Goal: Task Accomplishment & Management: Manage account settings

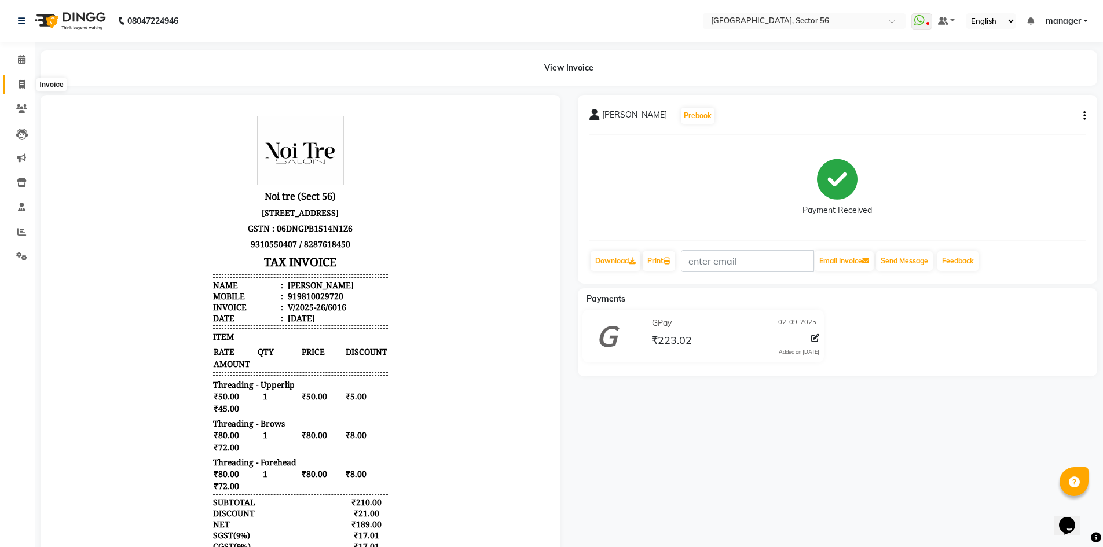
click at [19, 89] on span at bounding box center [22, 84] width 20 height 13
select select "service"
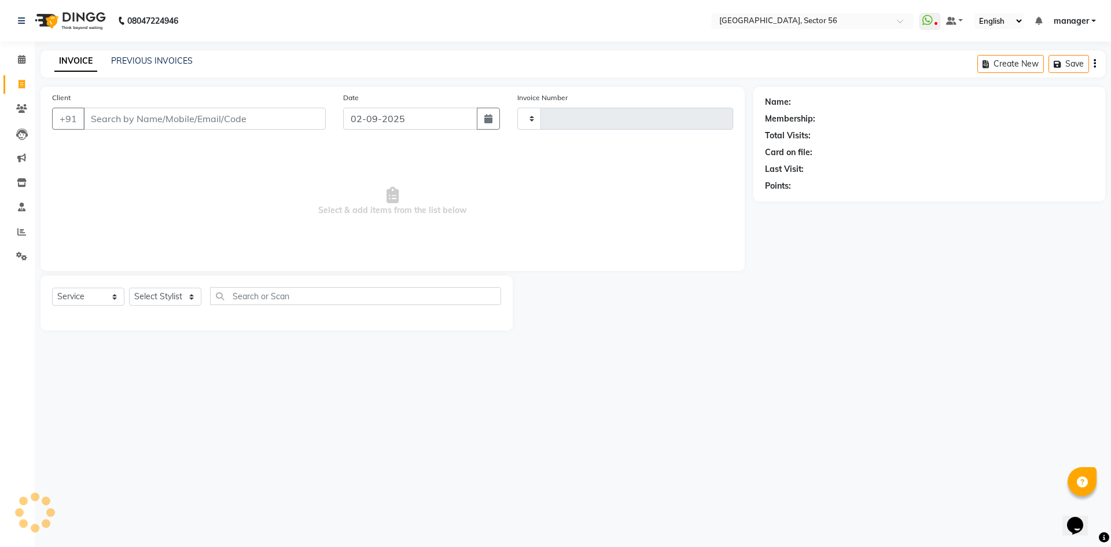
type input "6017"
select select "5557"
click at [288, 116] on input "Client" at bounding box center [204, 119] width 243 height 22
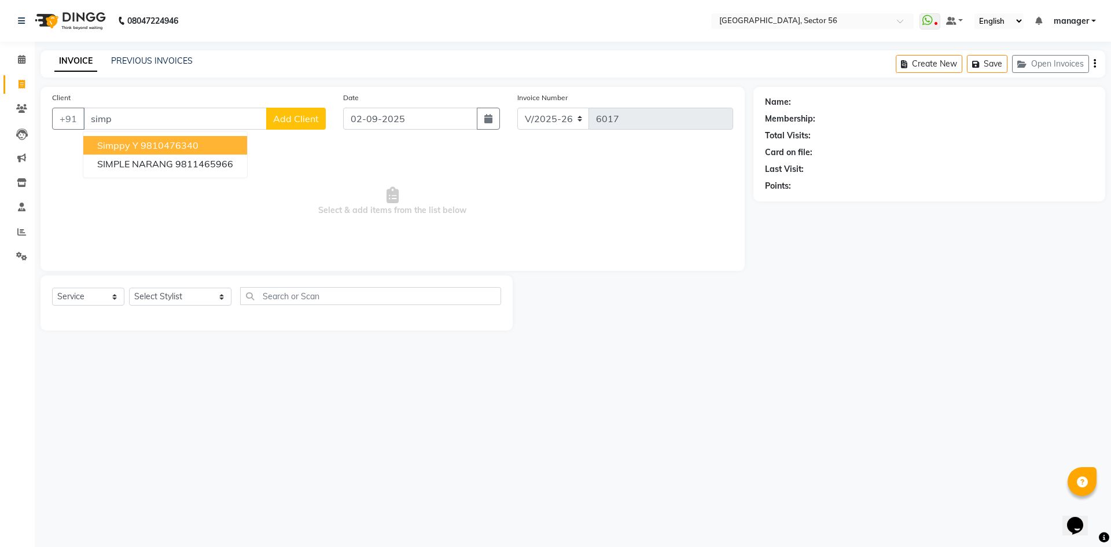
click at [208, 142] on button "simppy Y 9810476340" at bounding box center [165, 145] width 164 height 19
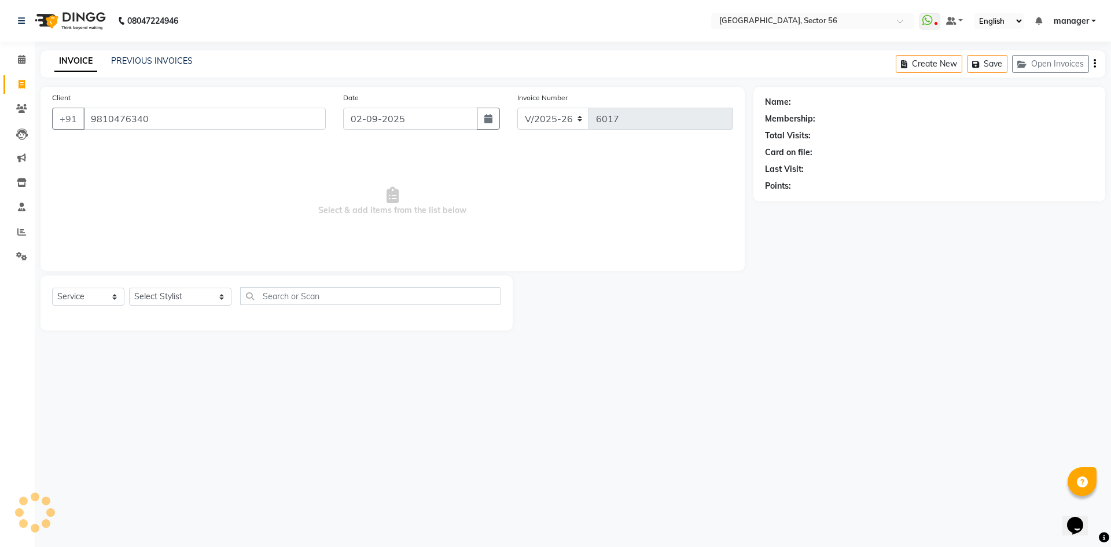
type input "9810476340"
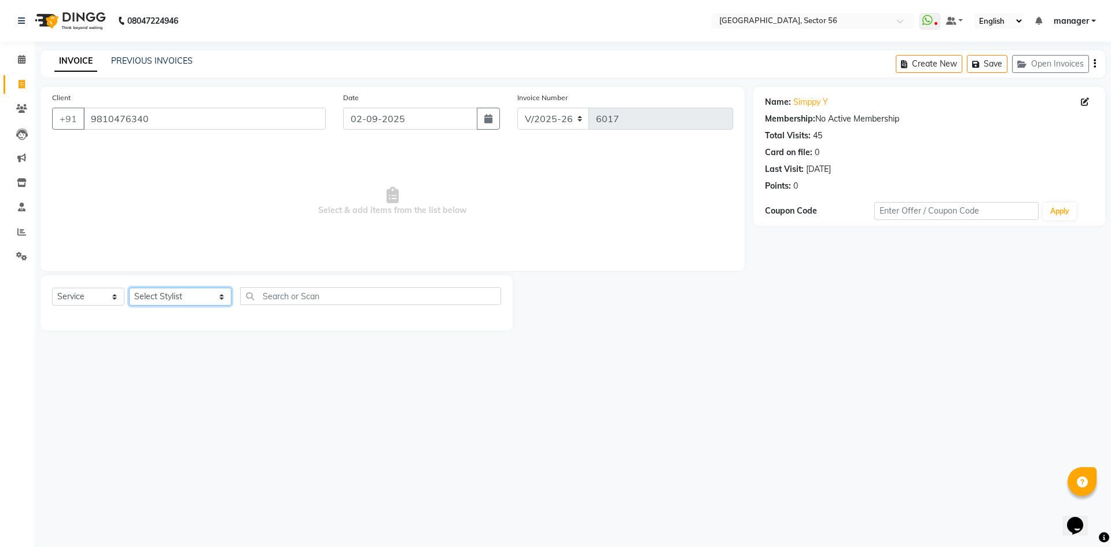
click at [181, 291] on select "Select Stylist [PERSON_NAME] [PERSON_NAME] [PERSON_NAME] MARKET STAFF amit amit…" at bounding box center [180, 297] width 102 height 18
select select "43520"
click at [129, 288] on select "Select Stylist [PERSON_NAME] [PERSON_NAME] [PERSON_NAME] MARKET STAFF amit amit…" at bounding box center [180, 297] width 102 height 18
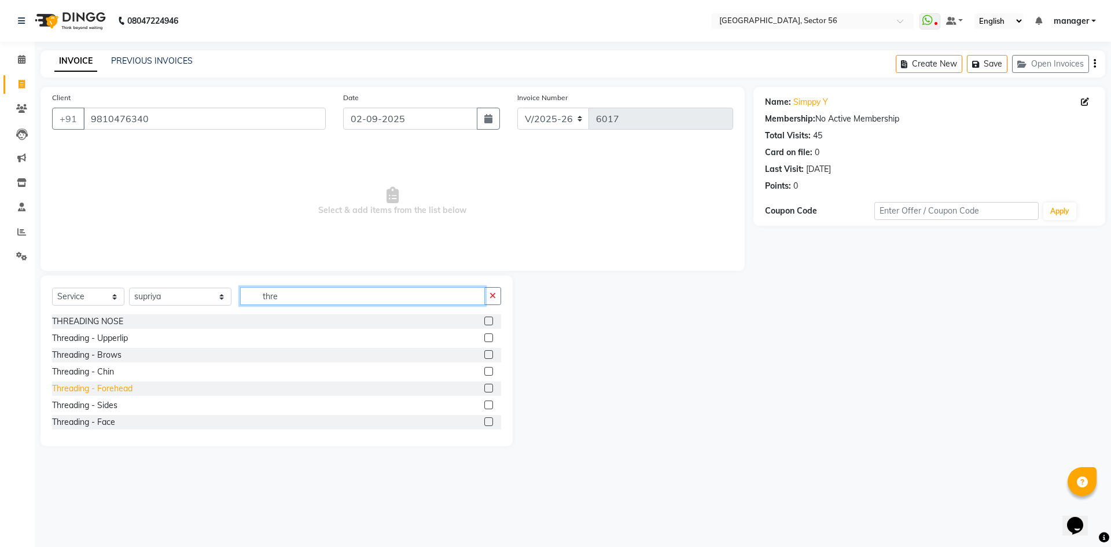
type input "thre"
click at [128, 387] on div "Threading - Forehead" at bounding box center [92, 389] width 80 height 12
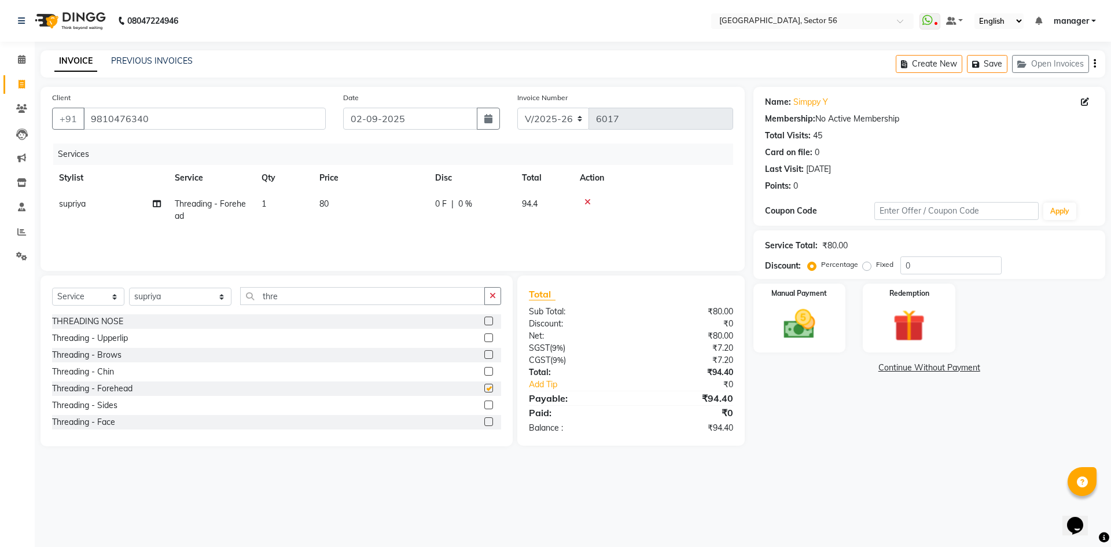
checkbox input "false"
drag, startPoint x: 928, startPoint y: 260, endPoint x: 857, endPoint y: 273, distance: 71.6
click at [857, 273] on div "Percentage Fixed 0" at bounding box center [906, 265] width 192 height 18
type input "10"
drag, startPoint x: 822, startPoint y: 330, endPoint x: 850, endPoint y: 346, distance: 31.6
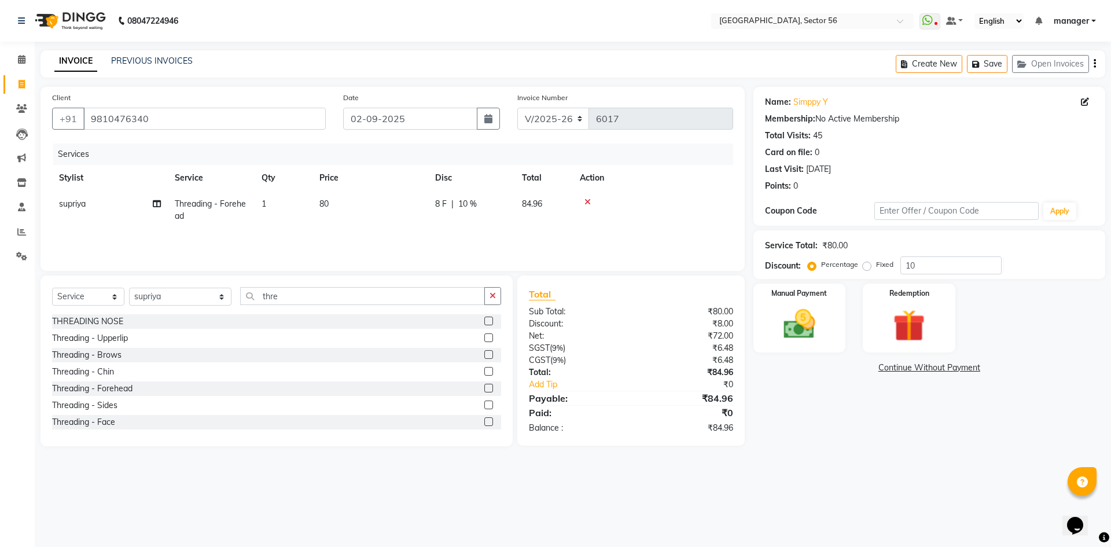
click at [822, 330] on img at bounding box center [800, 324] width 52 height 37
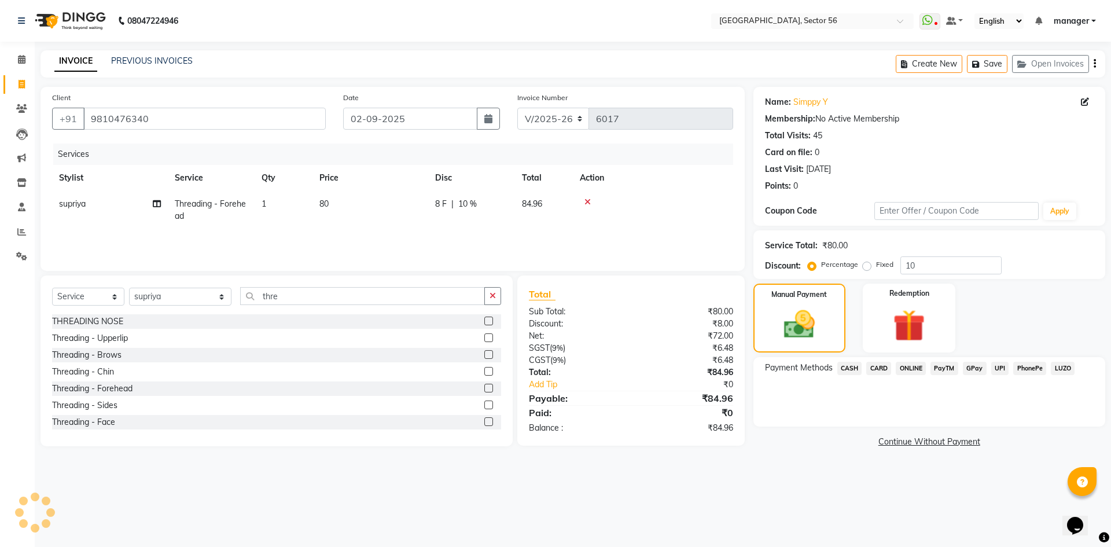
click at [981, 370] on span "GPay" at bounding box center [975, 368] width 24 height 13
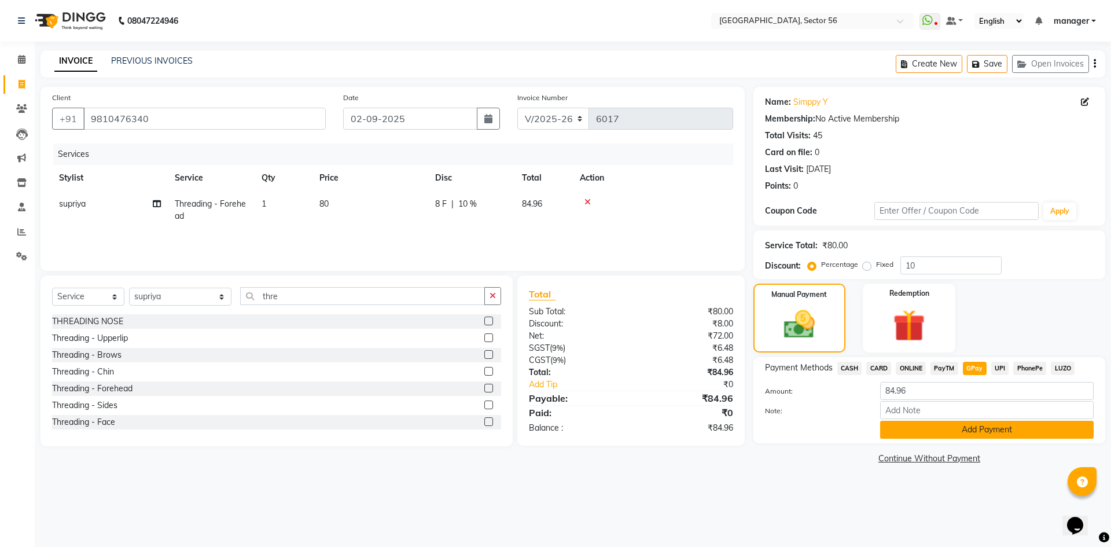
click at [980, 428] on button "Add Payment" at bounding box center [987, 430] width 214 height 18
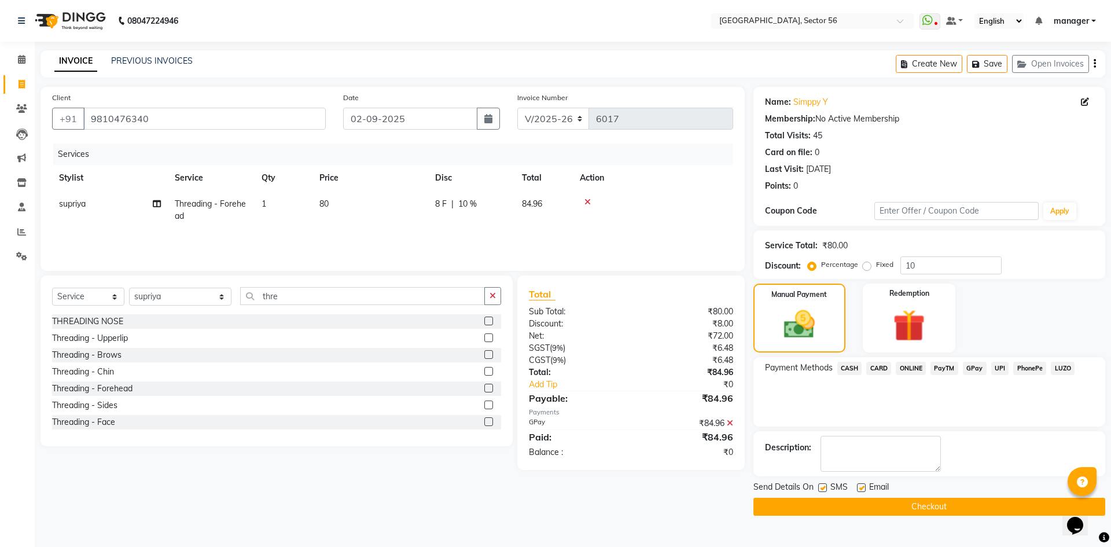
click at [819, 506] on button "Checkout" at bounding box center [930, 507] width 352 height 18
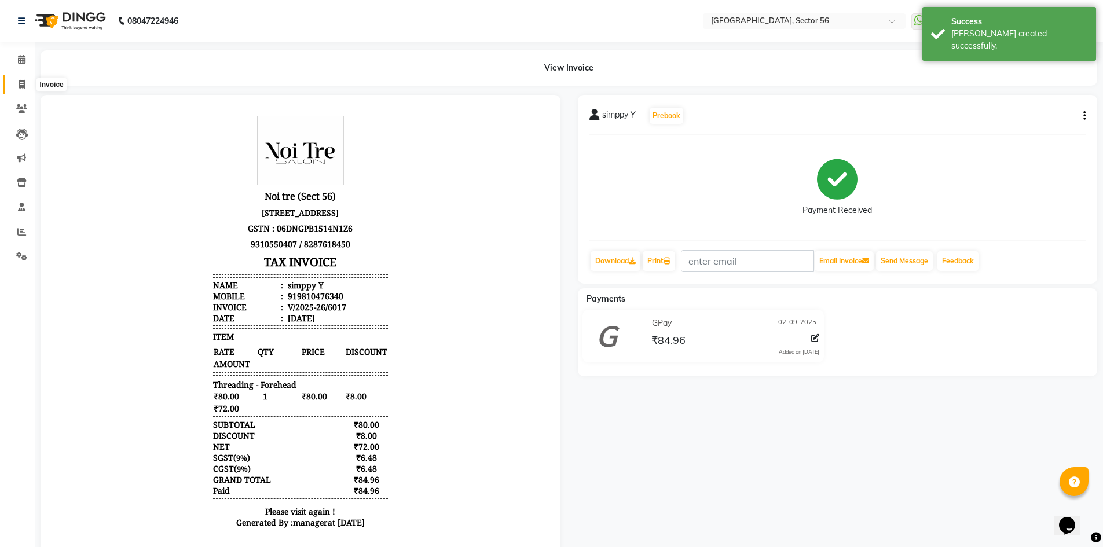
click at [23, 84] on icon at bounding box center [22, 84] width 6 height 9
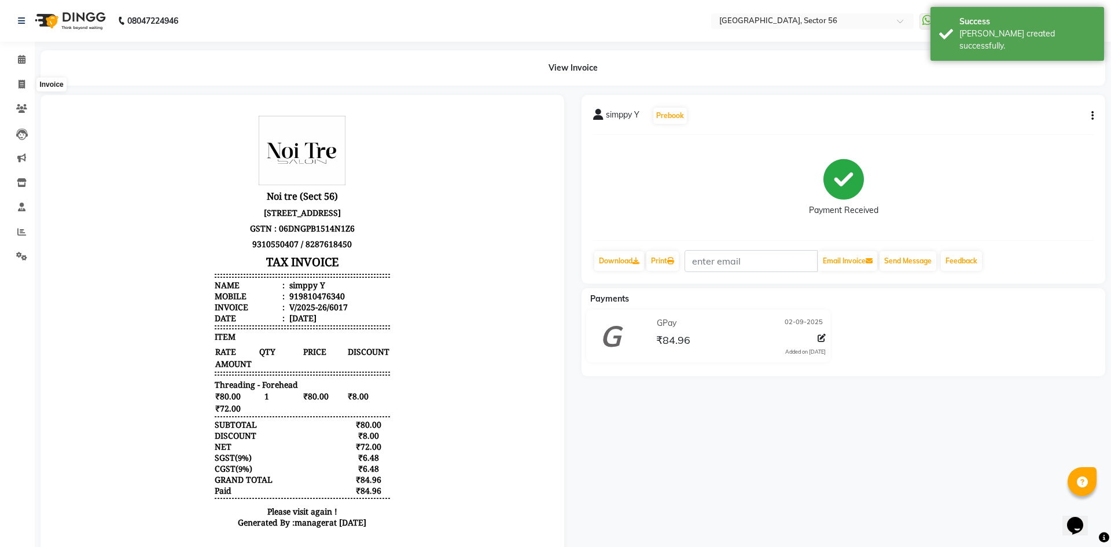
select select "5557"
select select "service"
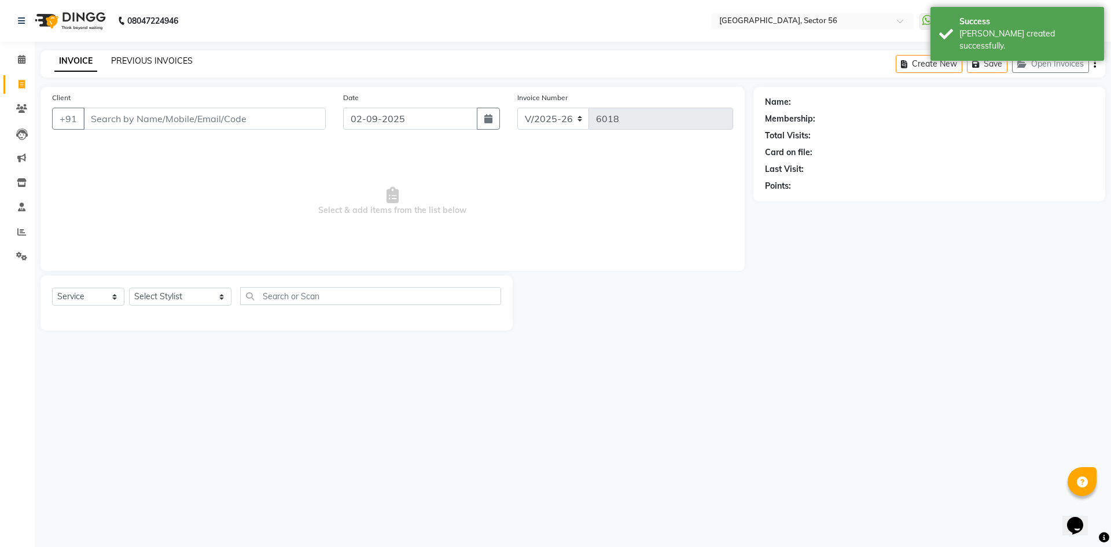
click at [142, 63] on link "PREVIOUS INVOICES" at bounding box center [152, 61] width 82 height 10
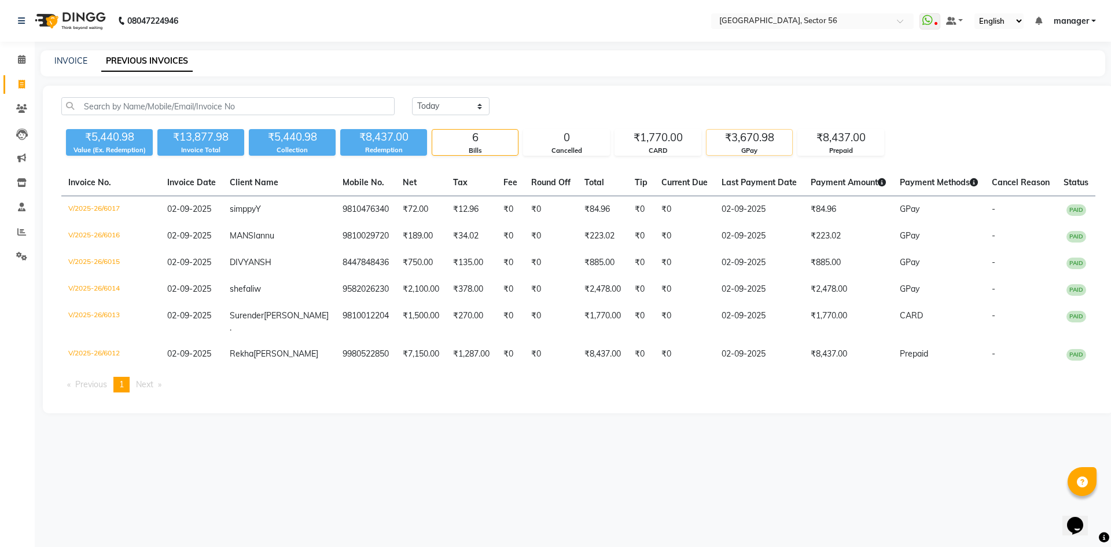
click at [742, 148] on div "GPay" at bounding box center [750, 151] width 86 height 10
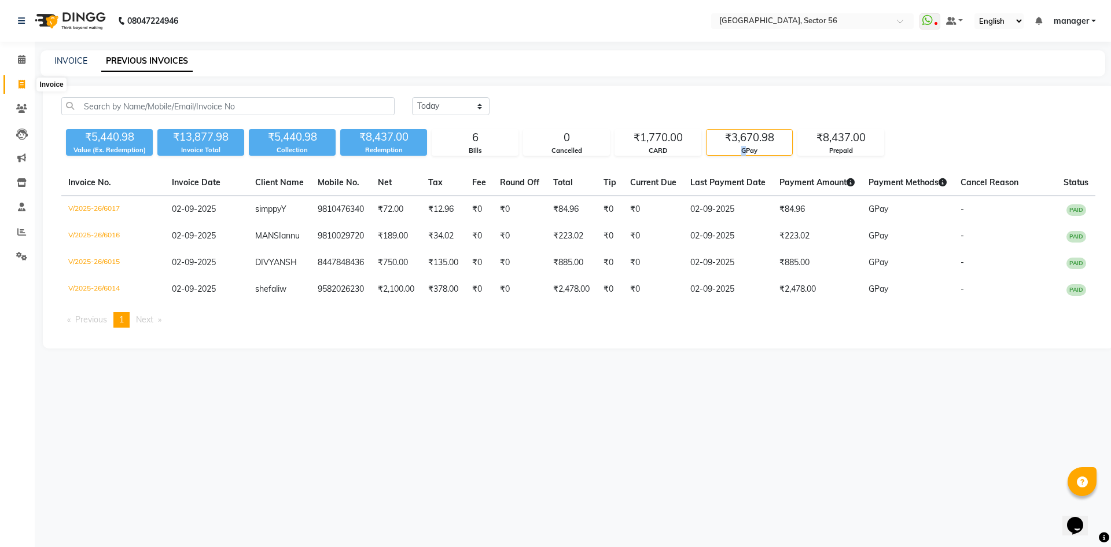
click at [19, 86] on icon at bounding box center [22, 84] width 6 height 9
select select "service"
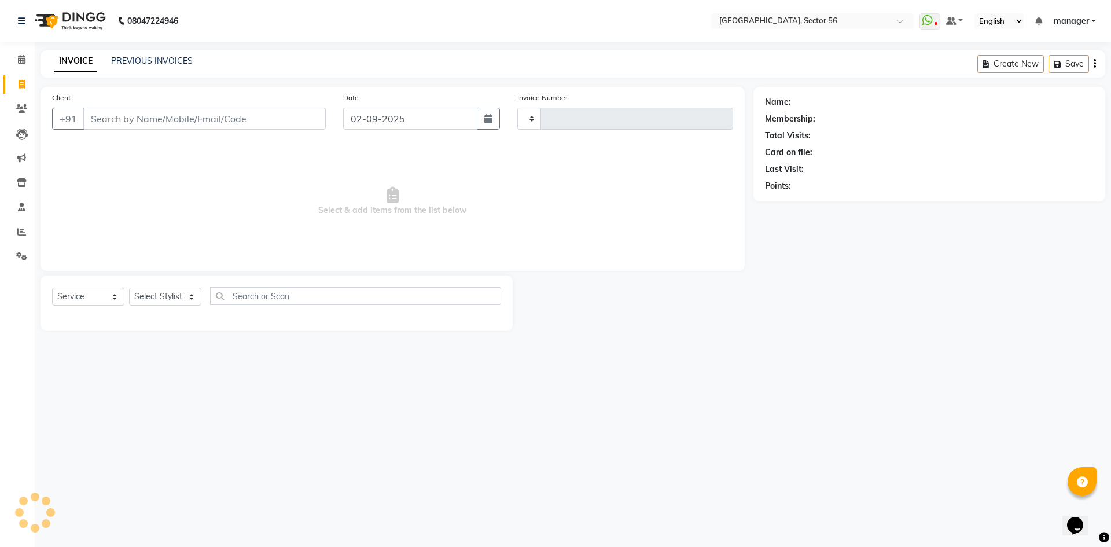
type input "6018"
select select "5557"
click at [181, 117] on input "Client" at bounding box center [204, 119] width 243 height 22
click at [178, 123] on input "Client" at bounding box center [204, 119] width 243 height 22
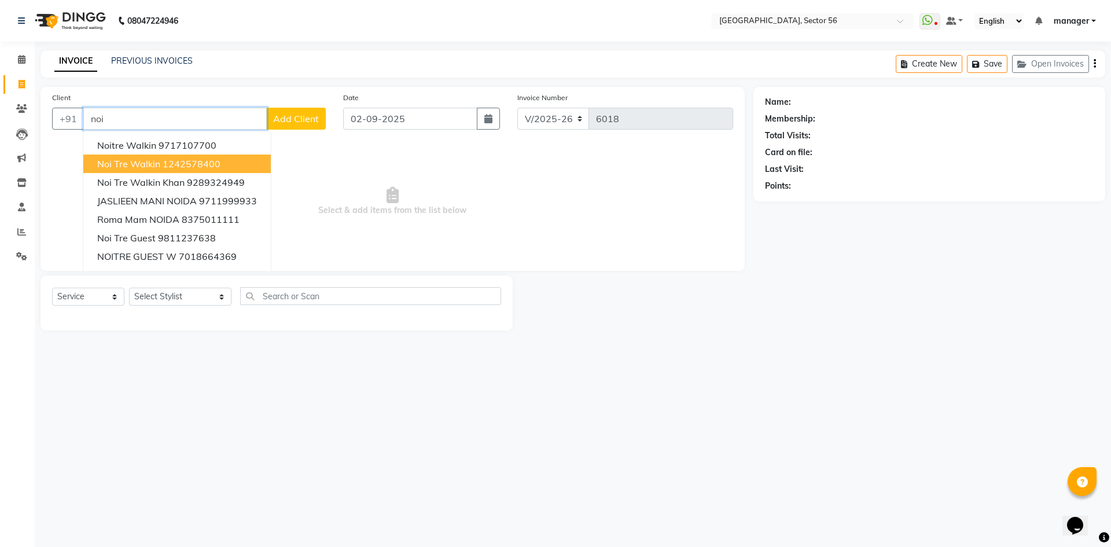
click at [153, 164] on span "Noi Tre Walkin" at bounding box center [128, 164] width 63 height 12
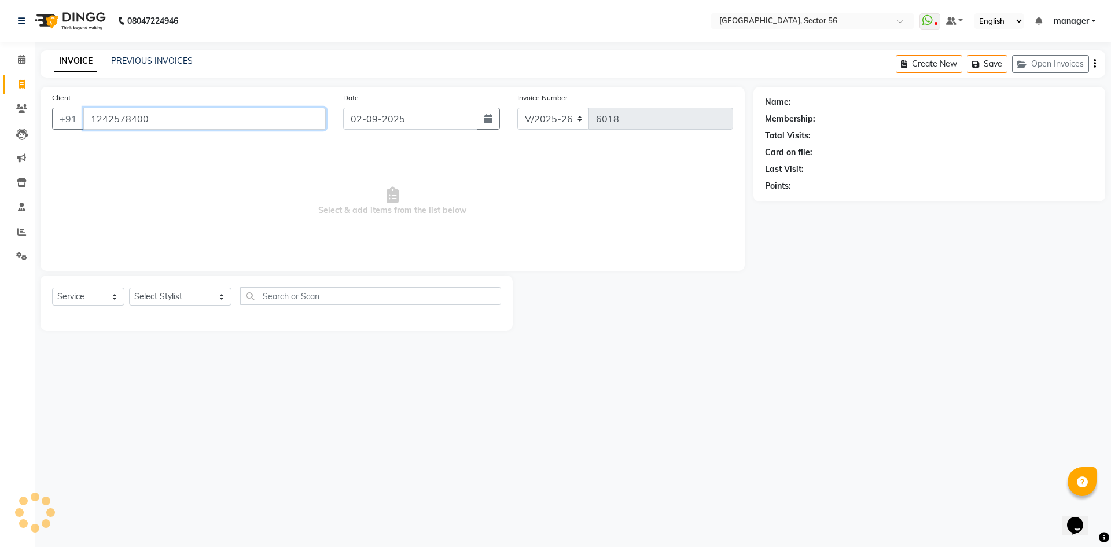
type input "1242578400"
click at [160, 295] on select "Select Stylist ABHISHEKH THAPA abhishek thapa AKRAM KHAN MARKET STAFF amit amit…" at bounding box center [180, 297] width 102 height 18
click at [0, 381] on div "Calendar Invoice Clients Leads Marketing Inventory Staff Reports Settings Compl…" at bounding box center [78, 281] width 156 height 497
drag, startPoint x: 159, startPoint y: 121, endPoint x: 0, endPoint y: 135, distance: 159.8
click at [0, 135] on app-home "08047224946 Select Location × Noi Tre Salon, Sector 56 WhatsApp Status ✕ Status…" at bounding box center [555, 174] width 1111 height 348
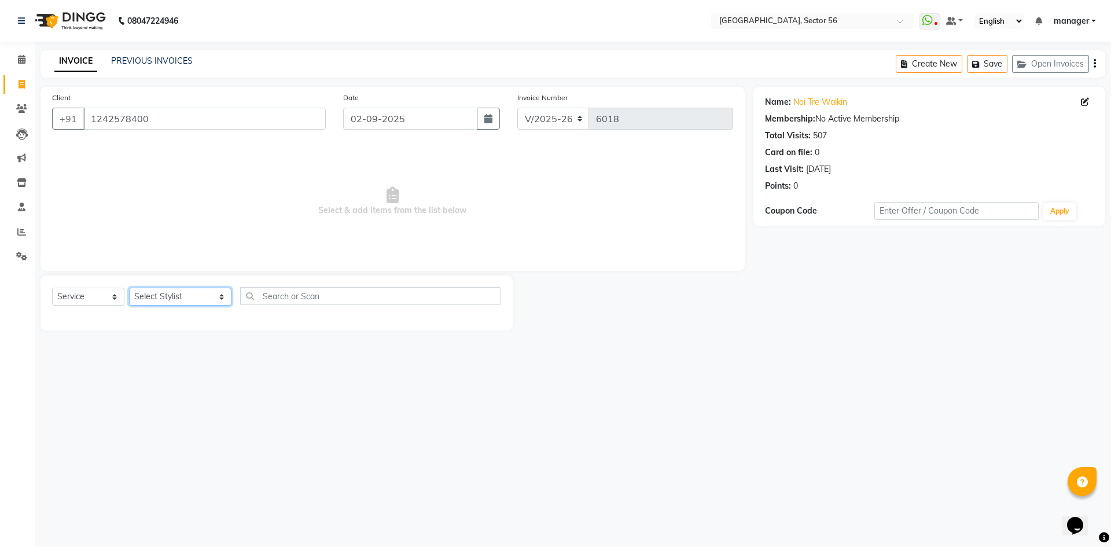
click at [184, 294] on select "Select Stylist ABHISHEKH THAPA abhishek thapa AKRAM KHAN MARKET STAFF amit amit…" at bounding box center [180, 297] width 102 height 18
select select "43523"
click at [129, 288] on select "Select Stylist ABHISHEKH THAPA abhishek thapa AKRAM KHAN MARKET STAFF amit amit…" at bounding box center [180, 297] width 102 height 18
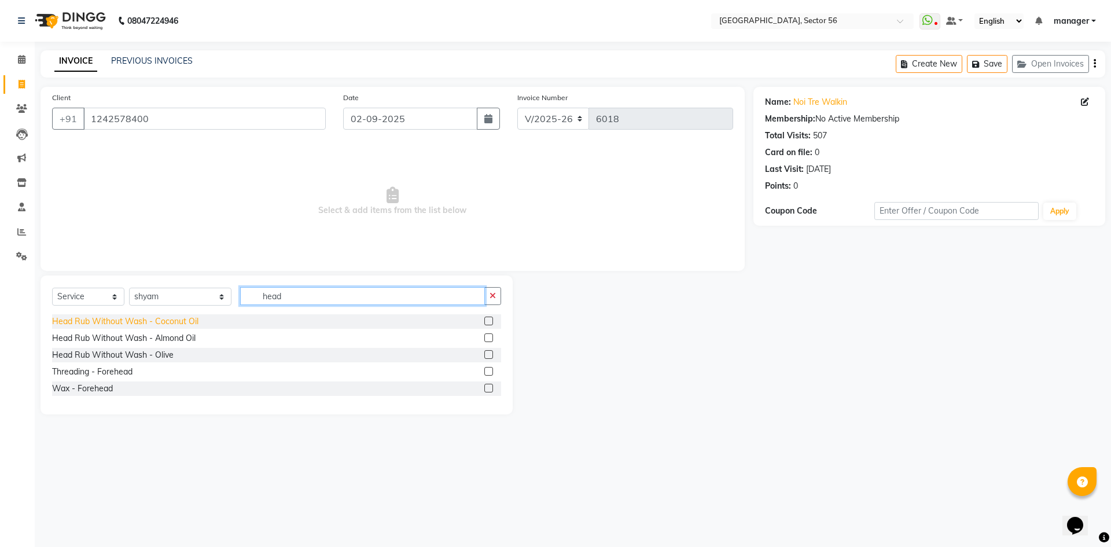
type input "head"
click at [147, 319] on div "Head Rub Without Wash - Coconut Oil" at bounding box center [125, 321] width 146 height 12
checkbox input "false"
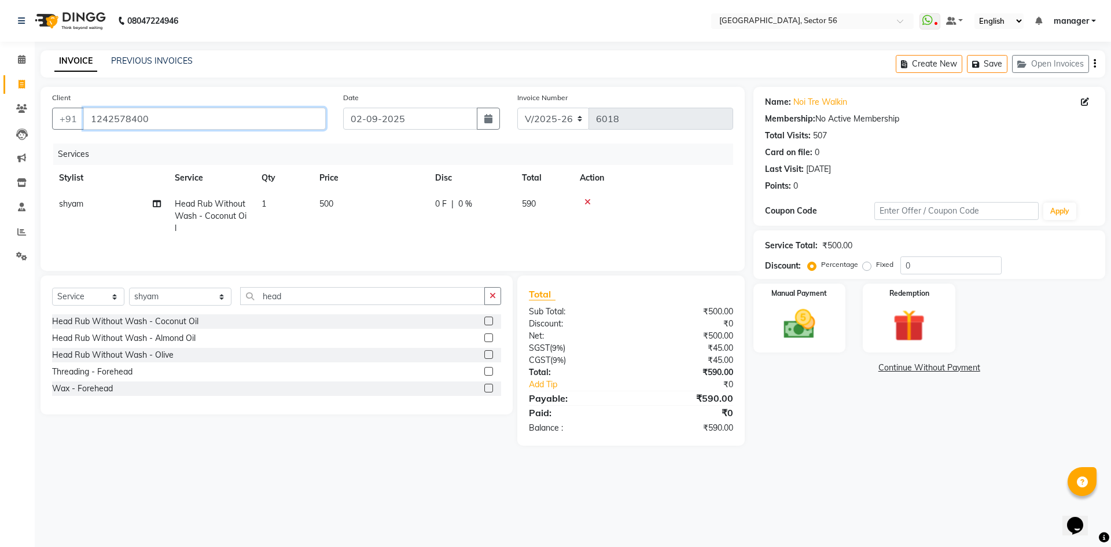
drag, startPoint x: 196, startPoint y: 118, endPoint x: 0, endPoint y: 142, distance: 197.7
click at [0, 142] on app-home "08047224946 Select Location × Noi Tre Salon, Sector 56 WhatsApp Status ✕ Status…" at bounding box center [555, 231] width 1111 height 463
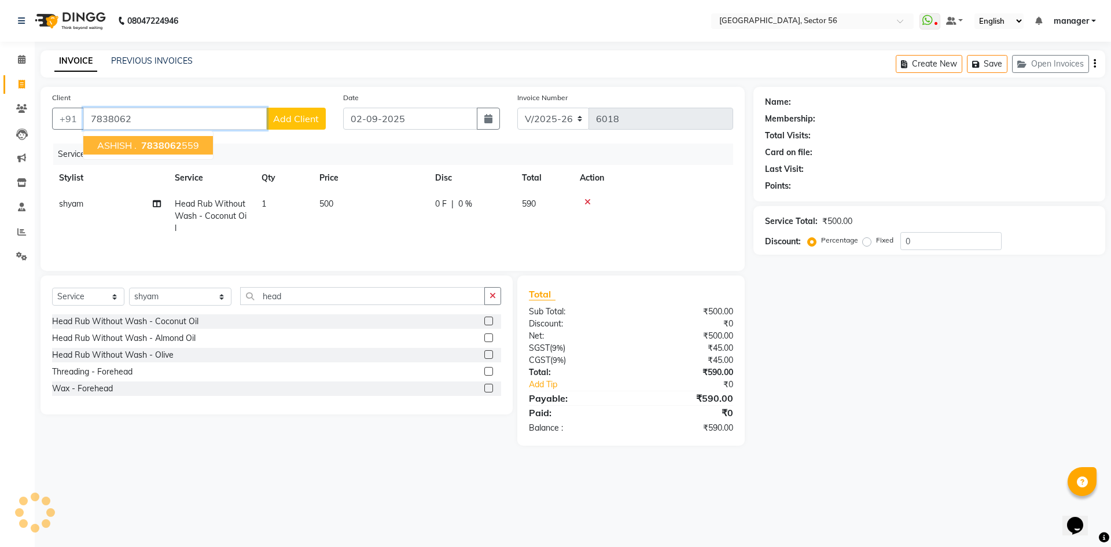
click at [193, 148] on ngb-highlight "7838062 559" at bounding box center [169, 145] width 60 height 12
type input "7838062559"
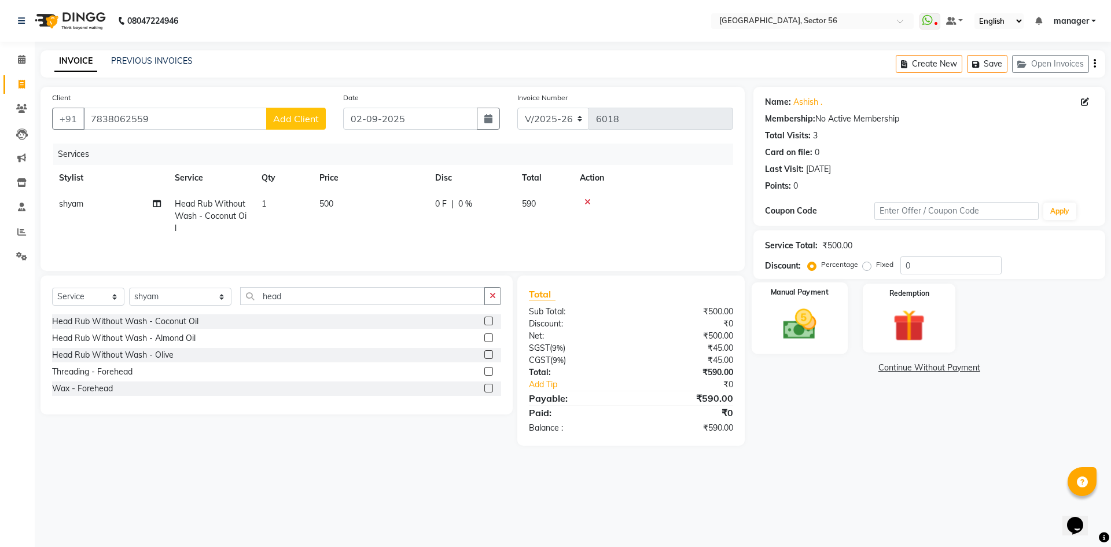
click at [817, 329] on img at bounding box center [800, 324] width 54 height 38
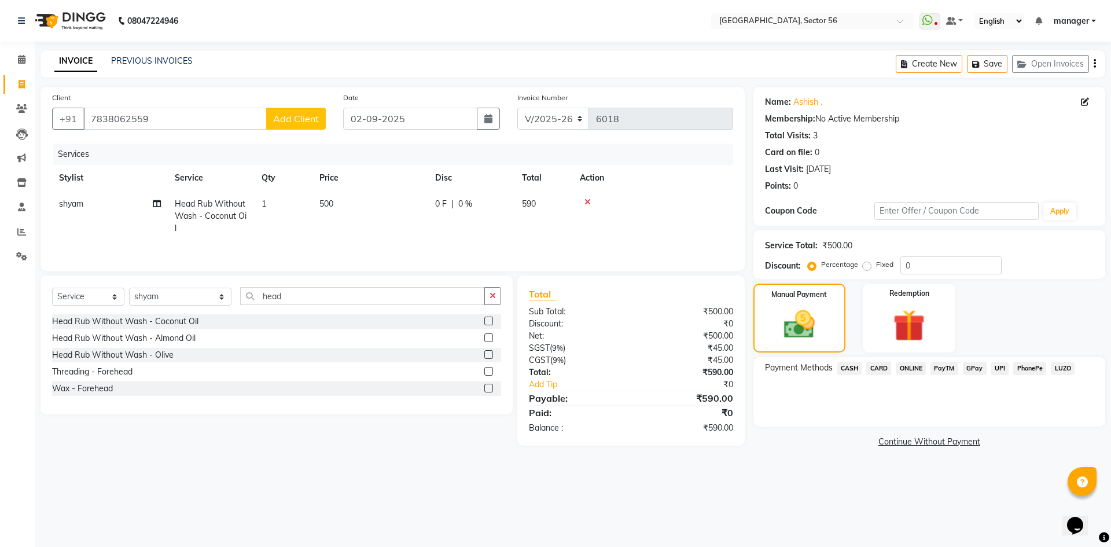
click at [977, 368] on span "GPay" at bounding box center [975, 368] width 24 height 13
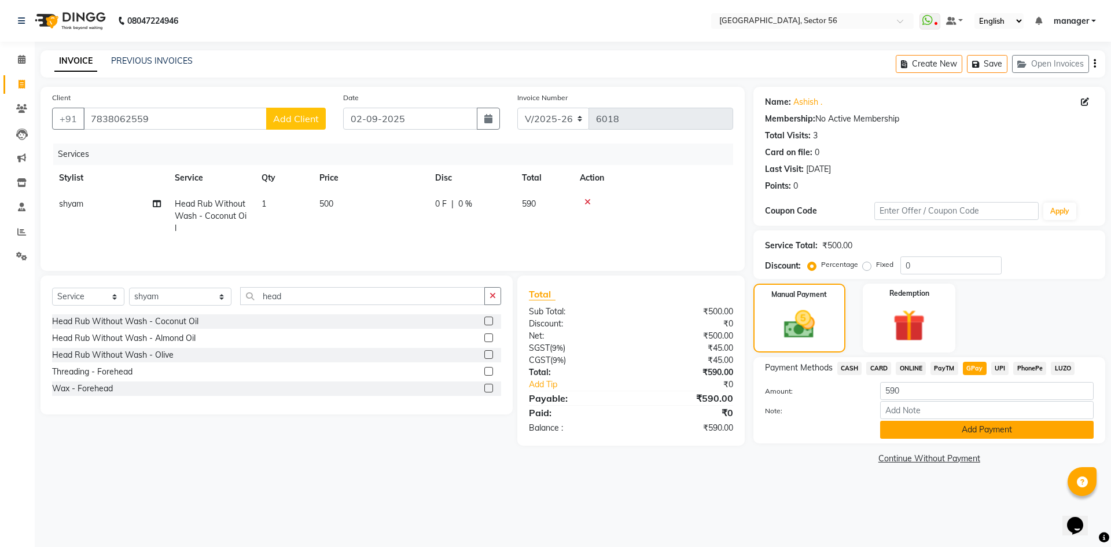
click at [976, 428] on button "Add Payment" at bounding box center [987, 430] width 214 height 18
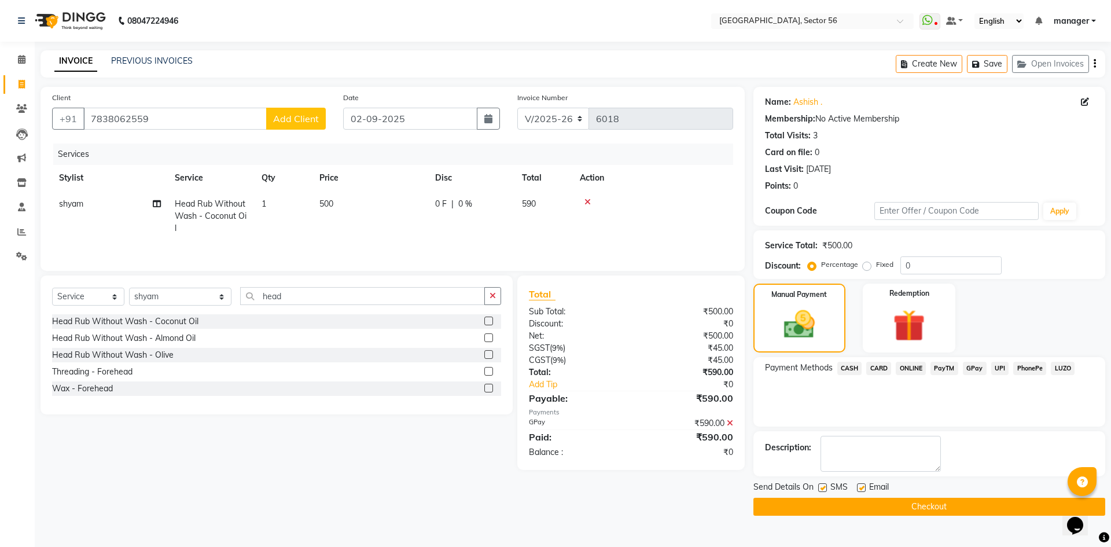
click at [909, 505] on button "Checkout" at bounding box center [930, 507] width 352 height 18
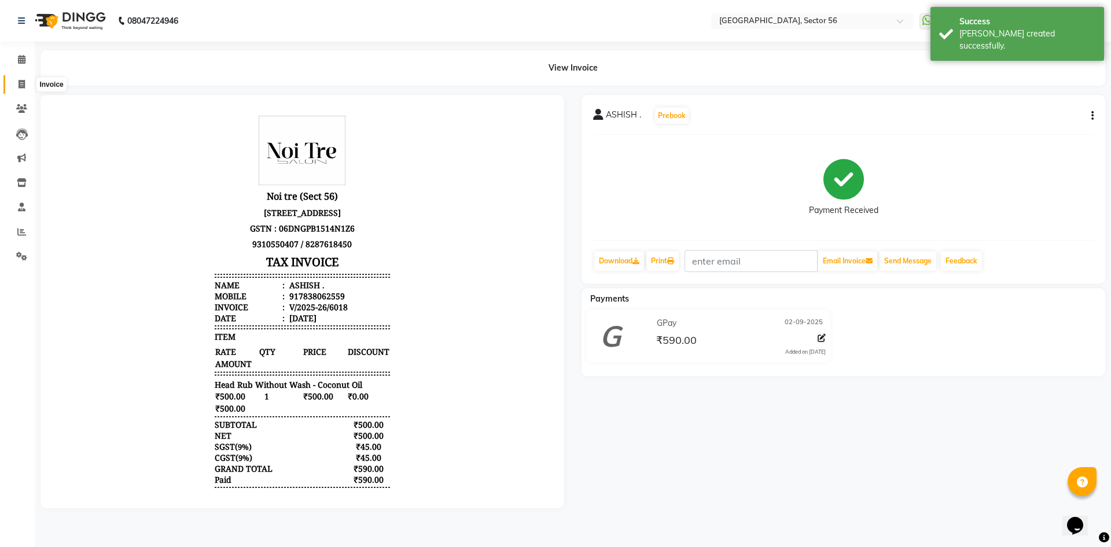
drag, startPoint x: 20, startPoint y: 86, endPoint x: 33, endPoint y: 94, distance: 15.6
click at [20, 86] on icon at bounding box center [22, 84] width 6 height 9
select select "service"
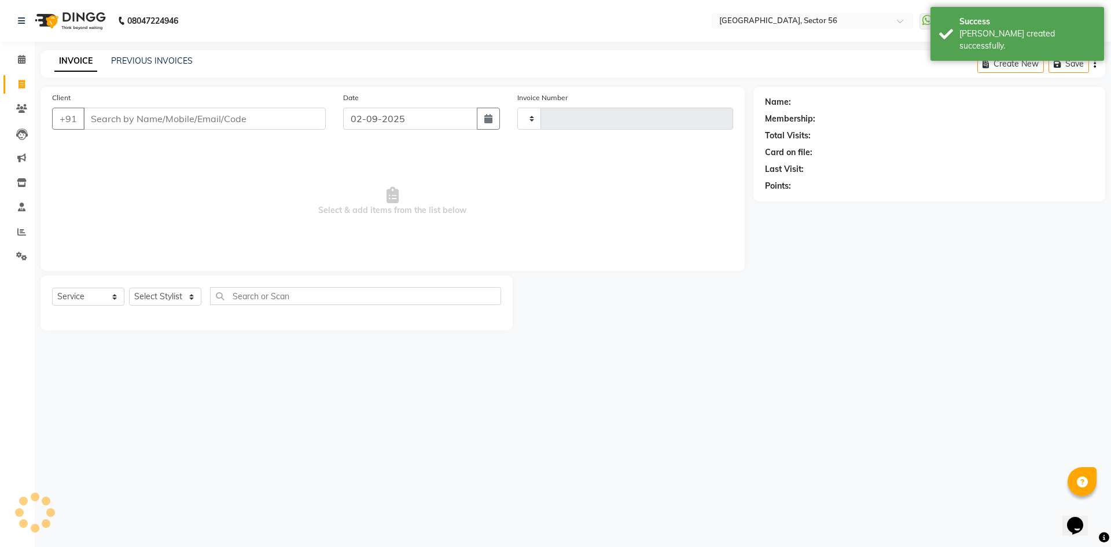
type input "6019"
select select "5557"
click at [122, 116] on input "Client" at bounding box center [204, 119] width 243 height 22
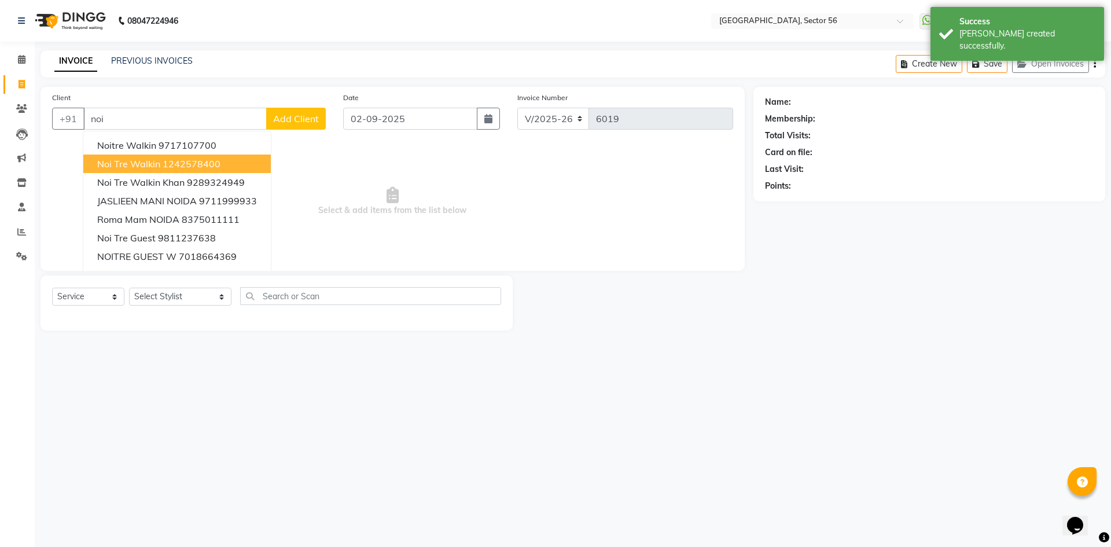
click at [130, 161] on span "Noi Tre Walkin" at bounding box center [128, 164] width 63 height 12
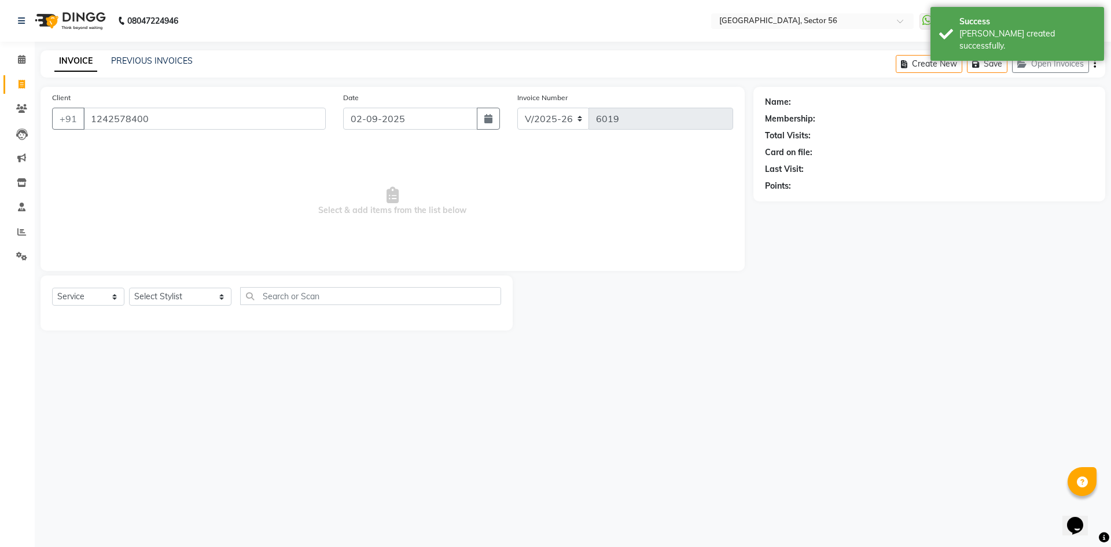
type input "1242578400"
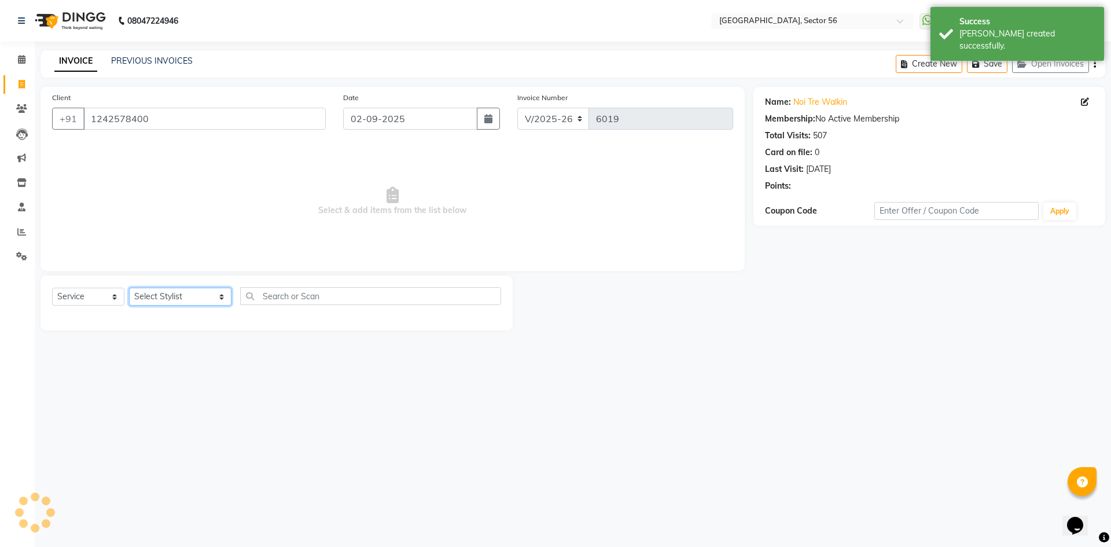
click at [169, 292] on select "Select Stylist ABHISHEKH THAPA abhishek thapa AKRAM KHAN MARKET STAFF amit amit…" at bounding box center [180, 297] width 102 height 18
select select "43534"
click at [129, 288] on select "Select Stylist ABHISHEKH THAPA abhishek thapa AKRAM KHAN MARKET STAFF amit amit…" at bounding box center [180, 297] width 102 height 18
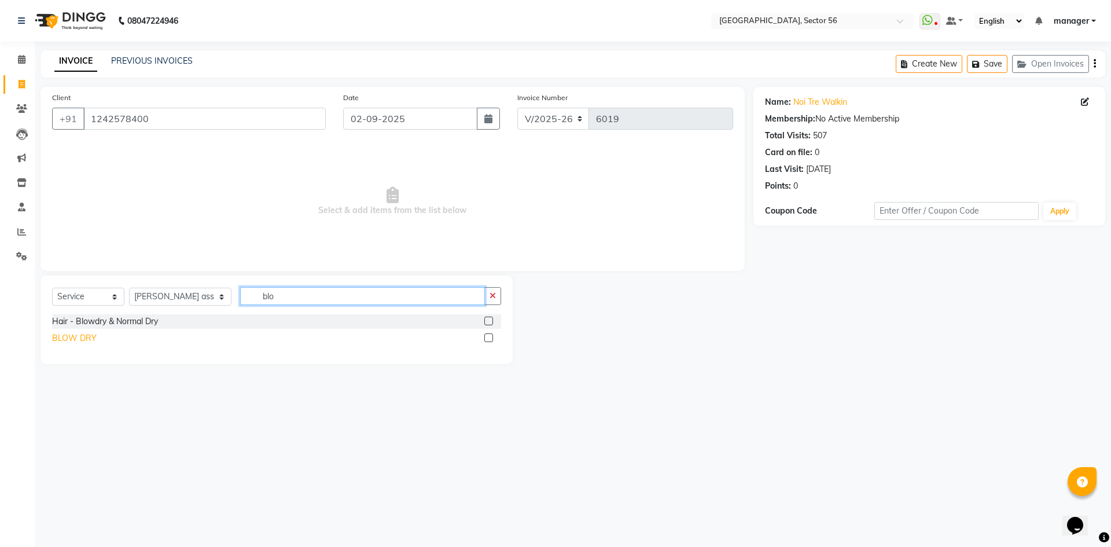
type input "blo"
click at [72, 336] on div "BLOW DRY" at bounding box center [74, 338] width 45 height 12
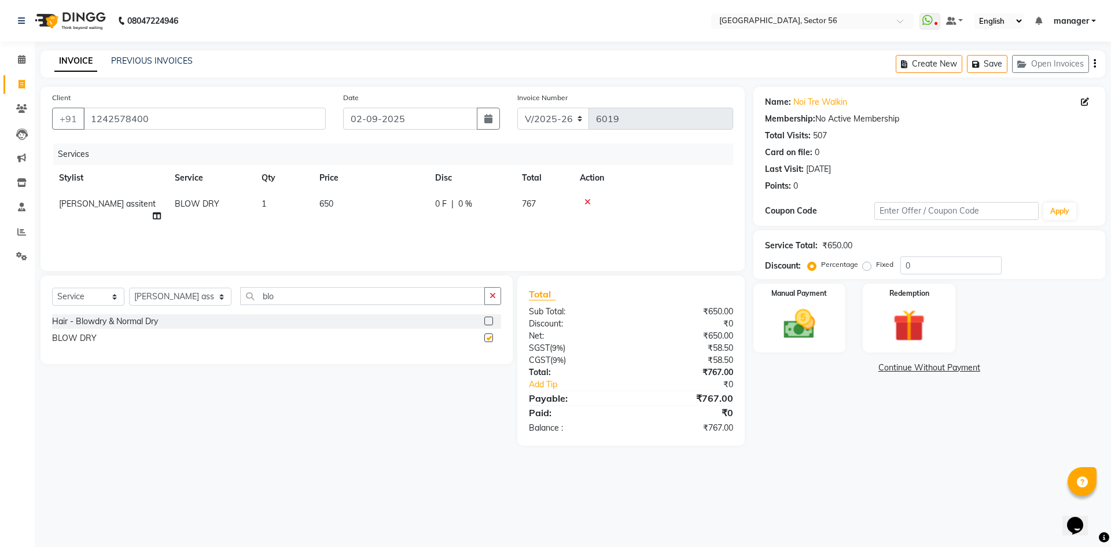
checkbox input "false"
click at [813, 339] on img at bounding box center [800, 324] width 54 height 38
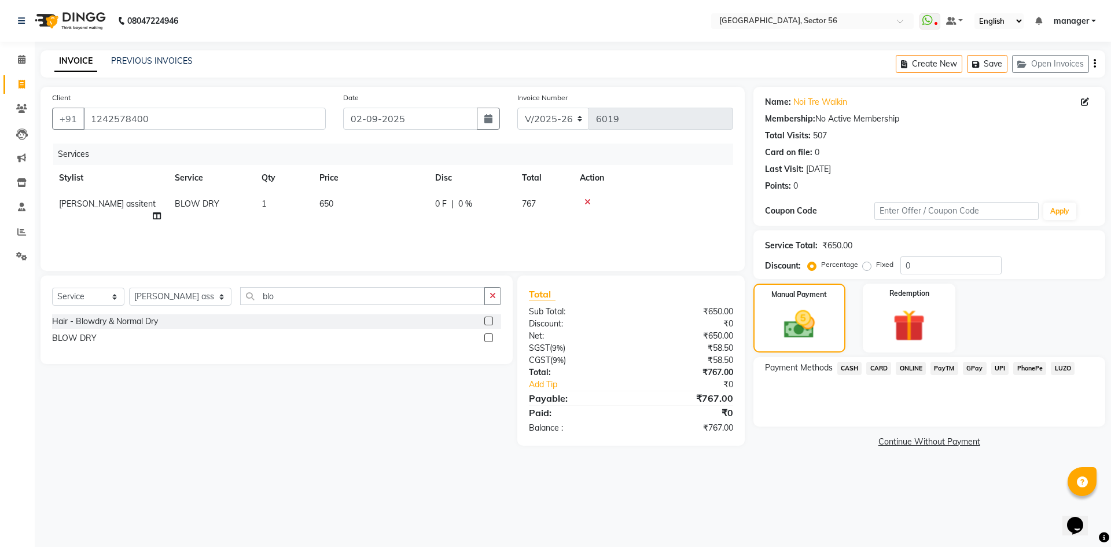
click at [971, 369] on span "GPay" at bounding box center [975, 368] width 24 height 13
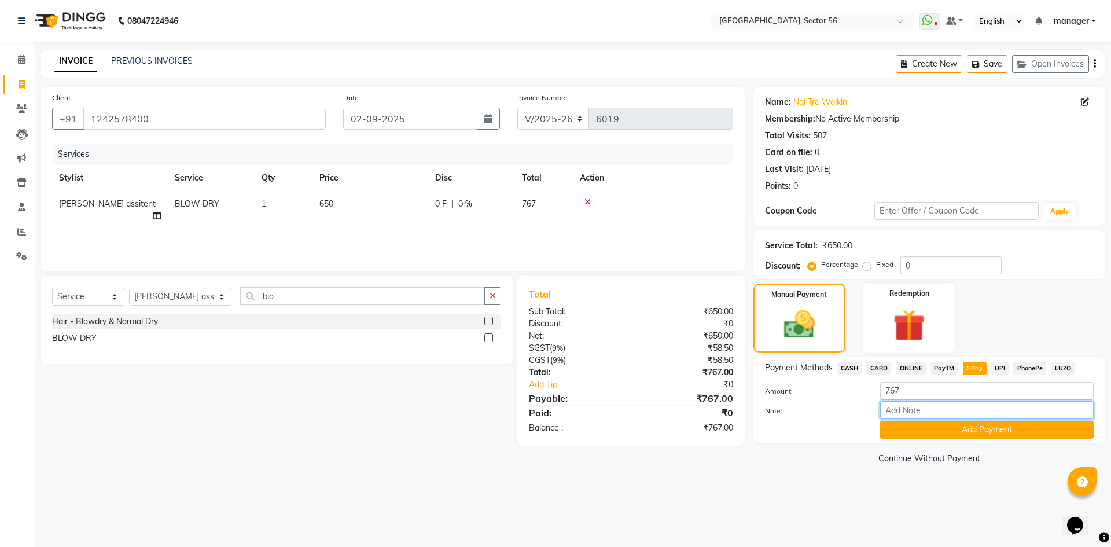
click at [965, 419] on input "Note:" at bounding box center [987, 410] width 214 height 18
click at [961, 429] on button "Add Payment" at bounding box center [987, 430] width 214 height 18
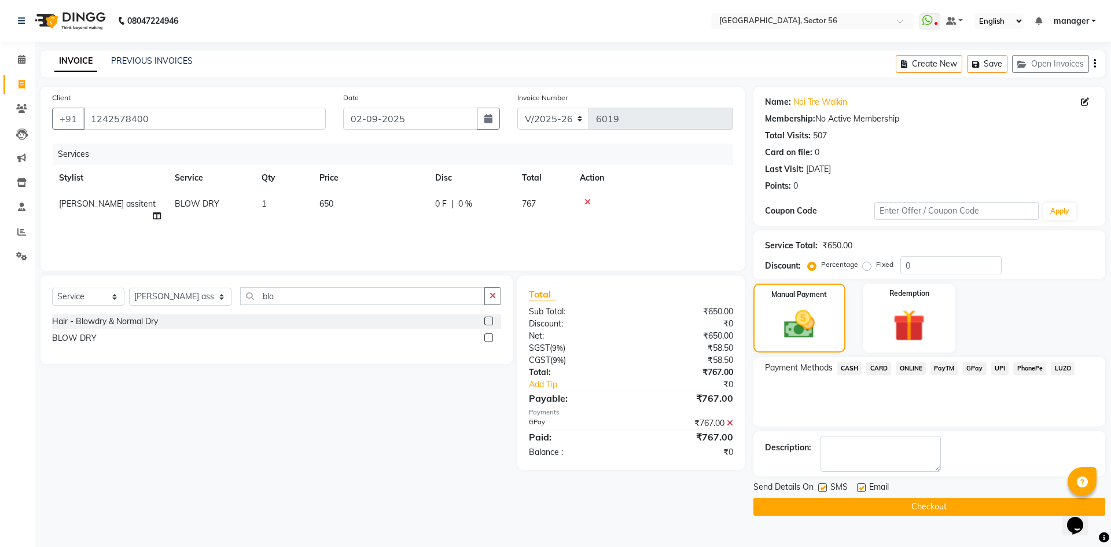
click at [882, 506] on button "Checkout" at bounding box center [930, 507] width 352 height 18
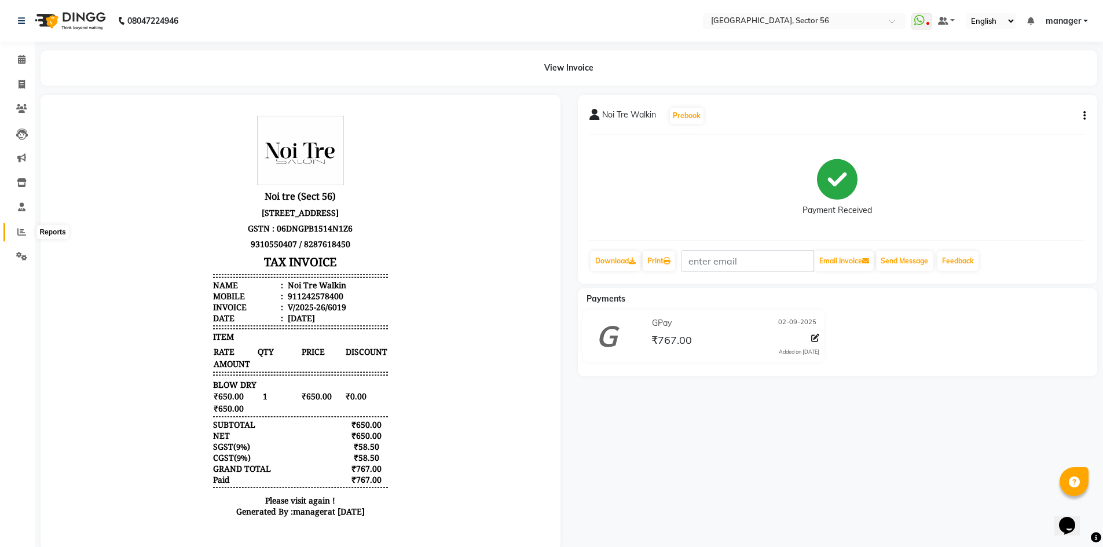
drag, startPoint x: 14, startPoint y: 234, endPoint x: 34, endPoint y: 223, distance: 23.0
click at [14, 234] on span at bounding box center [22, 232] width 20 height 13
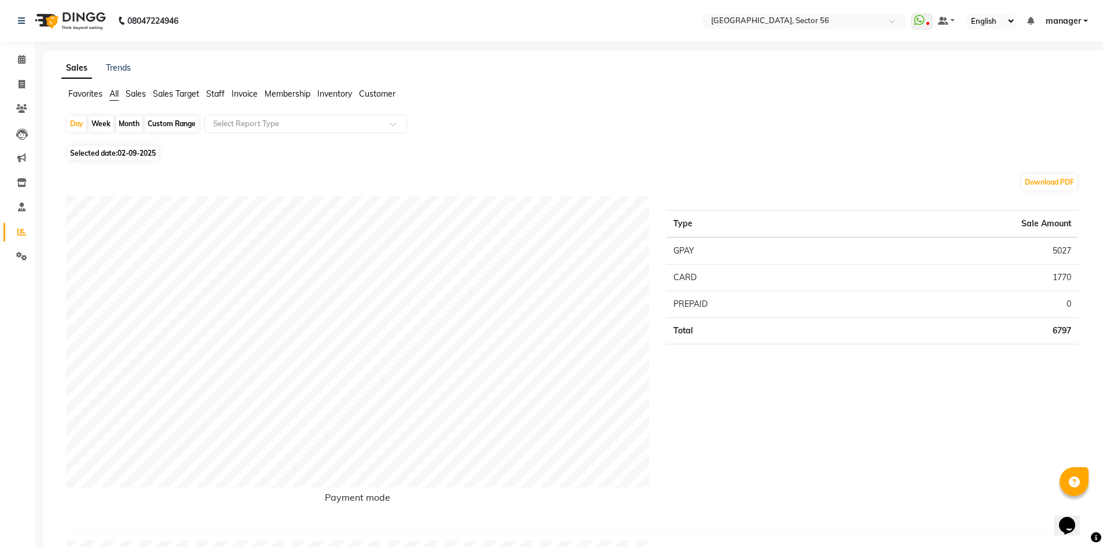
click at [124, 124] on div "Month" at bounding box center [129, 124] width 27 height 16
select select "9"
select select "2025"
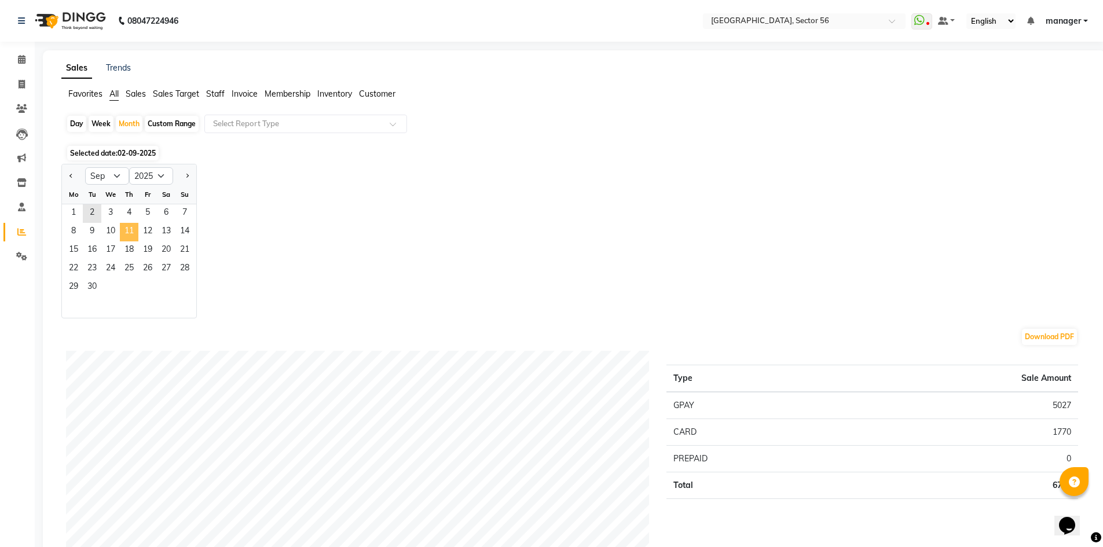
click at [126, 225] on span "11" at bounding box center [129, 232] width 19 height 19
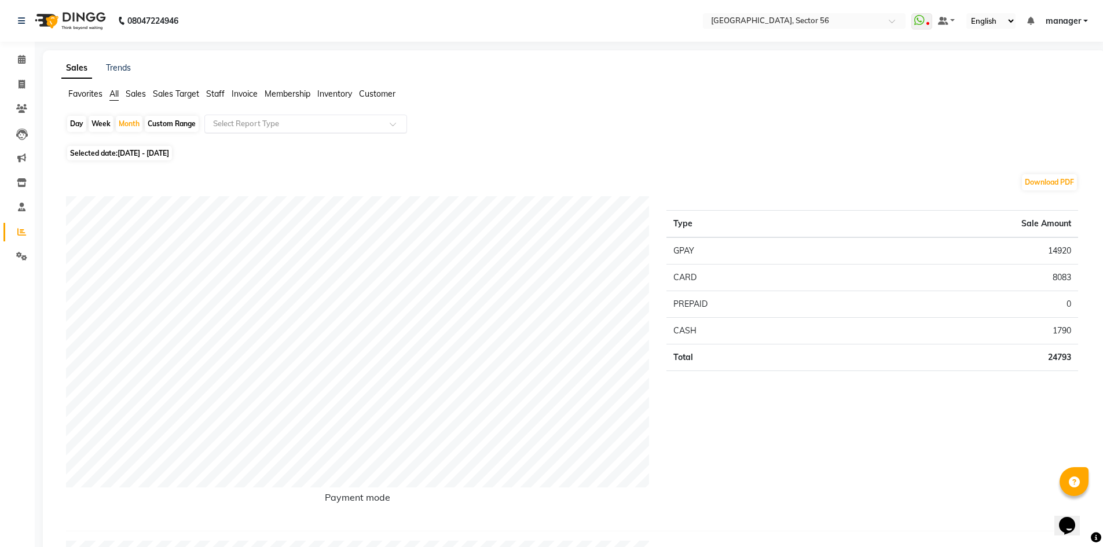
click at [269, 124] on input "text" at bounding box center [294, 124] width 167 height 12
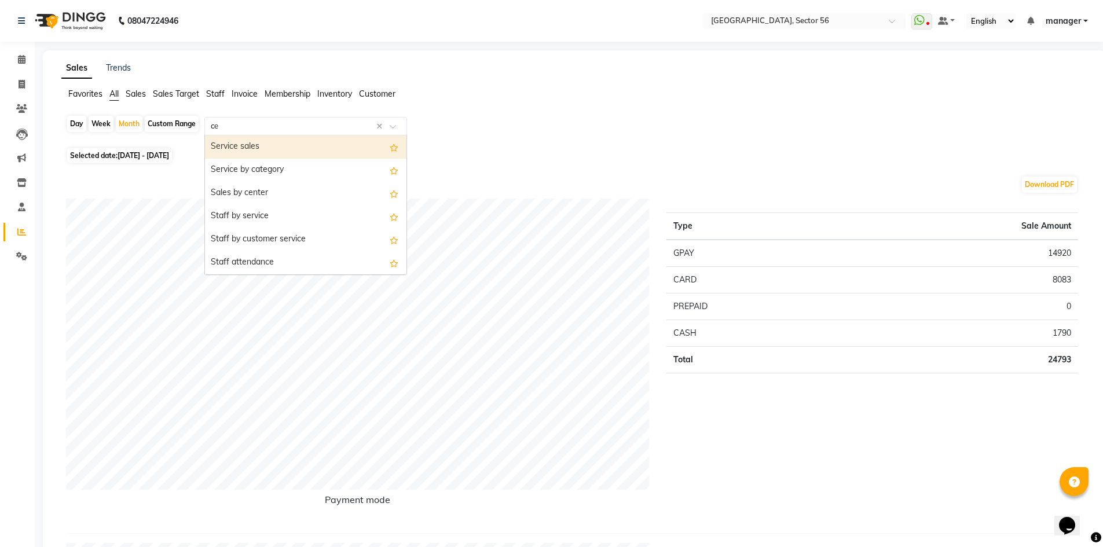
type input "cen"
click at [258, 150] on div "Sales by center" at bounding box center [305, 146] width 201 height 23
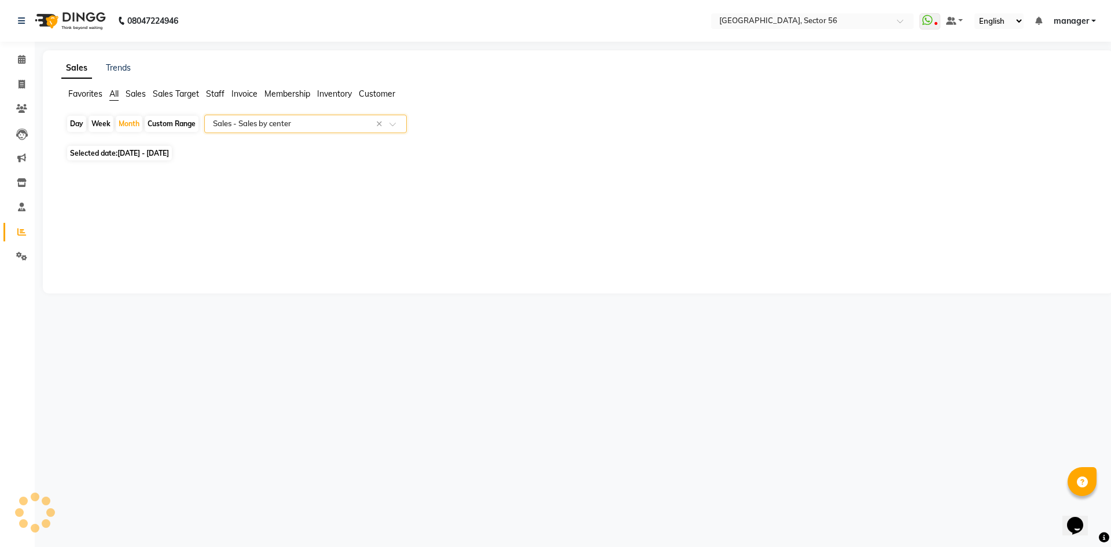
select select "full_report"
select select "csv"
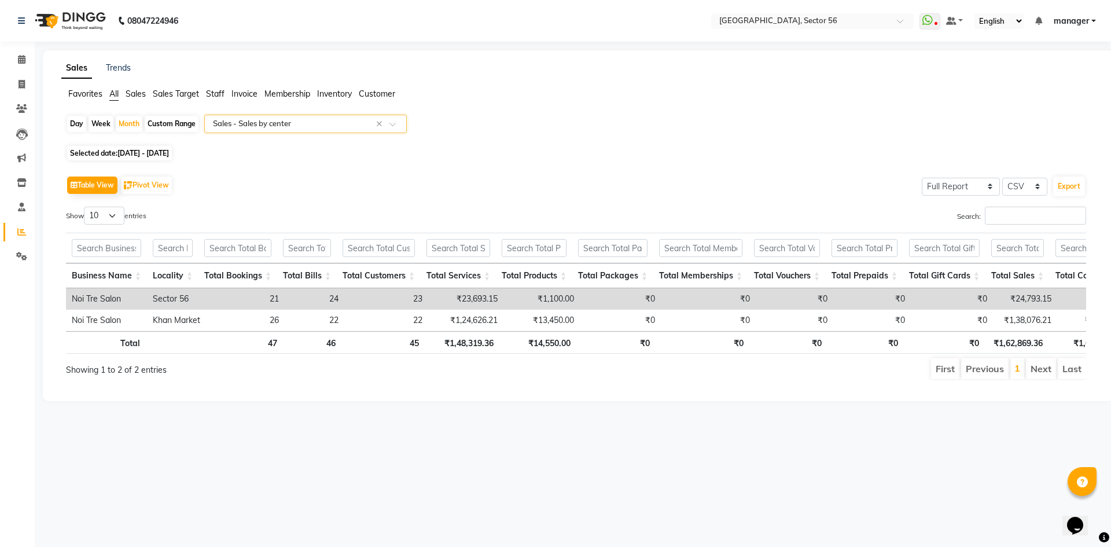
scroll to position [0, 131]
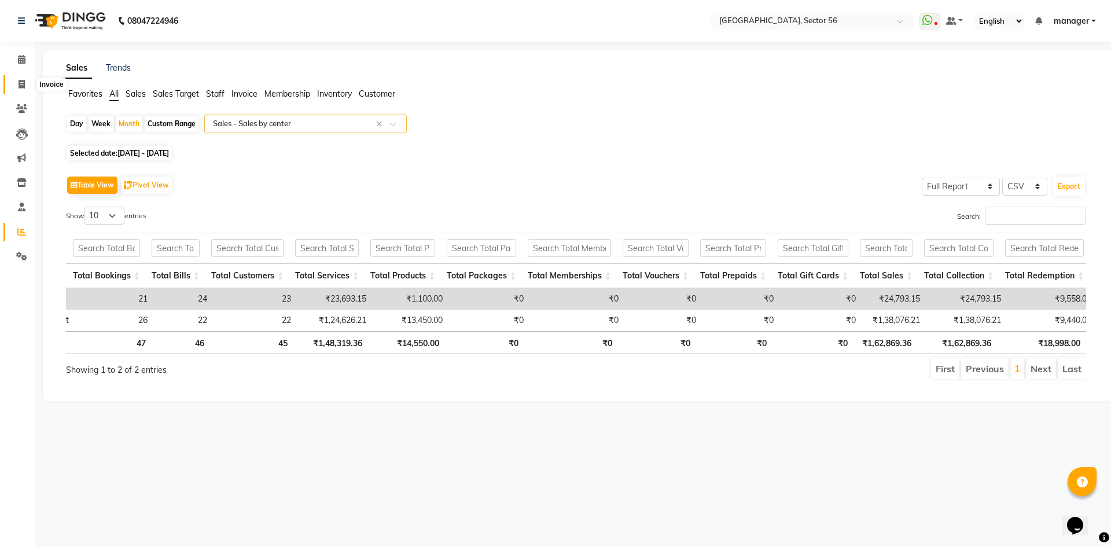
click at [25, 86] on span at bounding box center [22, 84] width 20 height 13
select select "service"
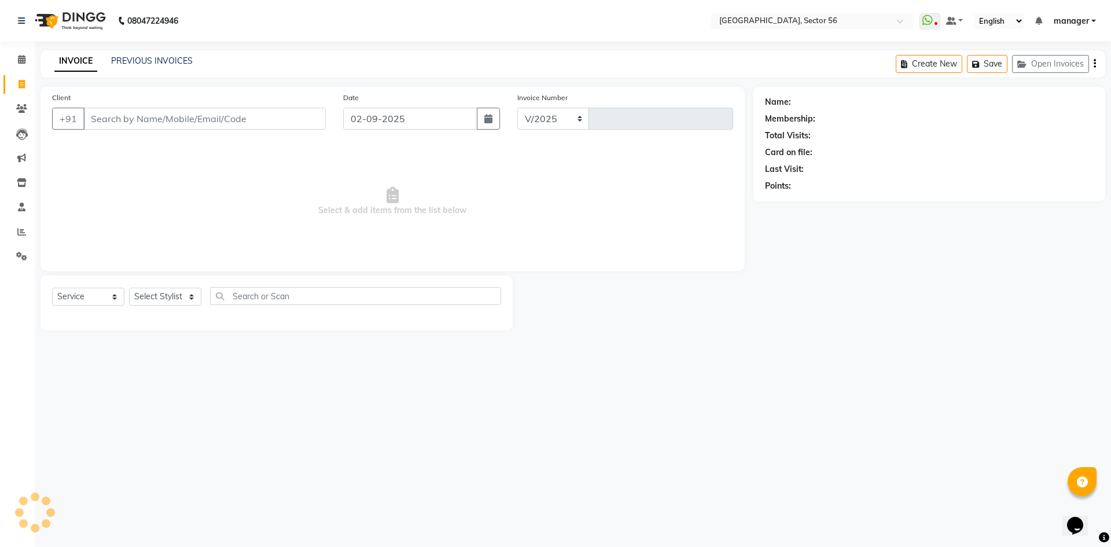
select select "5557"
type input "6020"
click at [23, 232] on icon at bounding box center [21, 231] width 9 height 9
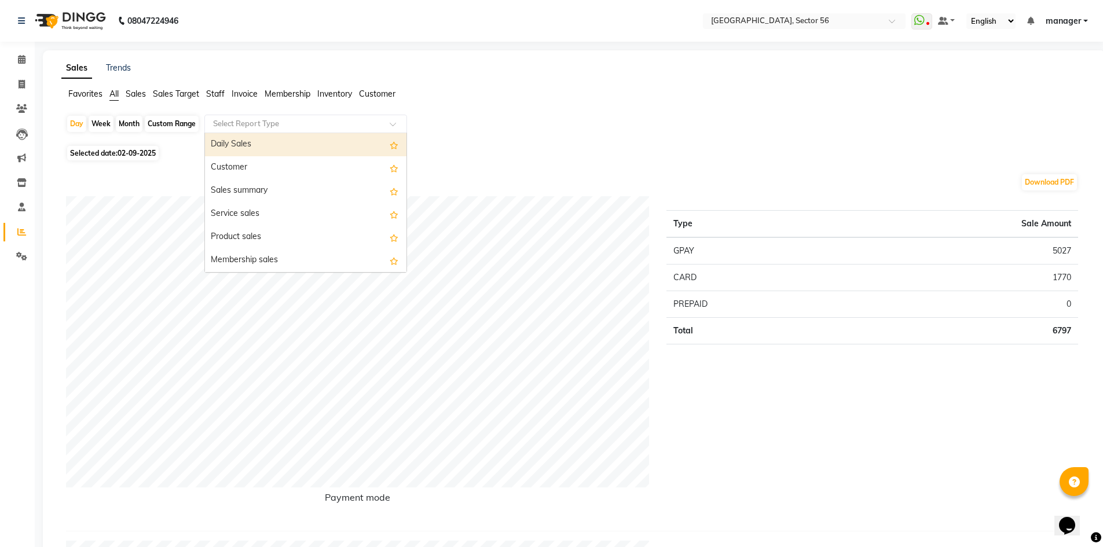
click at [263, 125] on input "text" at bounding box center [294, 124] width 167 height 12
type input "cen"
click at [265, 145] on div "Sales by center" at bounding box center [305, 146] width 201 height 23
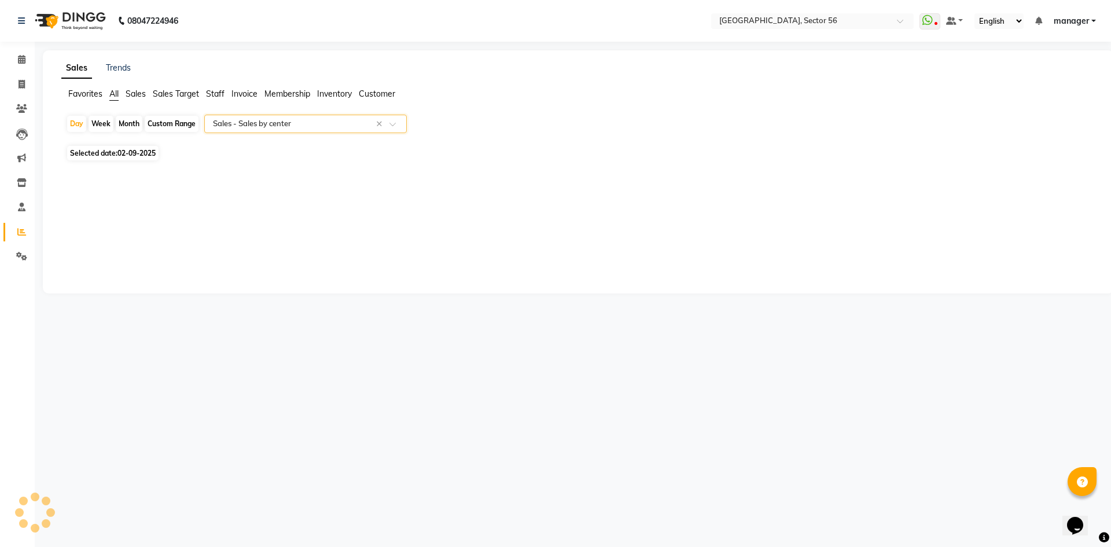
select select "full_report"
select select "csv"
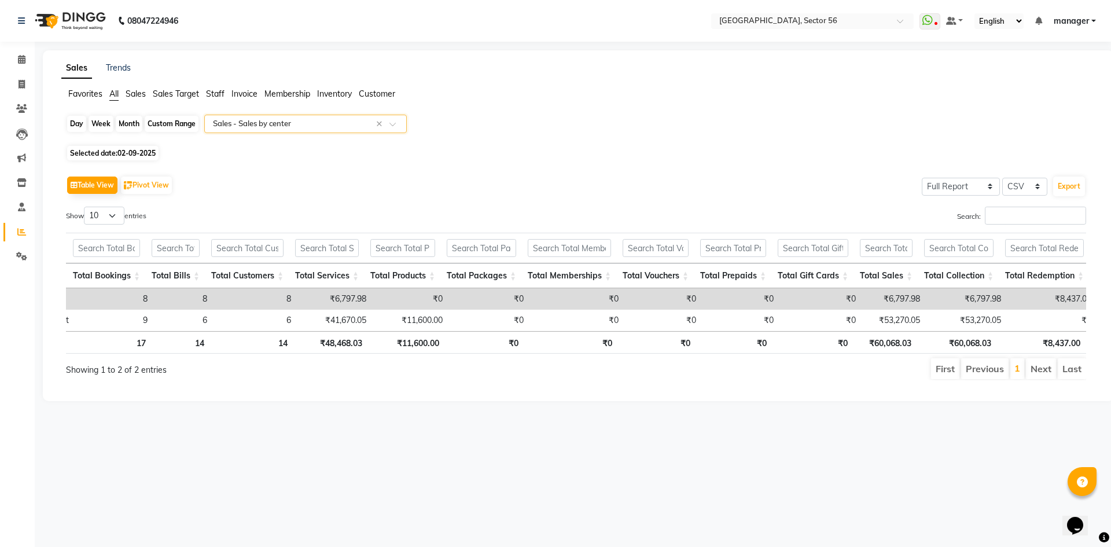
click at [76, 124] on div "Day" at bounding box center [76, 124] width 19 height 16
select select "9"
select select "2025"
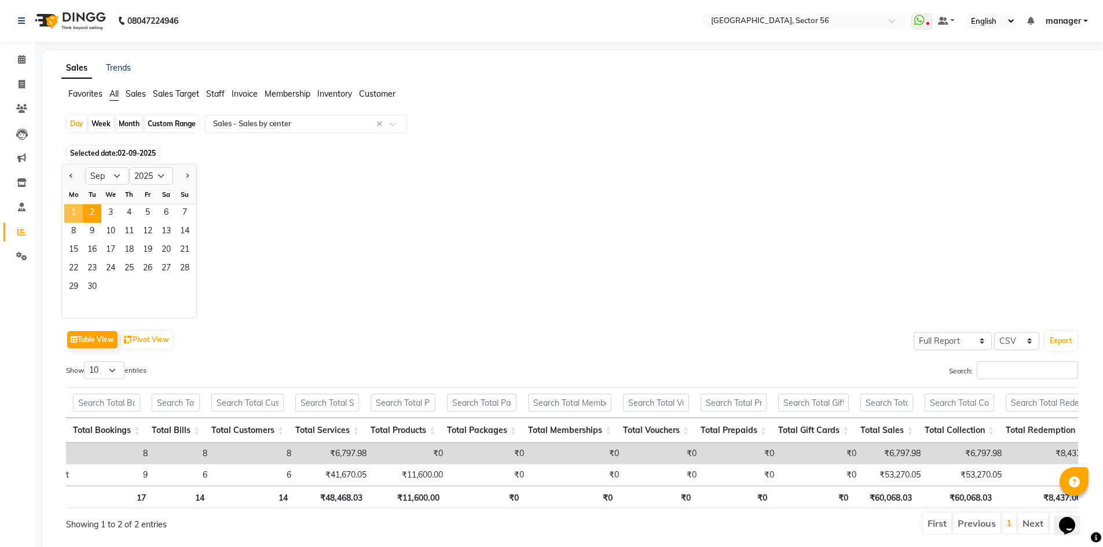
click at [77, 211] on span "1" at bounding box center [73, 213] width 19 height 19
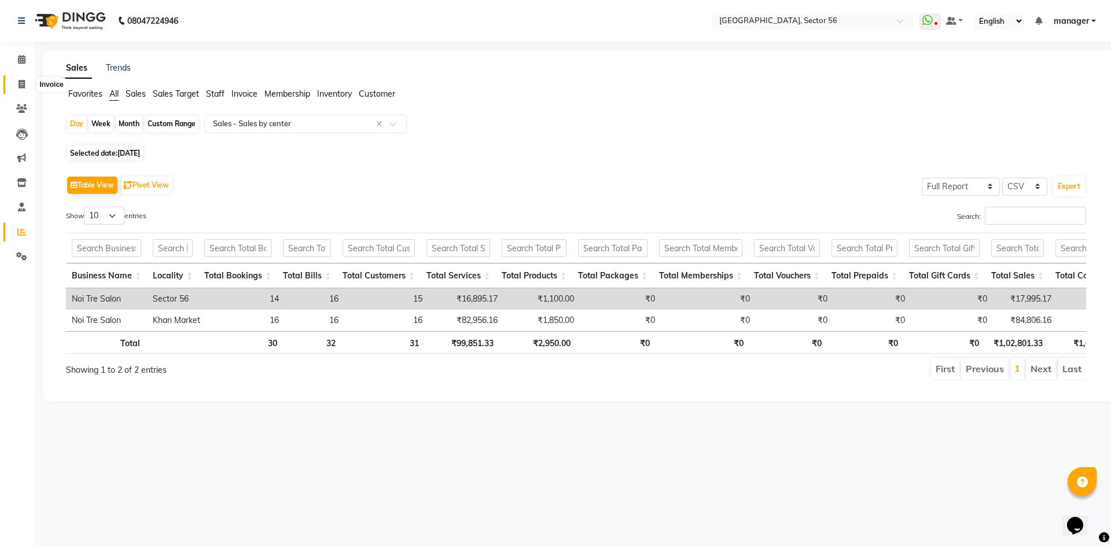
click at [22, 86] on icon at bounding box center [22, 84] width 6 height 9
select select "service"
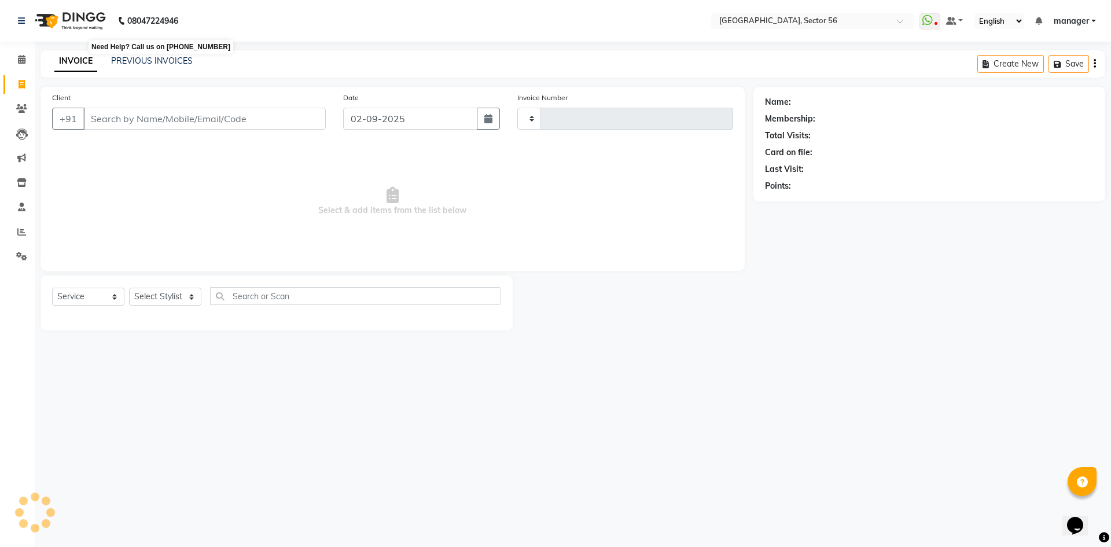
type input "6020"
select select "5557"
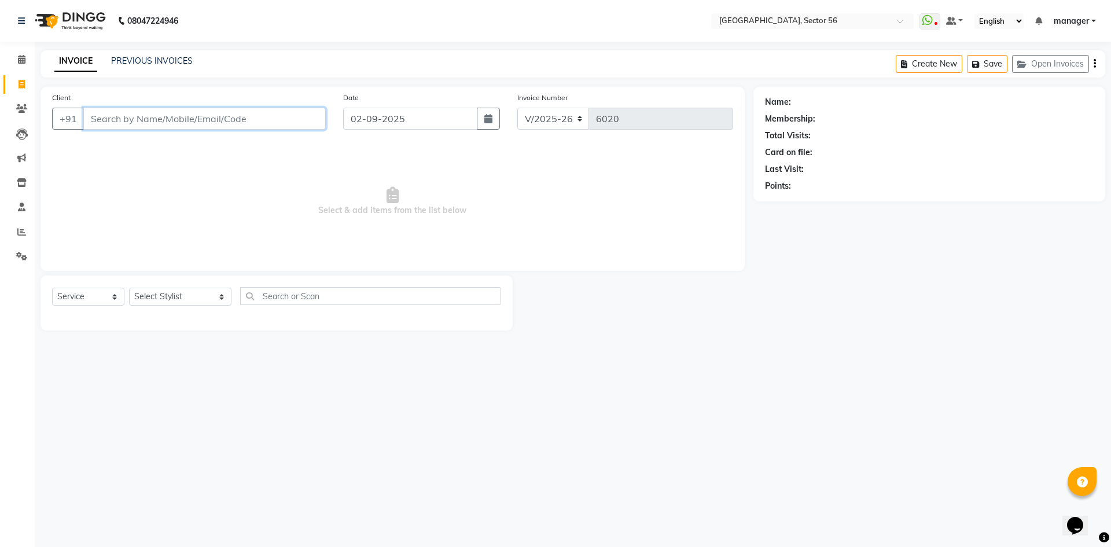
click at [133, 116] on input "Client" at bounding box center [204, 119] width 243 height 22
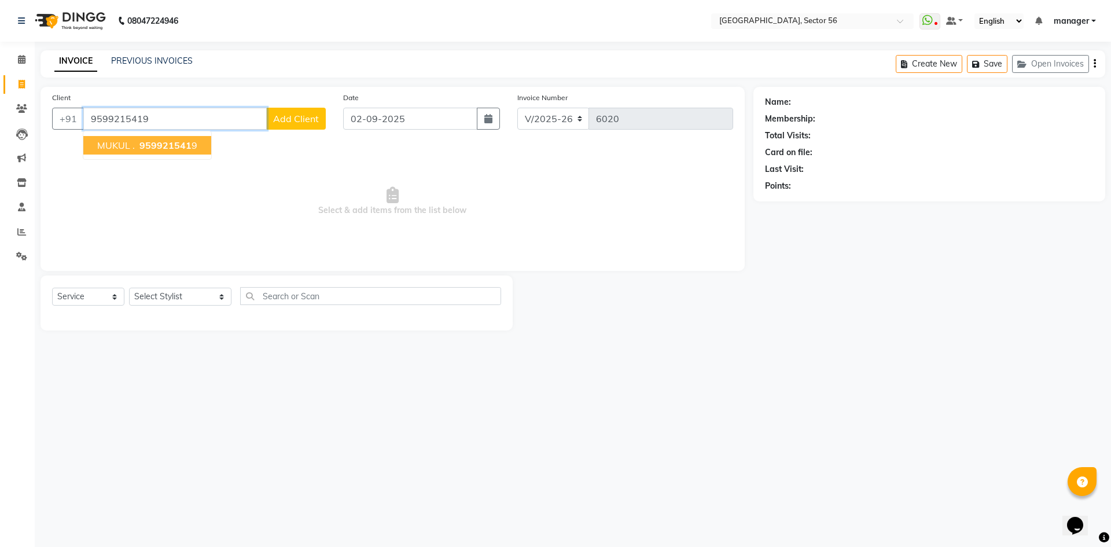
type input "9599215419"
click at [126, 144] on span "MUKUL ." at bounding box center [116, 145] width 38 height 12
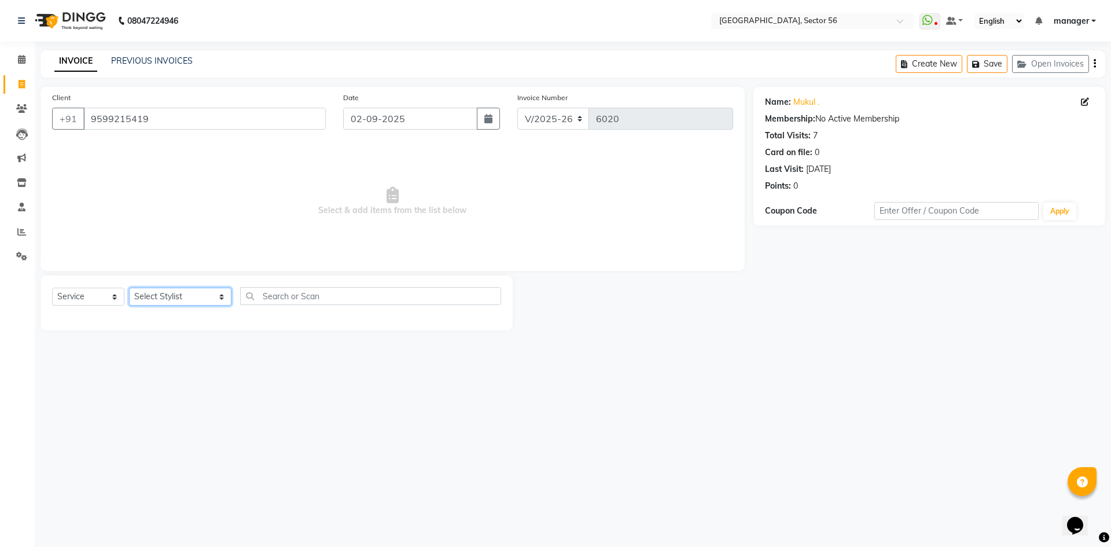
click at [204, 294] on select "Select Stylist ABHISHEKH THAPA abhishek thapa AKRAM KHAN MARKET STAFF amit amit…" at bounding box center [180, 297] width 102 height 18
select select "43515"
click at [129, 288] on select "Select Stylist ABHISHEKH THAPA abhishek thapa AKRAM KHAN MARKET STAFF amit amit…" at bounding box center [180, 297] width 102 height 18
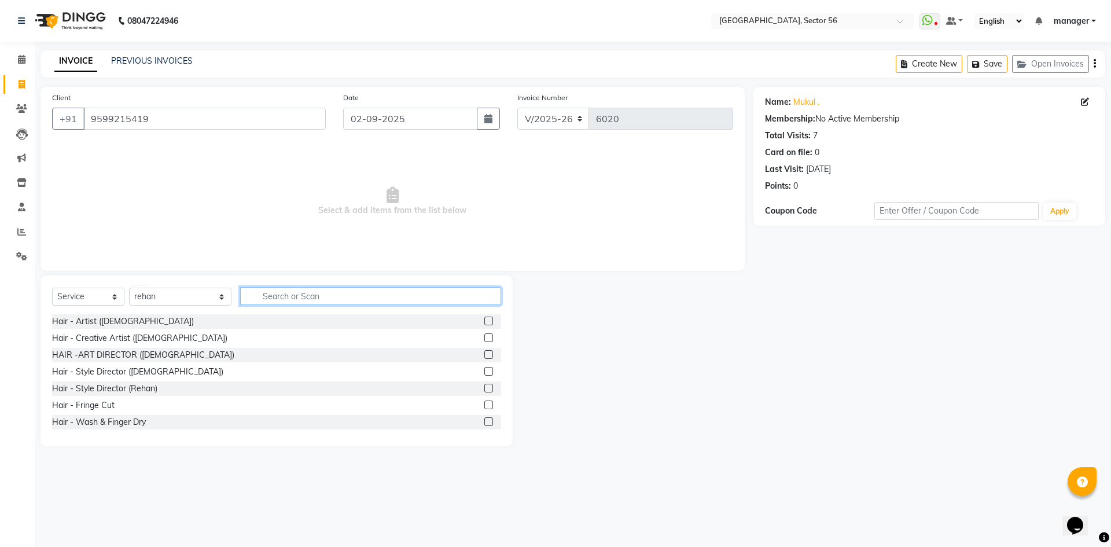
click at [273, 300] on input "text" at bounding box center [370, 296] width 261 height 18
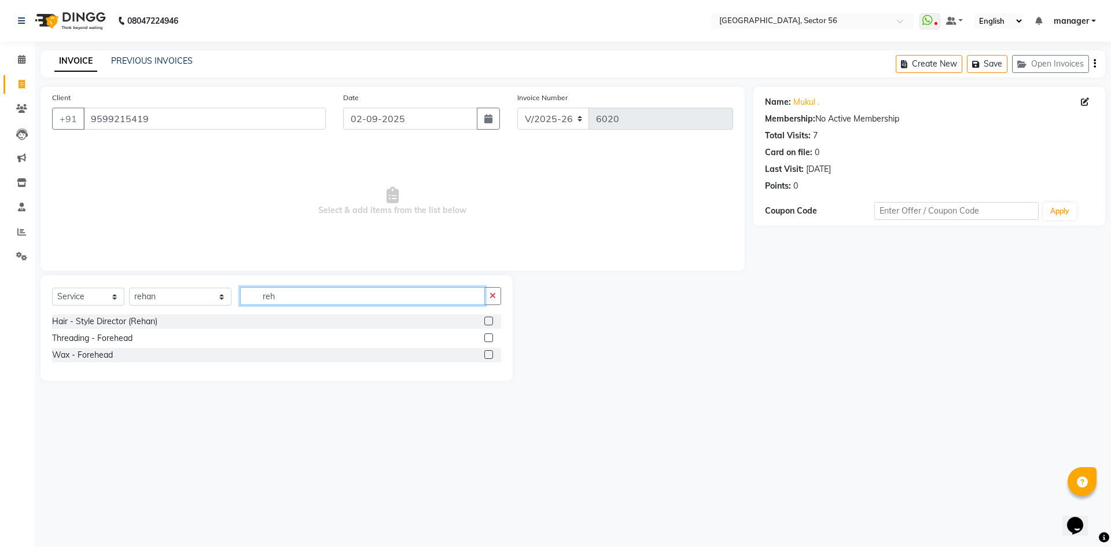
type input "reh"
drag, startPoint x: 492, startPoint y: 318, endPoint x: 459, endPoint y: 308, distance: 34.4
click at [484, 315] on div at bounding box center [492, 321] width 17 height 14
drag, startPoint x: 490, startPoint y: 319, endPoint x: 484, endPoint y: 316, distance: 6.0
click at [487, 318] on label at bounding box center [488, 321] width 9 height 9
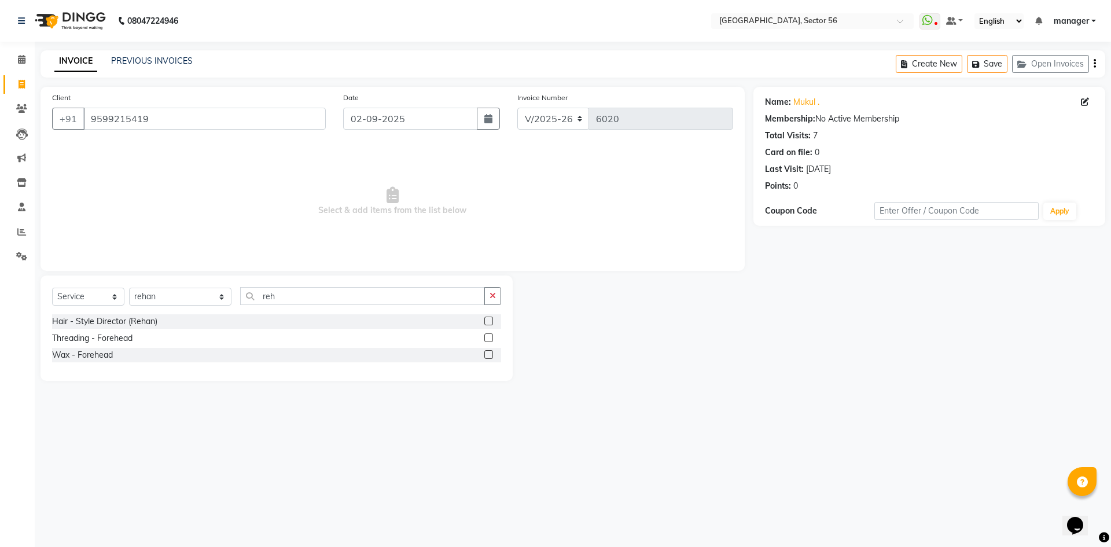
click at [487, 318] on input "checkbox" at bounding box center [488, 322] width 8 height 8
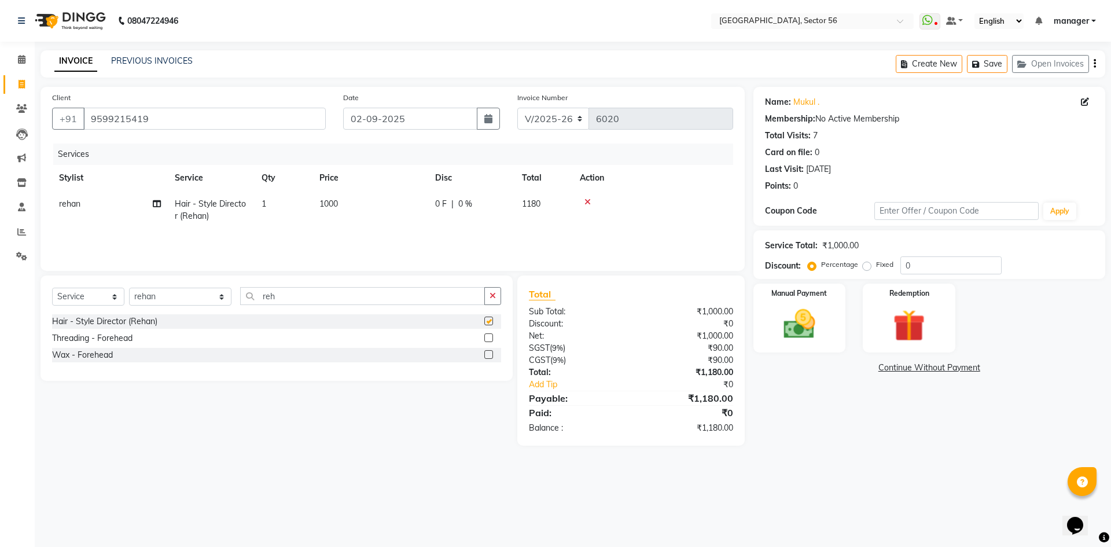
checkbox input "false"
click at [292, 286] on div "Select Service Product Membership Package Voucher Prepaid Gift Card Select Styl…" at bounding box center [277, 327] width 472 height 105
click at [294, 293] on input "reh" at bounding box center [362, 296] width 245 height 18
type input "r"
type input "bea"
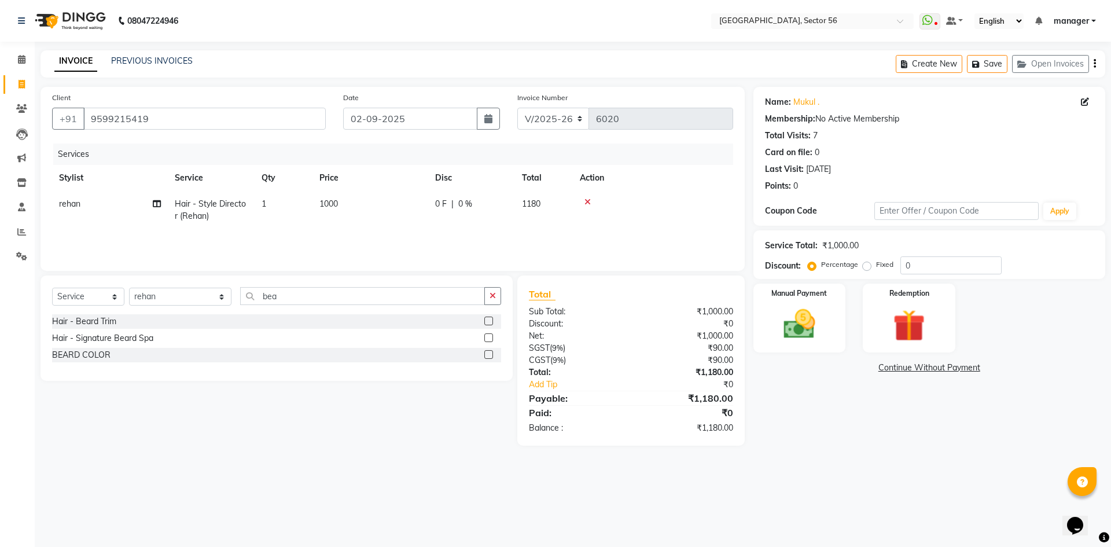
click at [487, 319] on label at bounding box center [488, 321] width 9 height 9
click at [487, 319] on input "checkbox" at bounding box center [488, 322] width 8 height 8
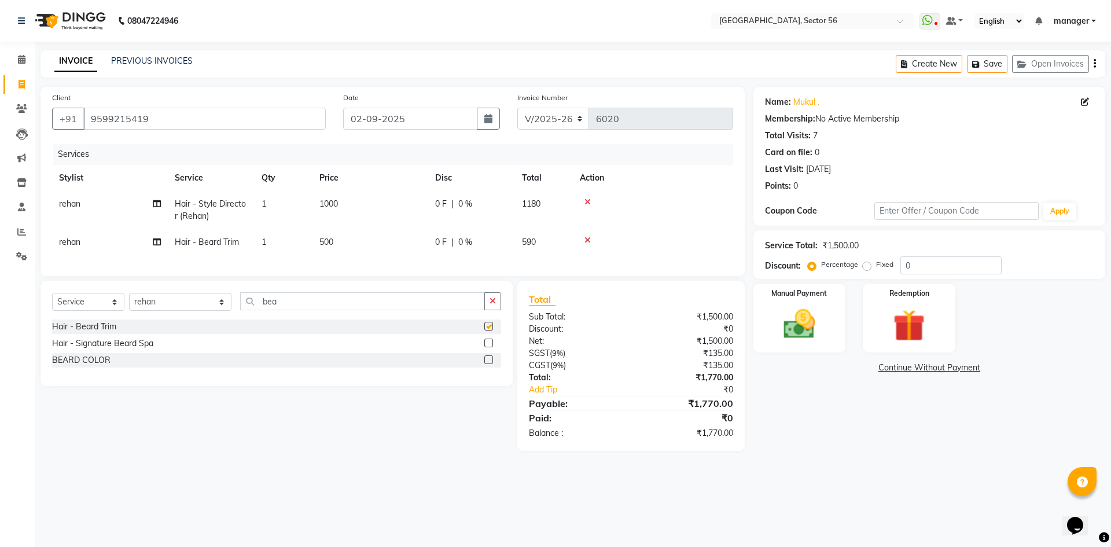
checkbox input "false"
click at [916, 262] on input "0" at bounding box center [951, 265] width 101 height 18
type input "10"
click at [906, 436] on div "Name: Mukul . Membership: No Active Membership Total Visits: 7 Card on file: 0 …" at bounding box center [934, 269] width 361 height 364
click at [800, 318] on img at bounding box center [800, 324] width 54 height 38
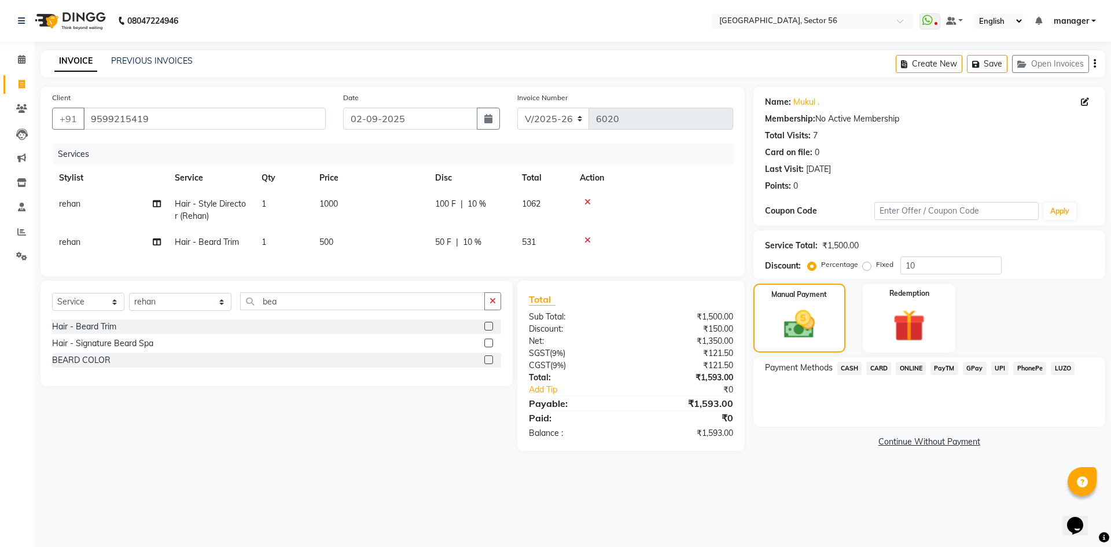
click at [882, 366] on span "CARD" at bounding box center [878, 368] width 25 height 13
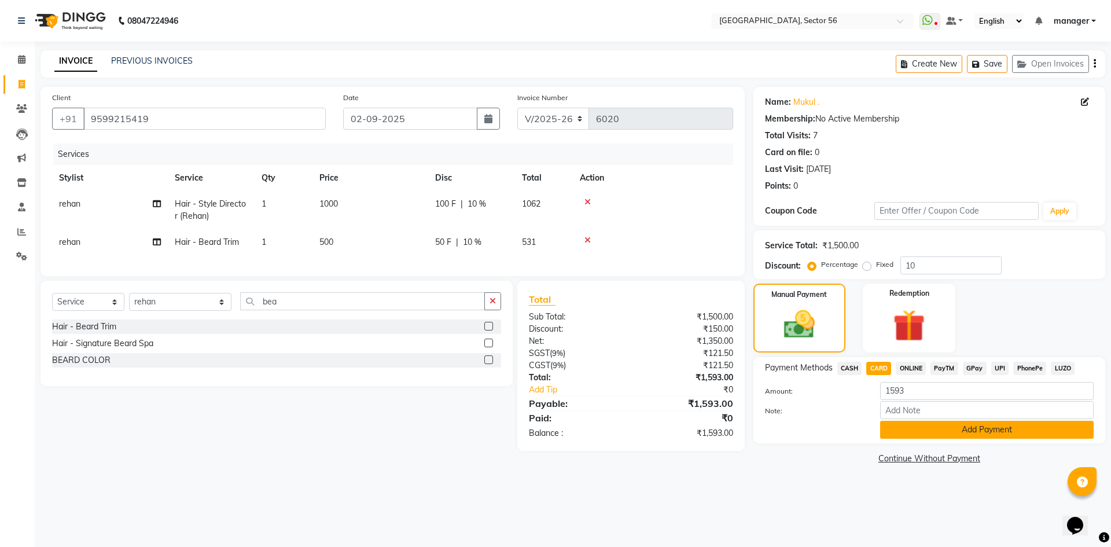
click at [956, 426] on button "Add Payment" at bounding box center [987, 430] width 214 height 18
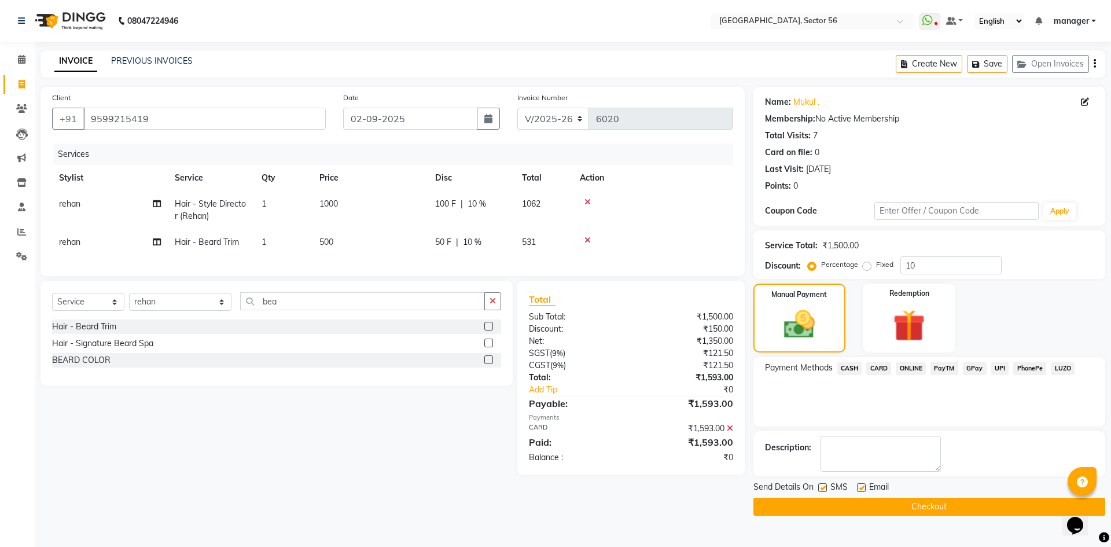
click at [847, 501] on button "Checkout" at bounding box center [930, 507] width 352 height 18
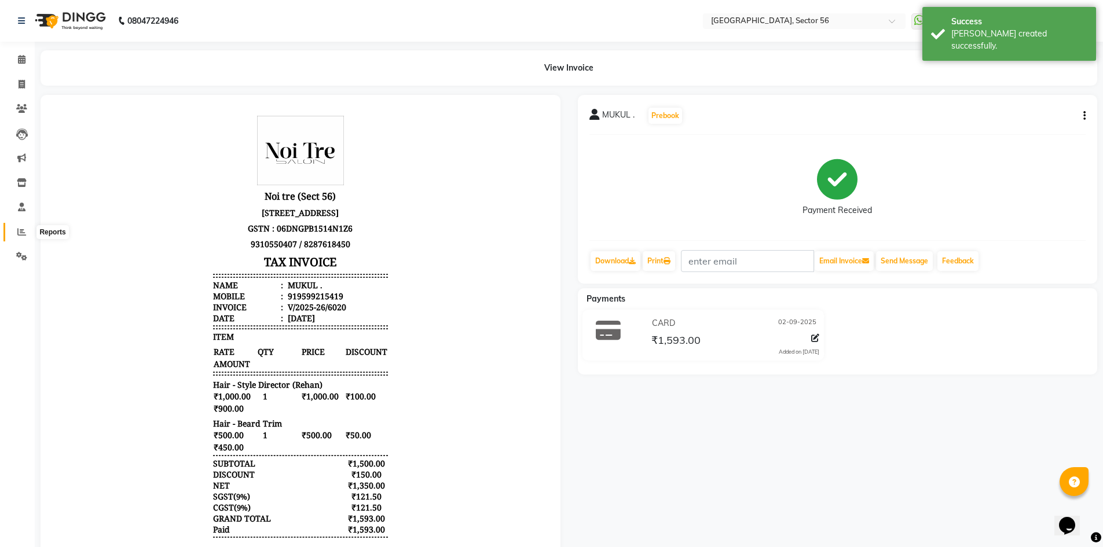
click at [22, 230] on icon at bounding box center [21, 231] width 9 height 9
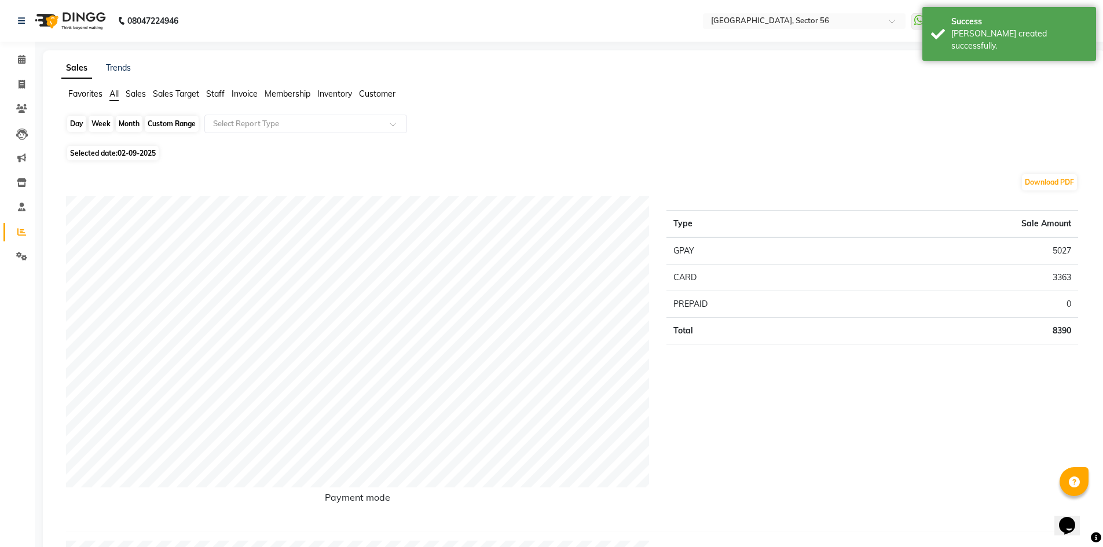
click at [75, 127] on div "Day" at bounding box center [76, 124] width 19 height 16
select select "9"
select select "2025"
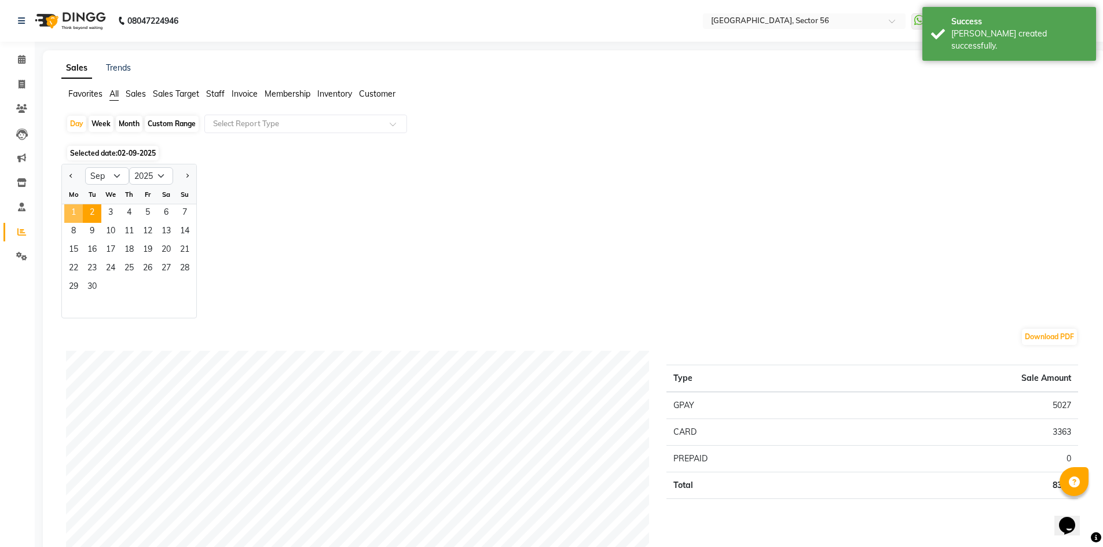
click at [72, 215] on span "1" at bounding box center [73, 213] width 19 height 19
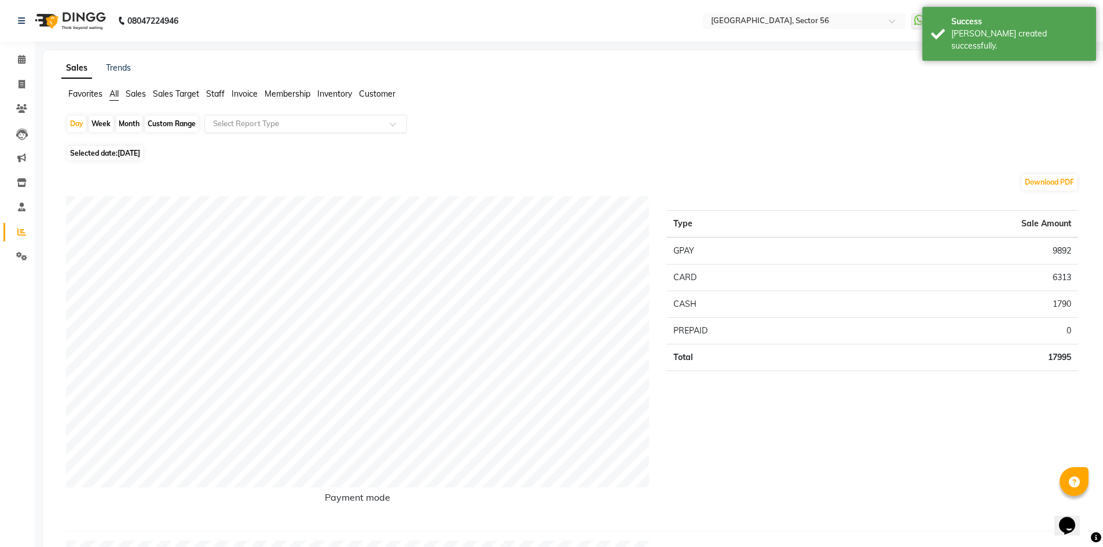
click at [318, 123] on input "text" at bounding box center [294, 124] width 167 height 12
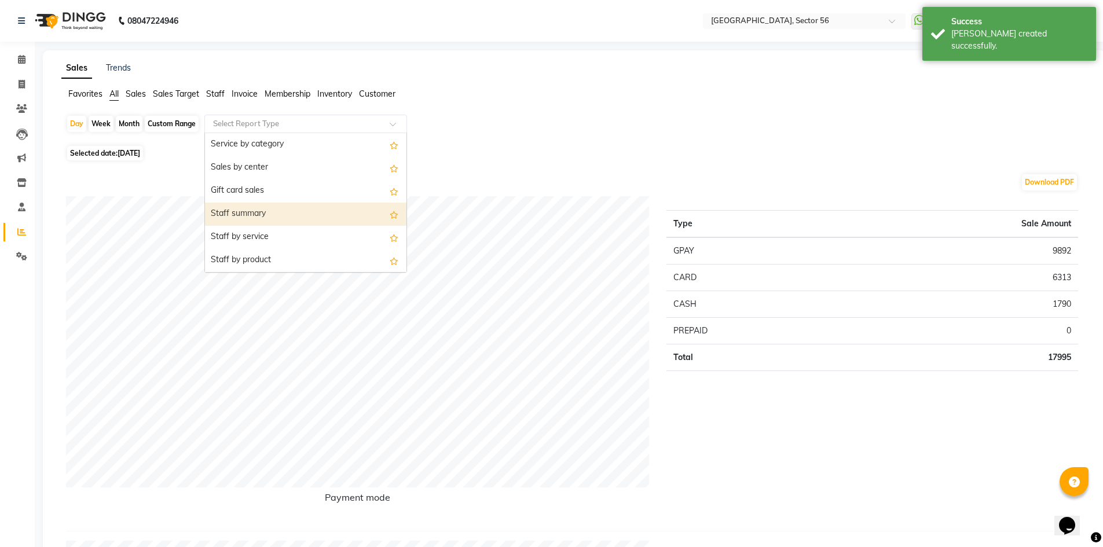
scroll to position [289, 0]
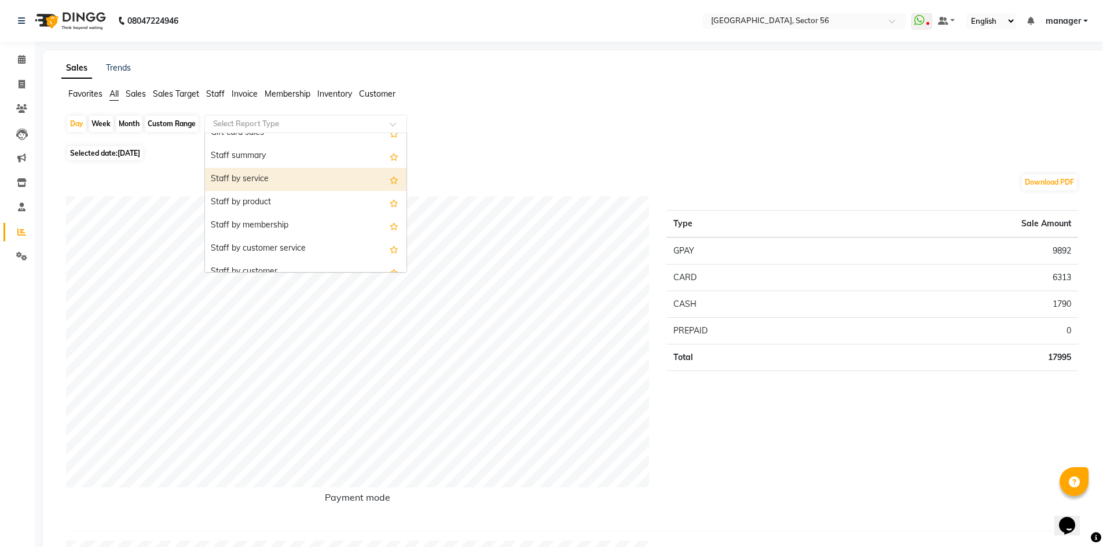
click at [310, 182] on div "Staff by service" at bounding box center [305, 179] width 201 height 23
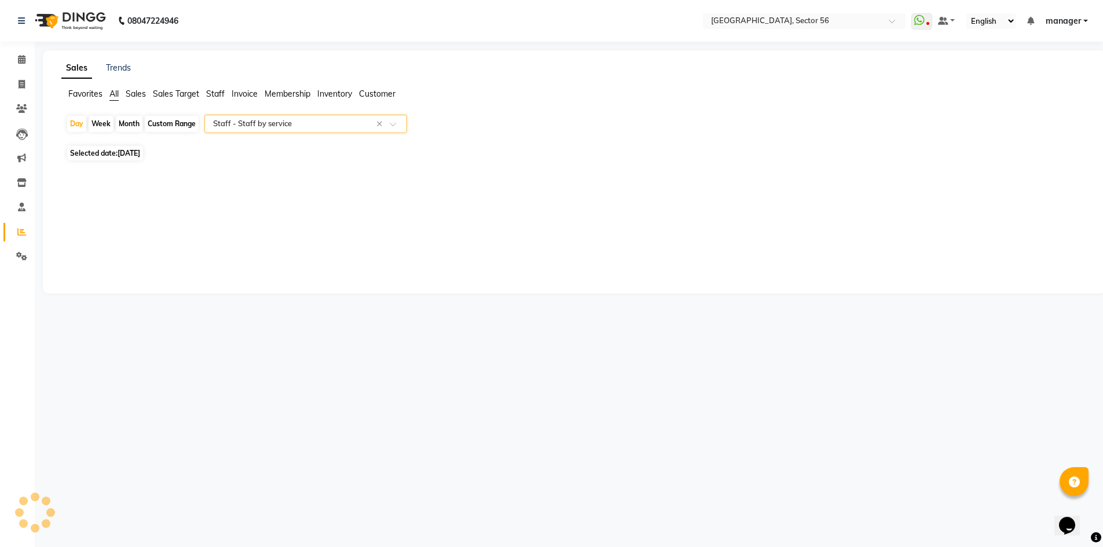
select select "full_report"
select select "csv"
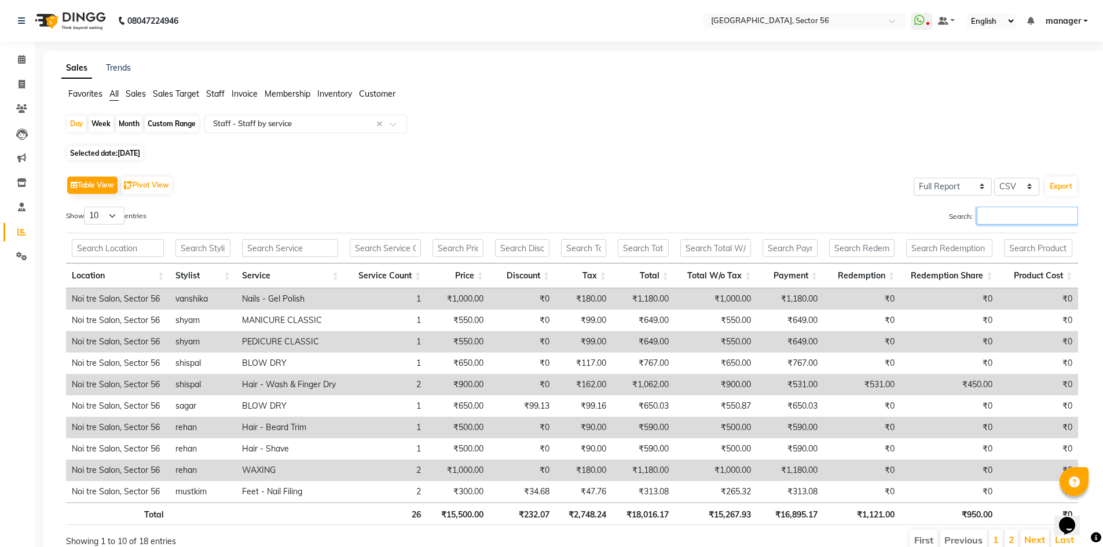
click at [986, 219] on input "Search:" at bounding box center [1026, 216] width 101 height 18
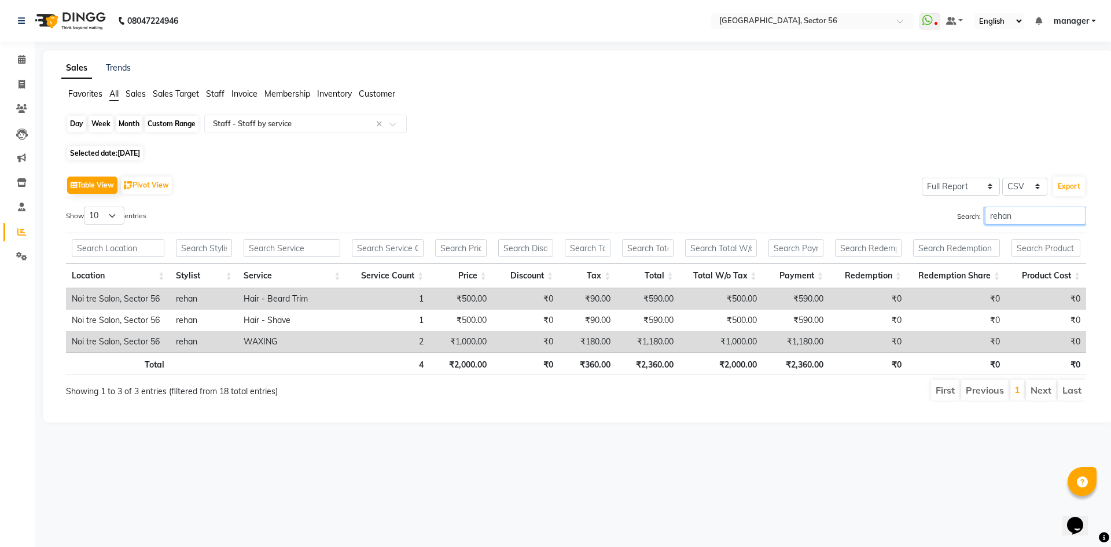
type input "rehan"
click at [77, 119] on div "Day" at bounding box center [76, 124] width 19 height 16
select select "9"
select select "2025"
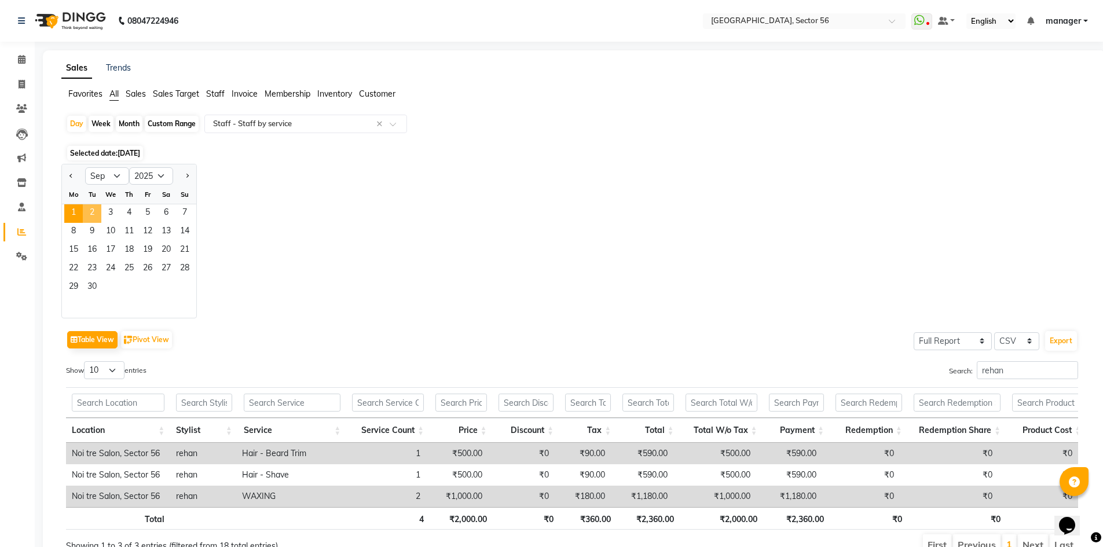
click at [95, 206] on span "2" at bounding box center [92, 213] width 19 height 19
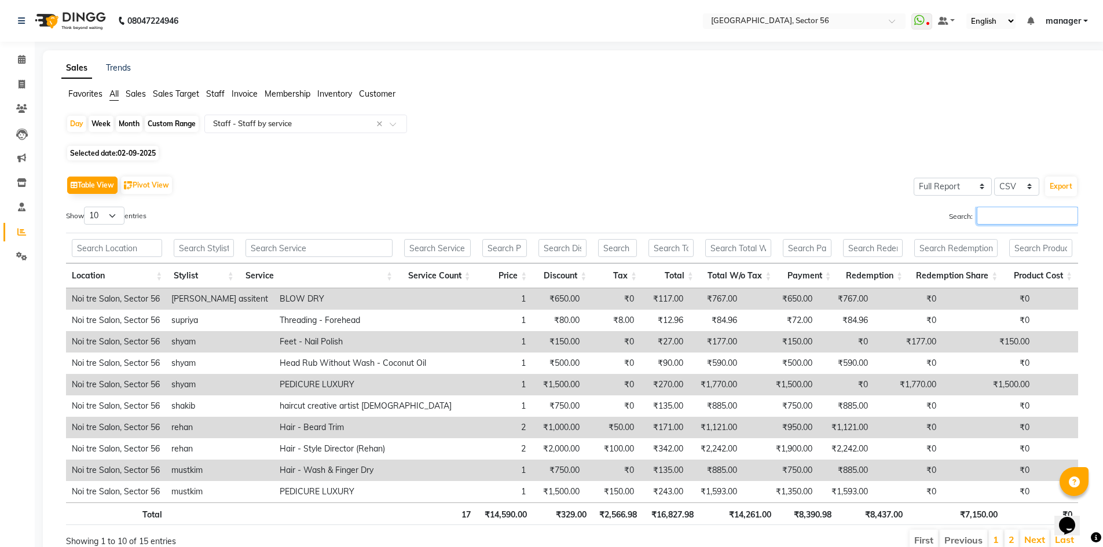
click at [988, 221] on input "Search:" at bounding box center [1026, 216] width 101 height 18
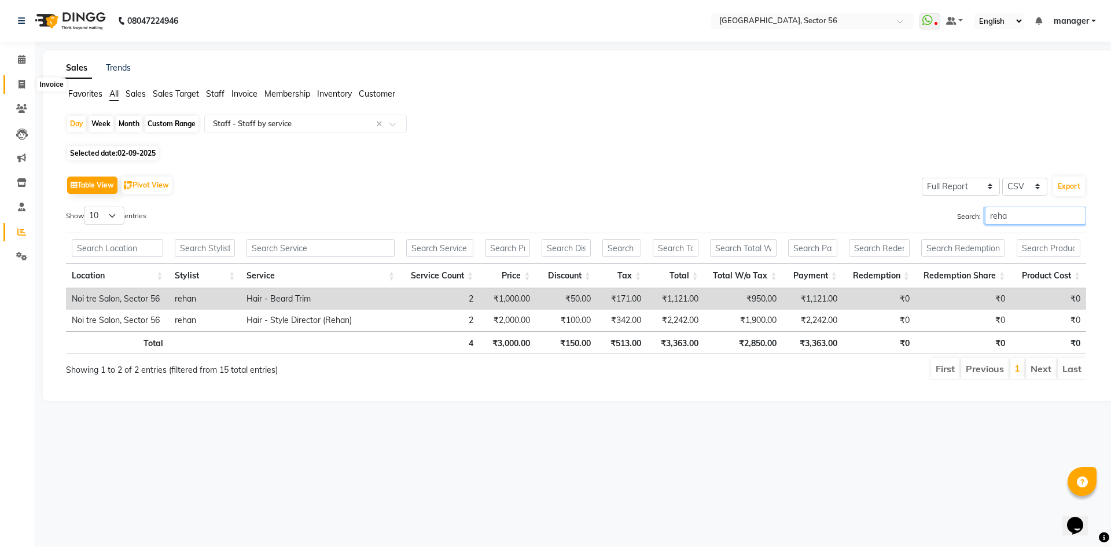
type input "reha"
click at [23, 82] on icon at bounding box center [22, 84] width 6 height 9
select select "service"
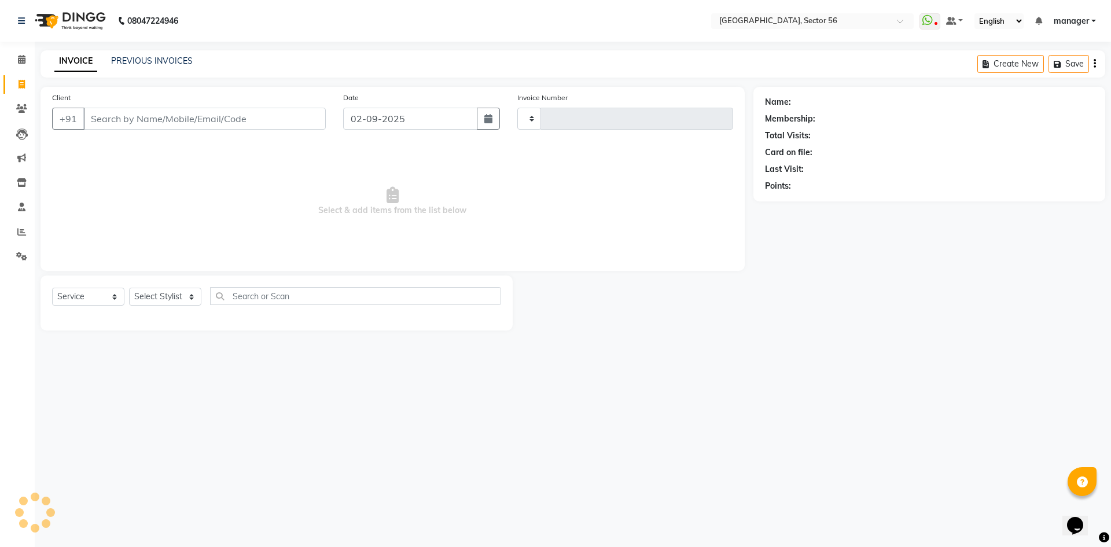
type input "6021"
select select "5557"
click at [203, 121] on input "Client" at bounding box center [204, 119] width 243 height 22
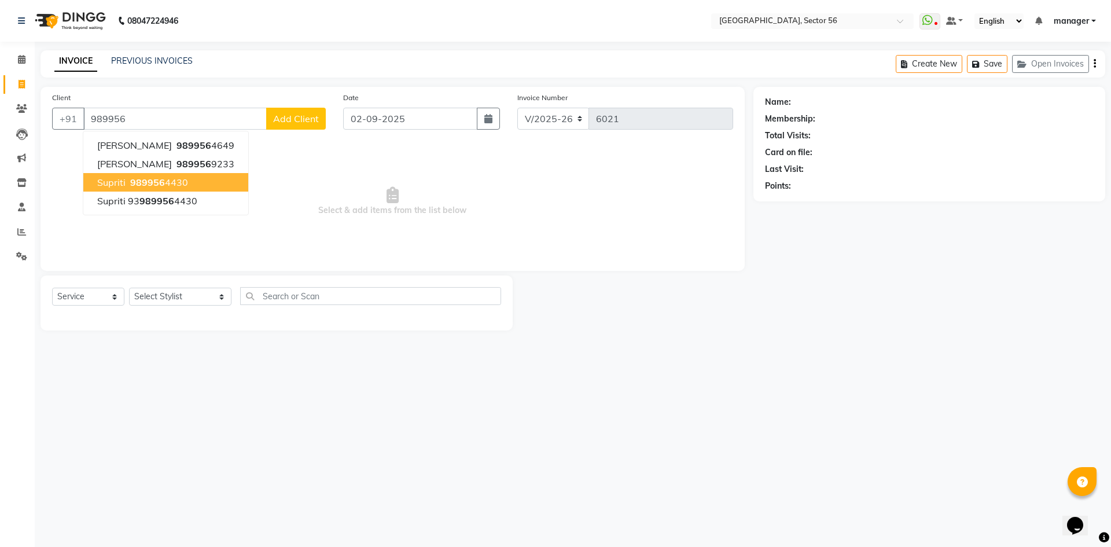
click at [172, 183] on ngb-highlight "989956 4430" at bounding box center [158, 183] width 60 height 12
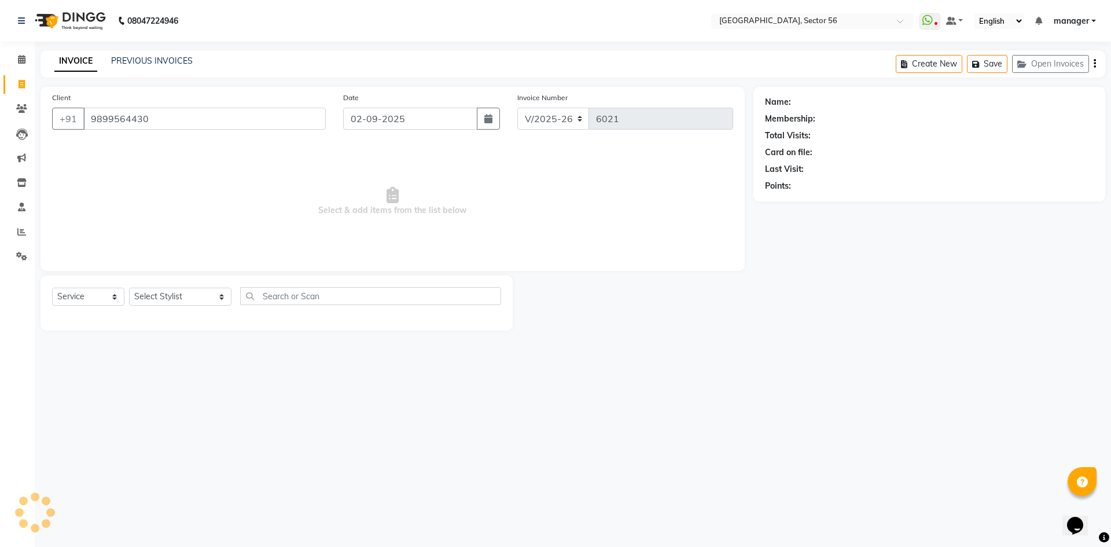
type input "9899564430"
click at [798, 203] on icon "button" at bounding box center [798, 203] width 8 height 8
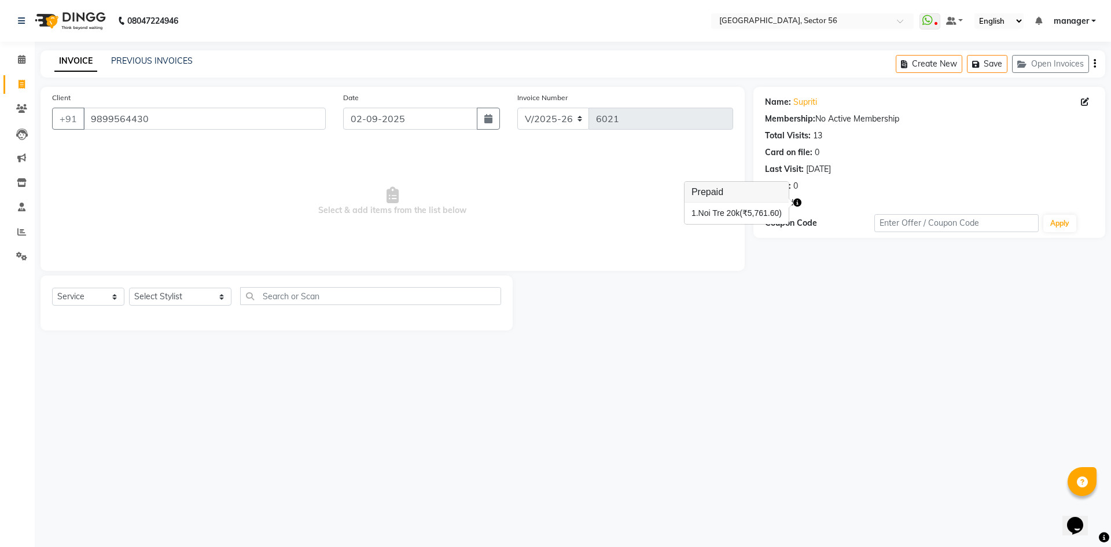
click at [741, 289] on div at bounding box center [633, 302] width 241 height 55
click at [803, 102] on link "Supriti" at bounding box center [806, 102] width 24 height 12
click at [162, 300] on select "Select Stylist ABHISHEKH THAPA abhishek thapa AKRAM KHAN MARKET STAFF amit amit…" at bounding box center [180, 297] width 102 height 18
select select "43522"
click at [129, 288] on select "Select Stylist ABHISHEKH THAPA abhishek thapa AKRAM KHAN MARKET STAFF amit amit…" at bounding box center [180, 297] width 102 height 18
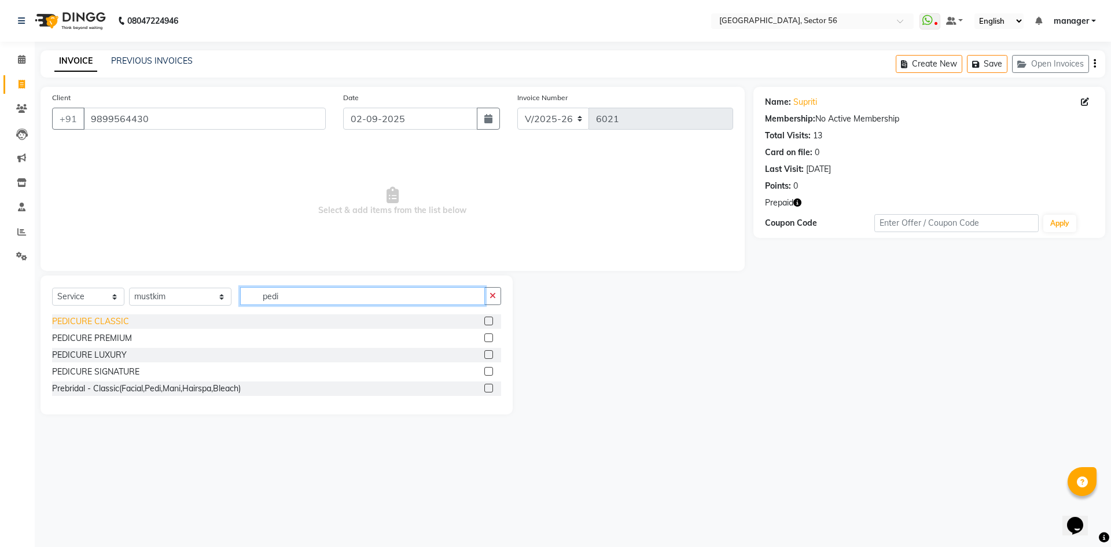
type input "pedi"
click at [95, 320] on div "PEDICURE CLASSIC" at bounding box center [90, 321] width 77 height 12
checkbox input "false"
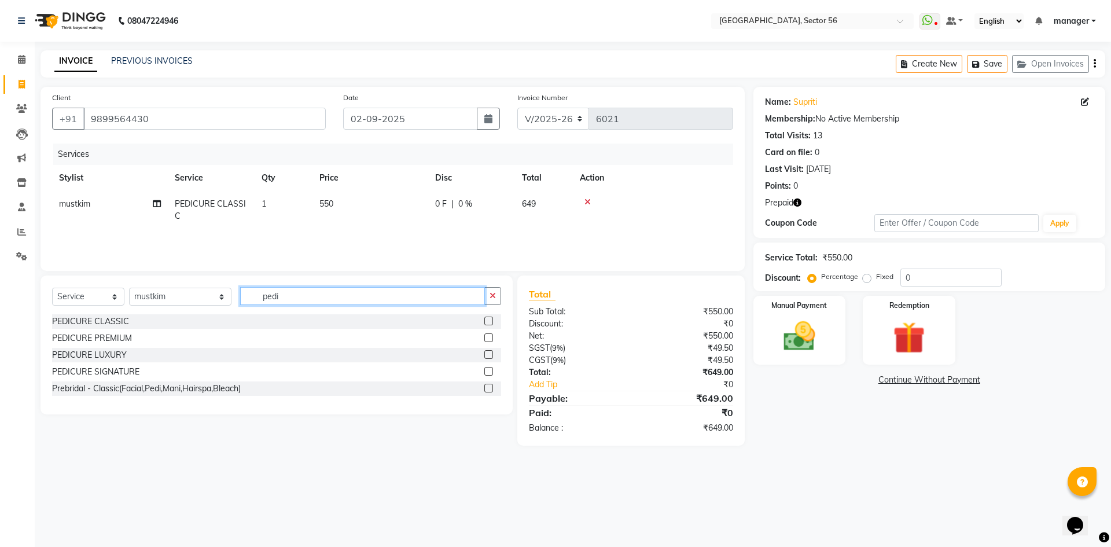
drag, startPoint x: 276, startPoint y: 296, endPoint x: 178, endPoint y: 310, distance: 98.9
click at [178, 310] on div "Select Service Product Membership Package Voucher Prepaid Gift Card Select Styl…" at bounding box center [276, 300] width 449 height 27
type input "mani"
click at [117, 317] on div "MANICURE CLASSIC" at bounding box center [92, 321] width 80 height 12
checkbox input "false"
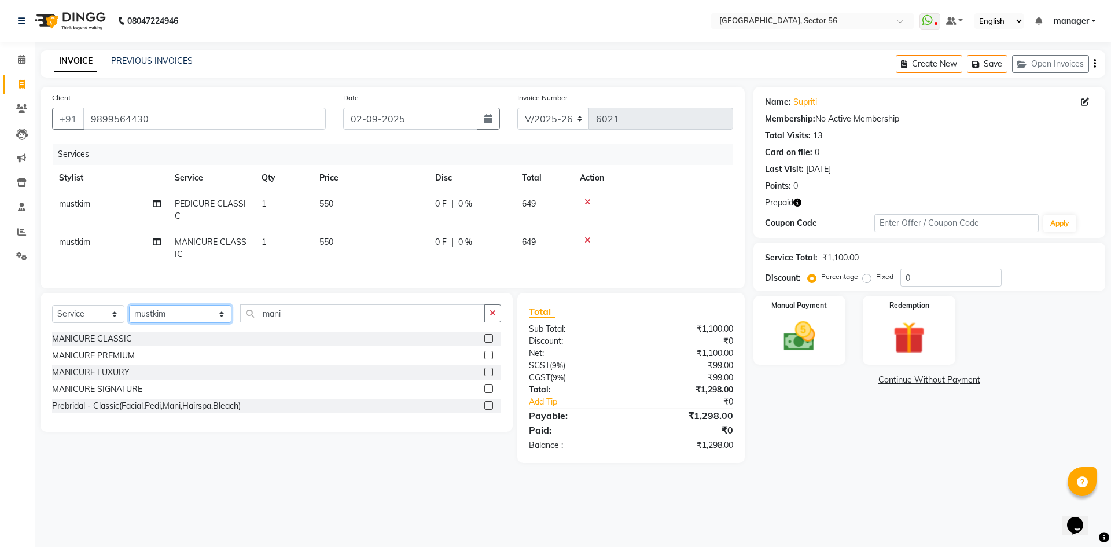
click at [179, 323] on select "Select Stylist [PERSON_NAME] [PERSON_NAME] [PERSON_NAME] MARKET STAFF amit amit…" at bounding box center [180, 314] width 102 height 18
select select "86338"
click at [129, 314] on select "Select Stylist [PERSON_NAME] [PERSON_NAME] [PERSON_NAME] MARKET STAFF amit amit…" at bounding box center [180, 314] width 102 height 18
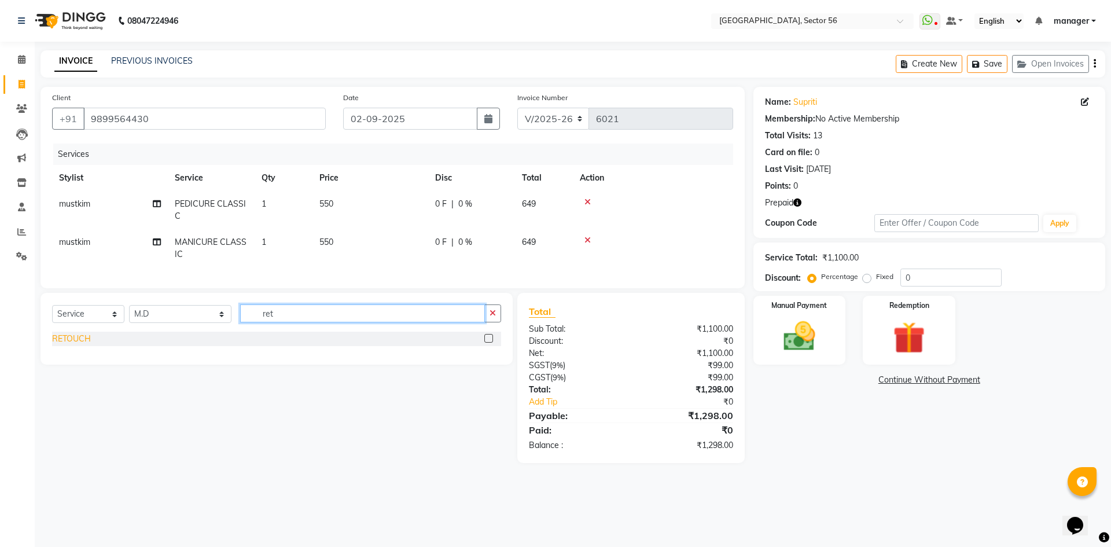
type input "ret"
click at [68, 345] on div "RETOUCH" at bounding box center [71, 339] width 39 height 12
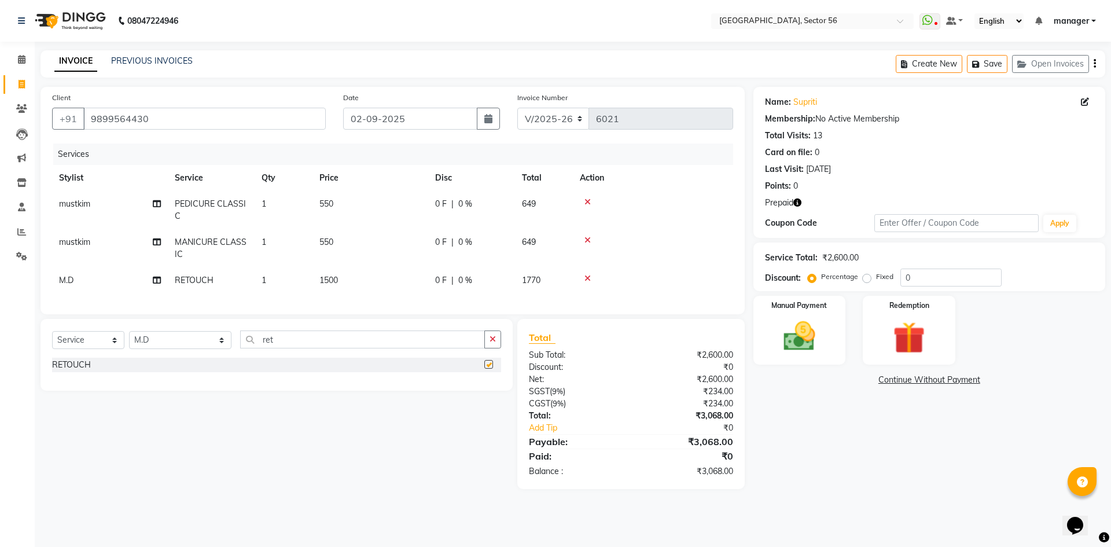
checkbox input "false"
click at [155, 349] on select "Select Stylist [PERSON_NAME] [PERSON_NAME] [PERSON_NAME] MARKET STAFF amit amit…" at bounding box center [180, 340] width 102 height 18
select select "43518"
click at [129, 340] on select "Select Stylist [PERSON_NAME] [PERSON_NAME] [PERSON_NAME] MARKET STAFF amit amit…" at bounding box center [180, 340] width 102 height 18
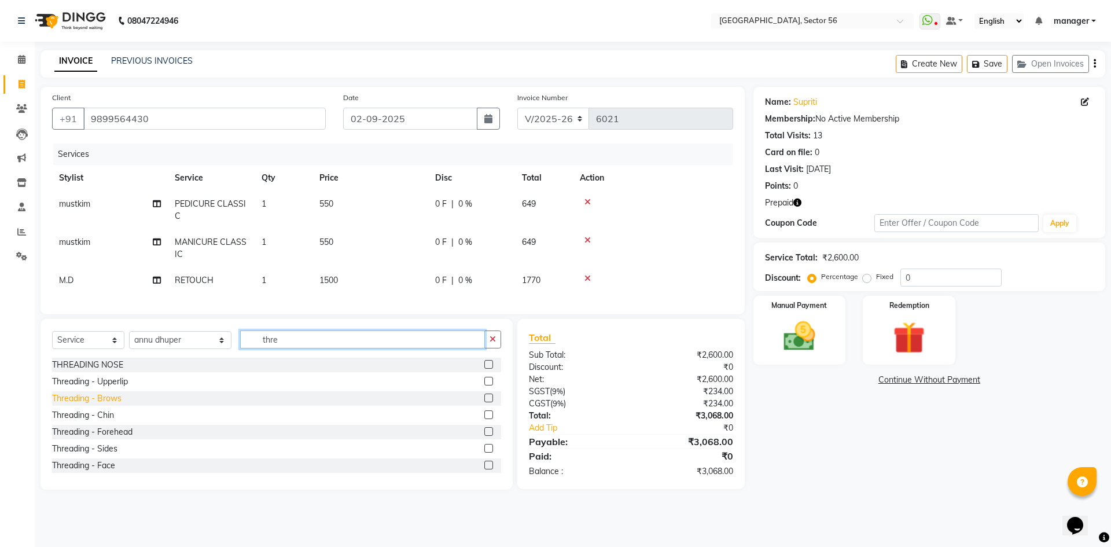
type input "thre"
click at [105, 405] on div "Threading - Brows" at bounding box center [86, 398] width 69 height 12
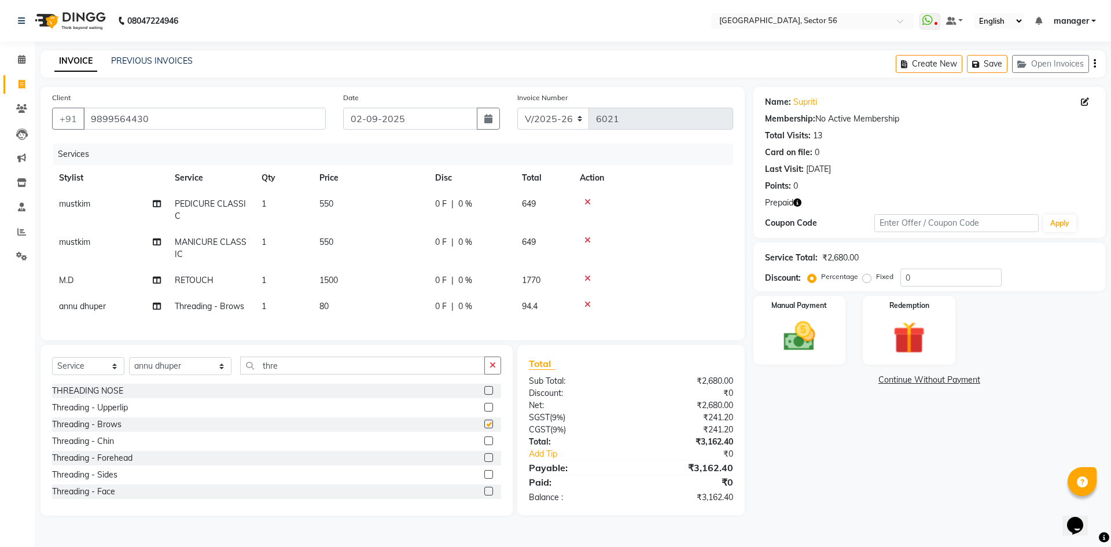
checkbox input "false"
click at [125, 414] on div "Threading - Upperlip" at bounding box center [90, 408] width 76 height 12
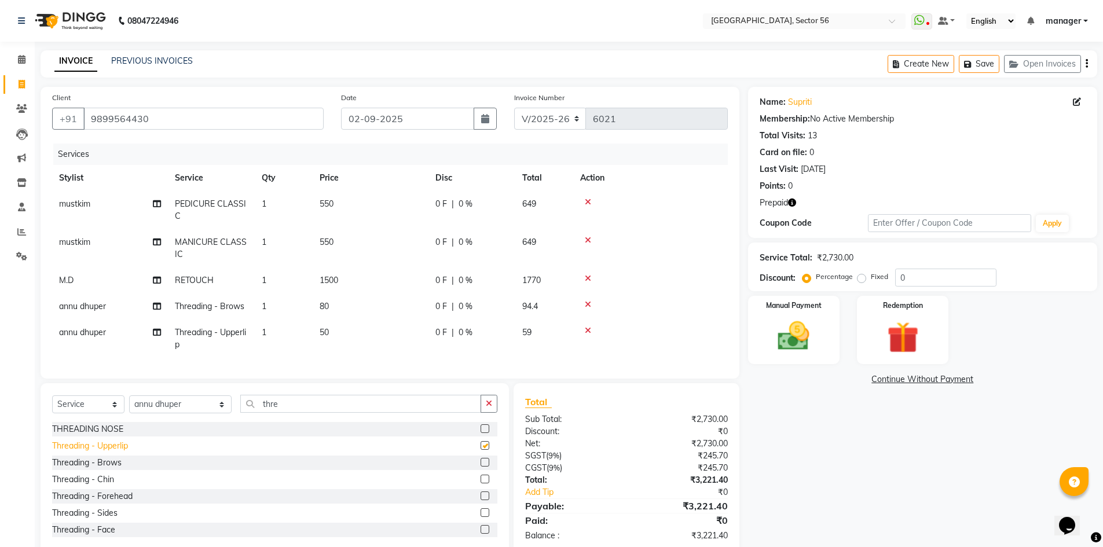
checkbox input "false"
click at [100, 486] on div "Threading - Chin" at bounding box center [83, 479] width 62 height 12
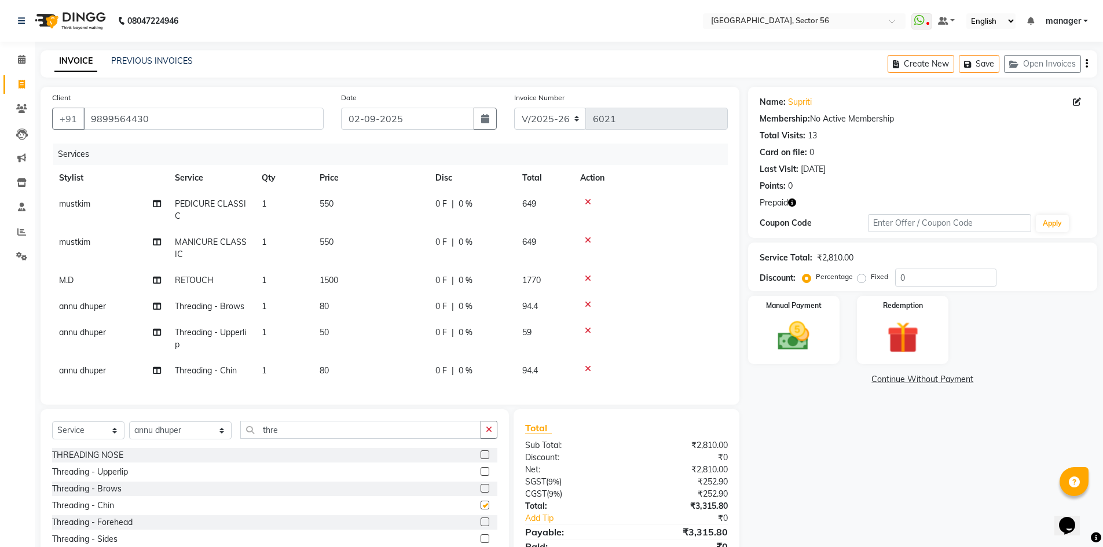
checkbox input "false"
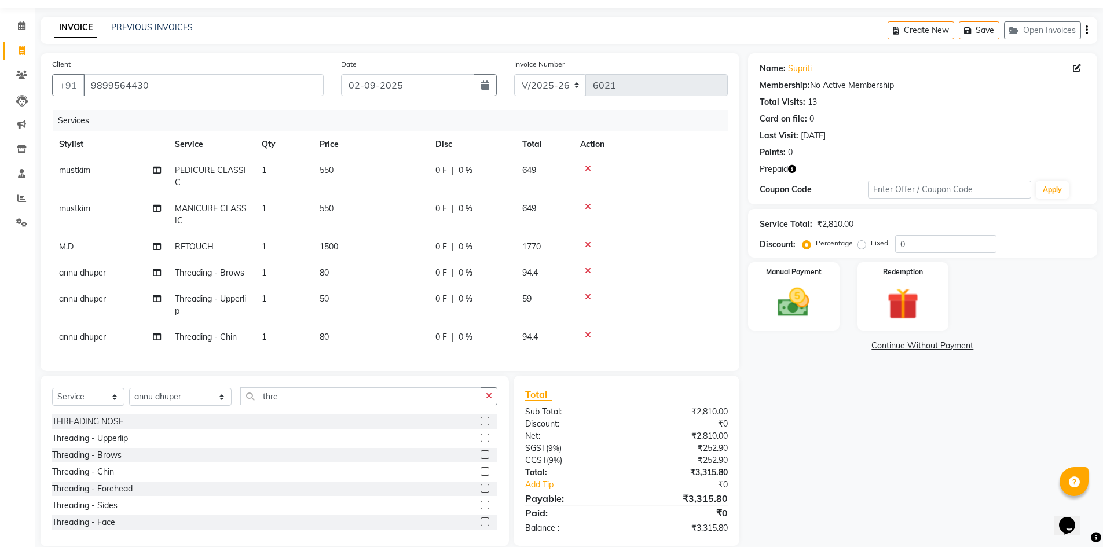
scroll to position [59, 0]
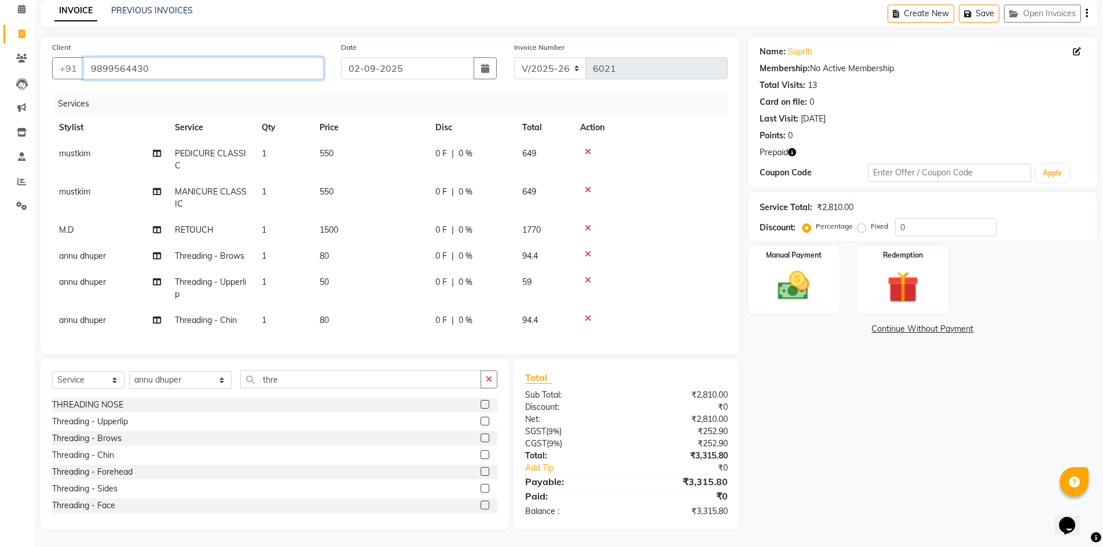
click at [226, 64] on input "9899564430" at bounding box center [203, 68] width 240 height 22
click at [9, 276] on div "Calendar Invoice Clients Leads Marketing Inventory Staff Reports Settings Compl…" at bounding box center [78, 256] width 156 height 547
drag, startPoint x: 891, startPoint y: 286, endPoint x: 891, endPoint y: 304, distance: 17.4
click at [891, 287] on img at bounding box center [902, 287] width 53 height 41
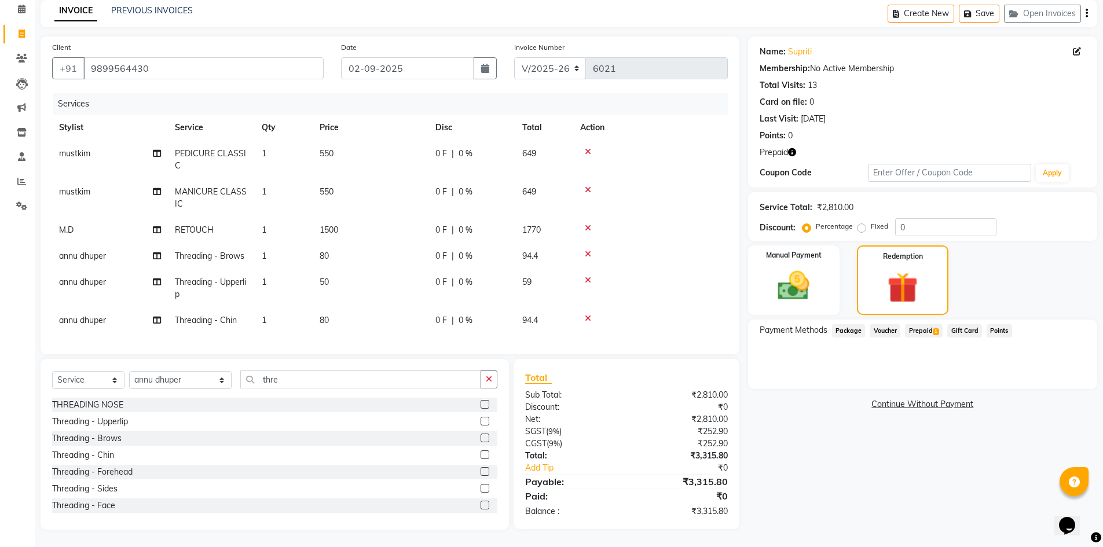
drag, startPoint x: 922, startPoint y: 321, endPoint x: 934, endPoint y: 334, distance: 17.2
click at [924, 324] on span "Prepaid 1" at bounding box center [924, 330] width 38 height 13
click at [1065, 370] on button "Add" at bounding box center [1058, 378] width 42 height 20
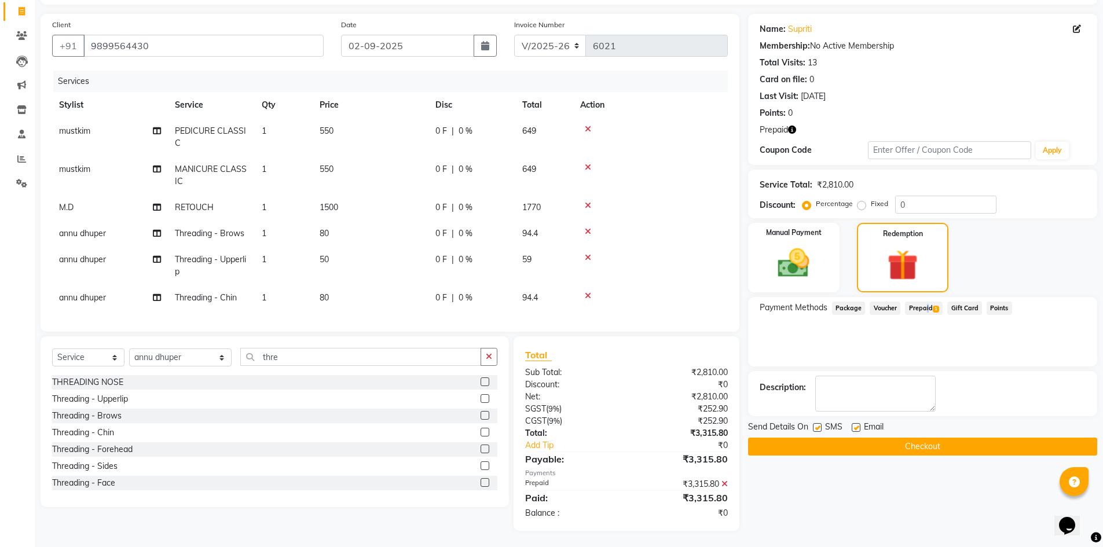
scroll to position [83, 0]
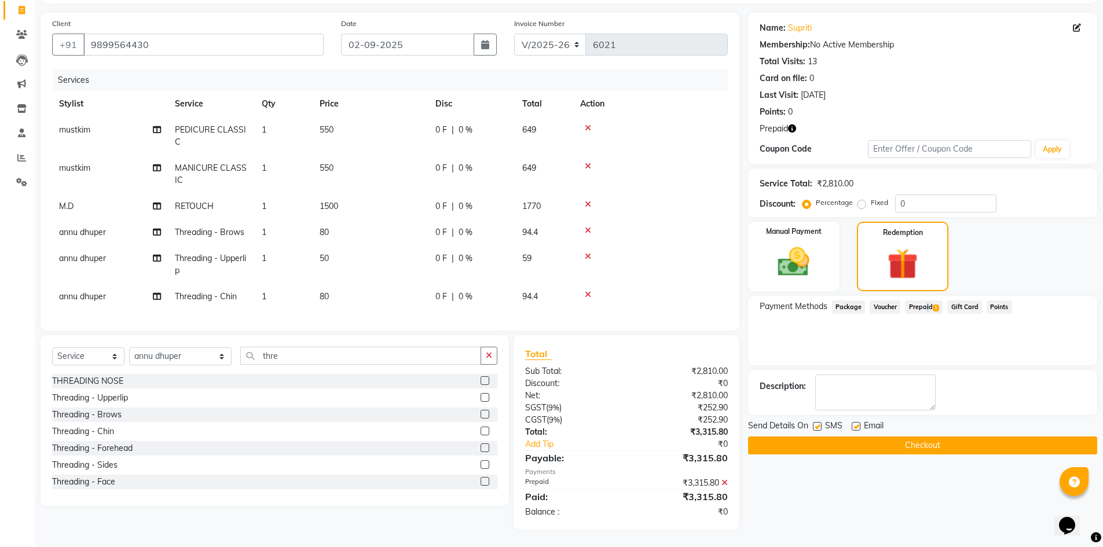
click at [777, 440] on button "Checkout" at bounding box center [922, 445] width 349 height 18
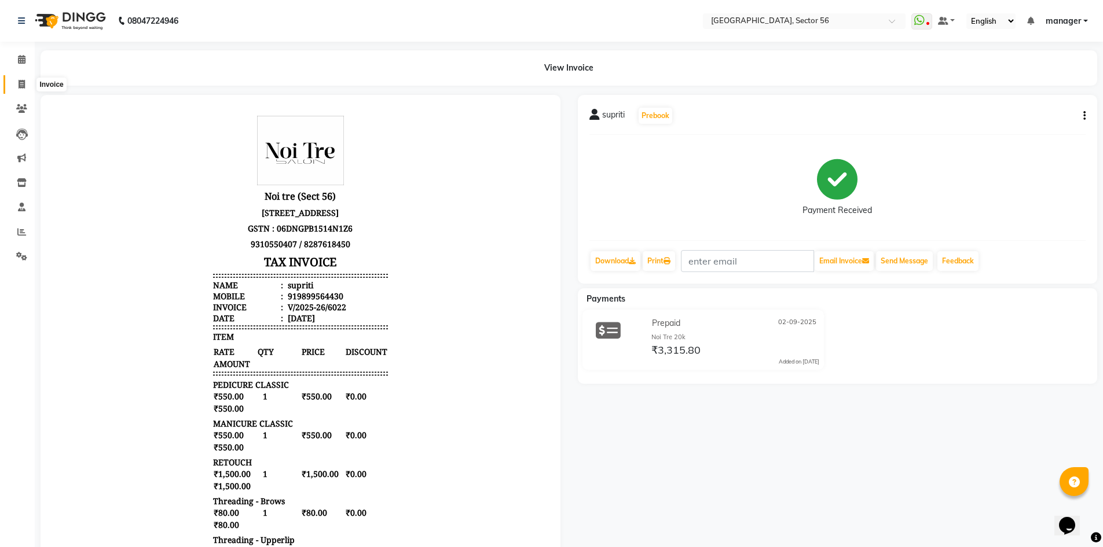
drag, startPoint x: 21, startPoint y: 83, endPoint x: 58, endPoint y: 46, distance: 52.0
click at [21, 83] on icon at bounding box center [22, 84] width 6 height 9
select select "service"
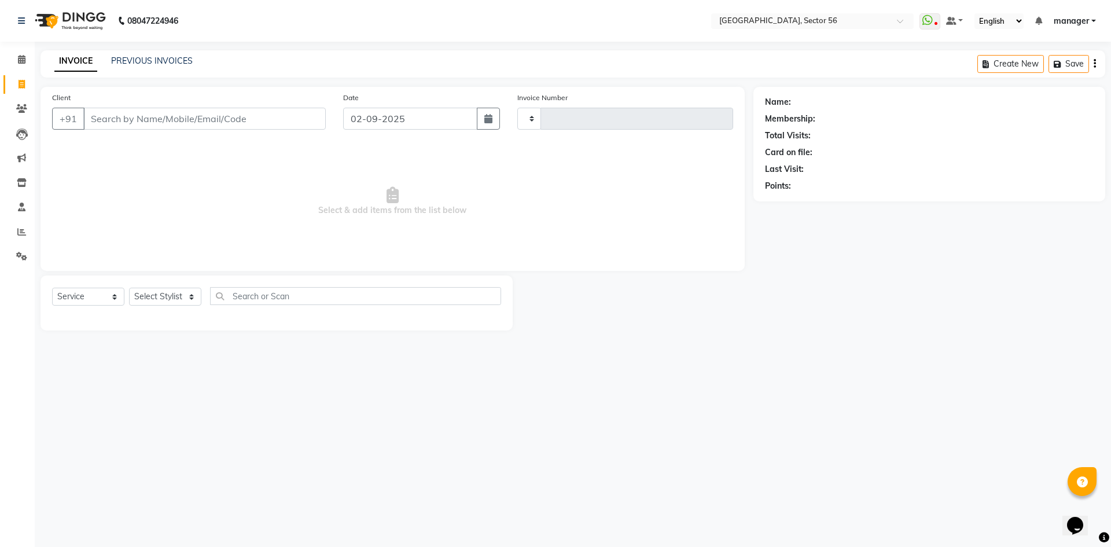
type input "6023"
select select "5557"
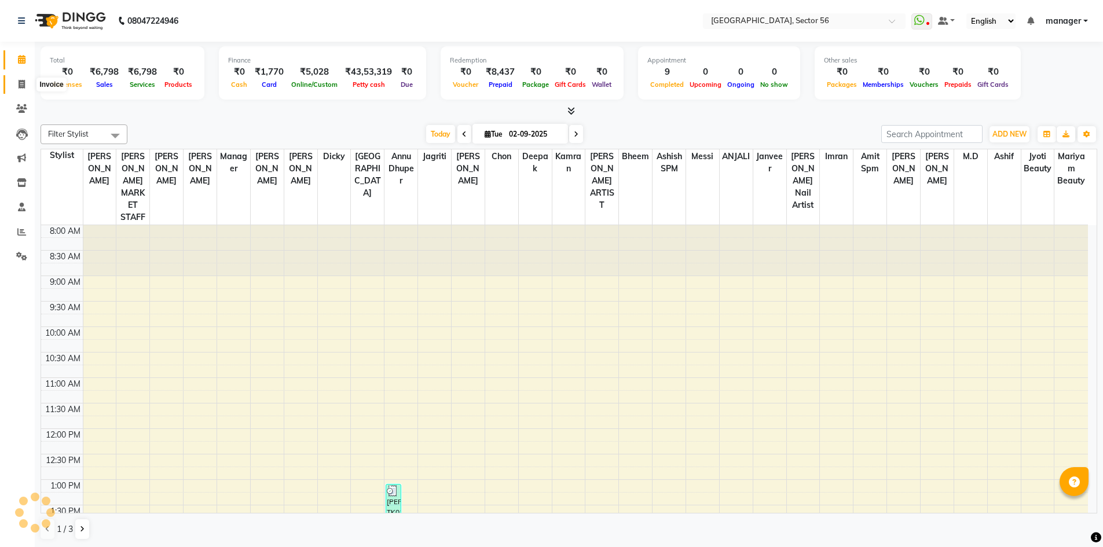
click at [19, 86] on icon at bounding box center [22, 84] width 6 height 9
select select "5557"
select select "service"
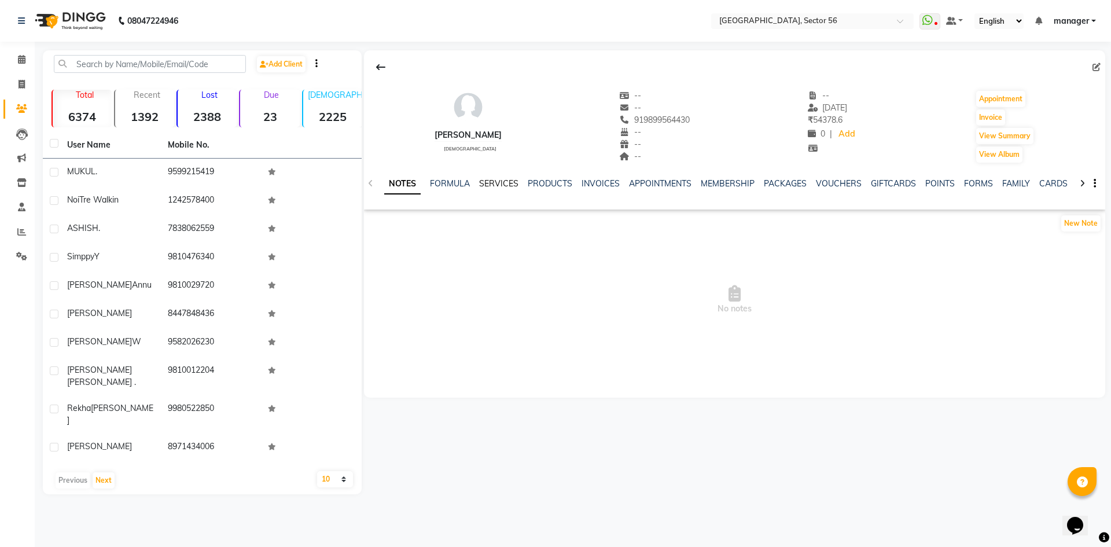
click at [503, 184] on link "SERVICES" at bounding box center [498, 183] width 39 height 10
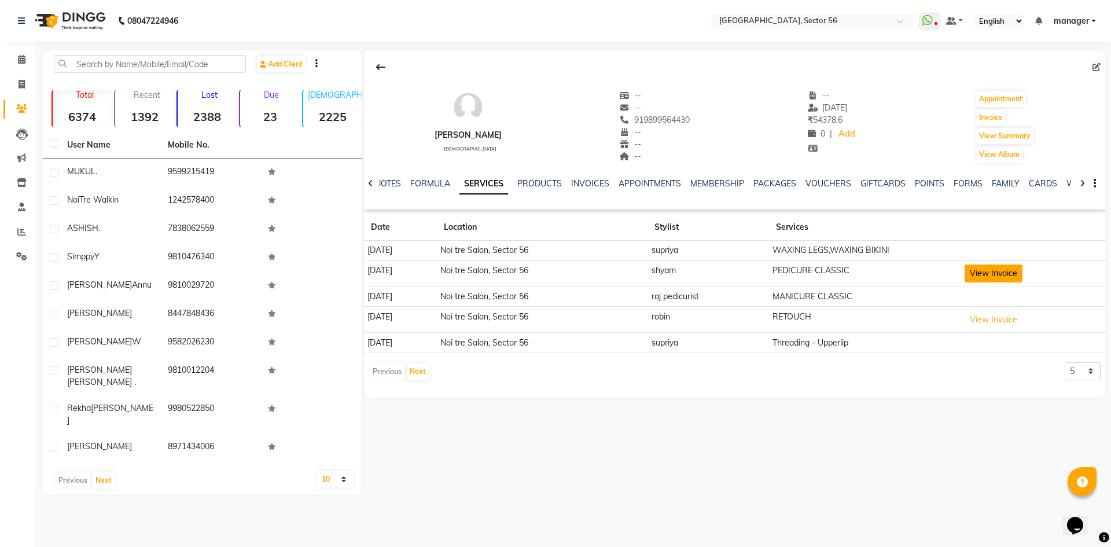
click at [999, 275] on button "View Invoice" at bounding box center [994, 274] width 58 height 18
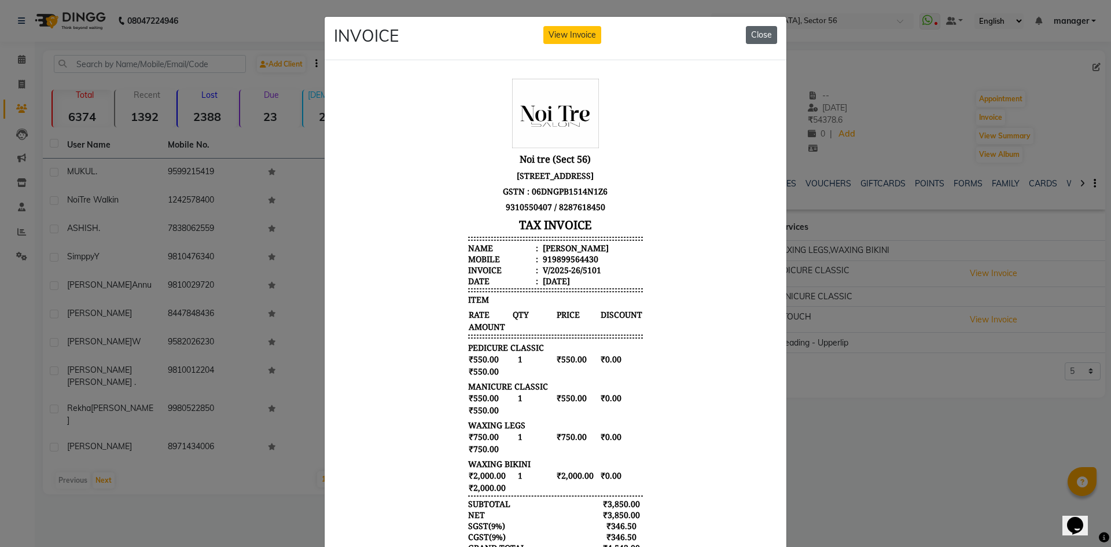
click at [754, 36] on button "Close" at bounding box center [761, 35] width 31 height 18
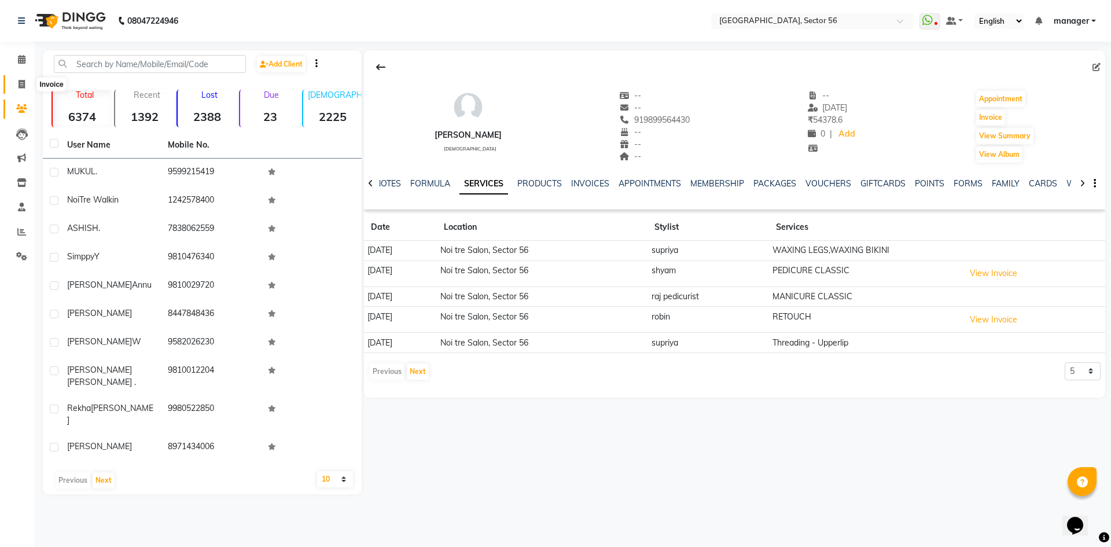
click at [19, 83] on icon at bounding box center [22, 84] width 6 height 9
select select "service"
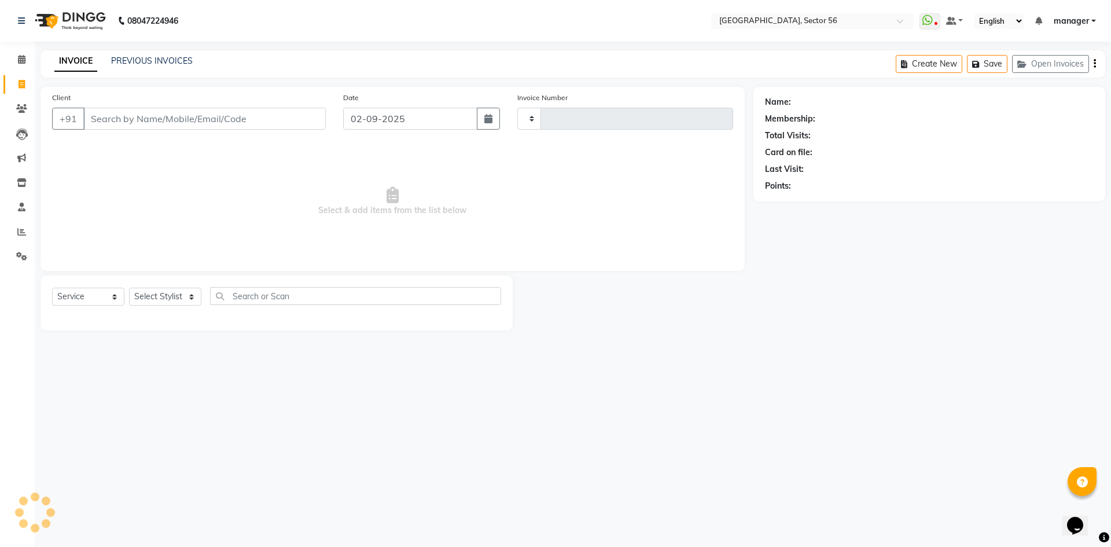
type input "6021"
select select "5557"
click at [148, 115] on input "Client" at bounding box center [204, 119] width 243 height 22
click at [143, 116] on input "Client" at bounding box center [204, 119] width 243 height 22
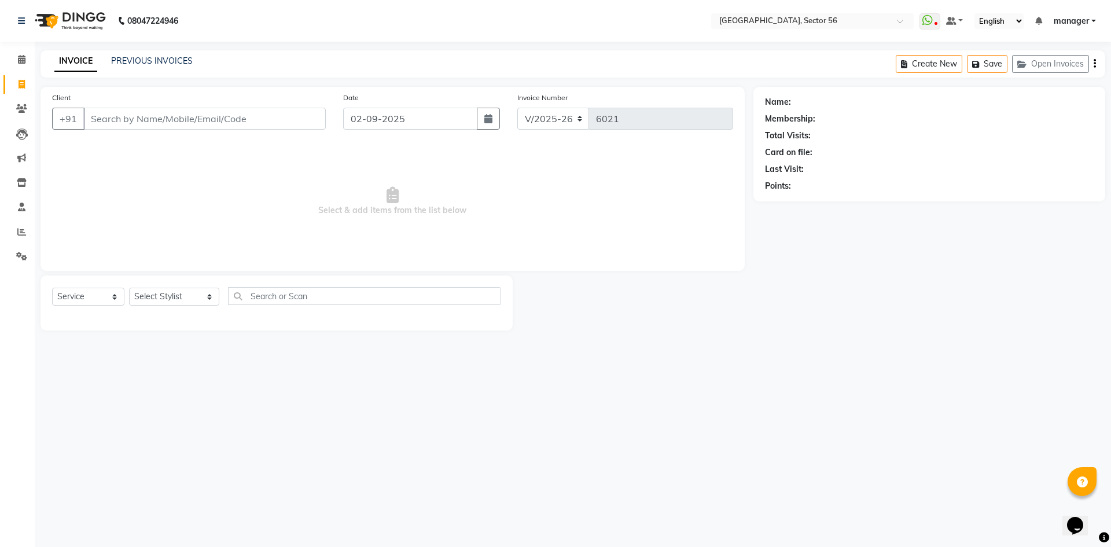
click at [112, 122] on input "Client" at bounding box center [204, 119] width 243 height 22
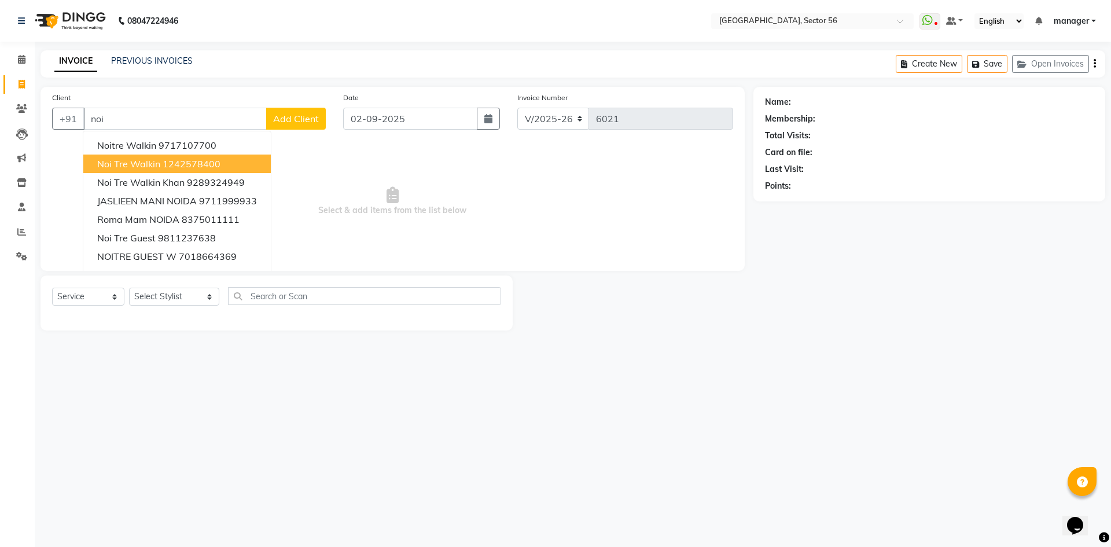
click at [127, 161] on span "Noi Tre Walkin" at bounding box center [128, 164] width 63 height 12
type input "1242578400"
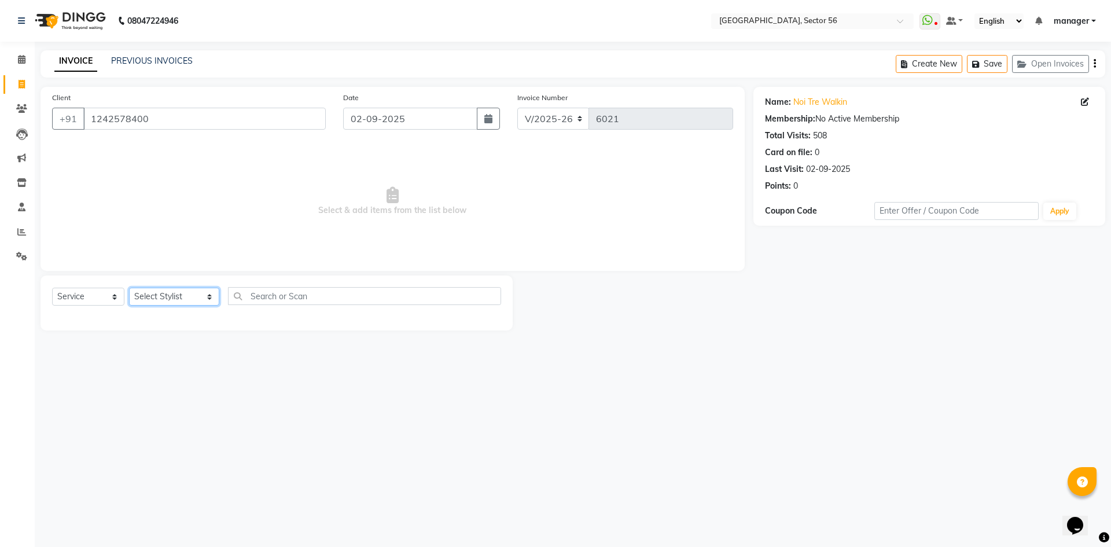
click at [166, 291] on select "Select Stylist [PERSON_NAME] [PERSON_NAME] [PERSON_NAME] MARKET STAFF amit amit…" at bounding box center [174, 297] width 90 height 18
select select "43516"
click at [129, 288] on select "Select Stylist [PERSON_NAME] [PERSON_NAME] [PERSON_NAME] MARKET STAFF amit amit…" at bounding box center [174, 297] width 90 height 18
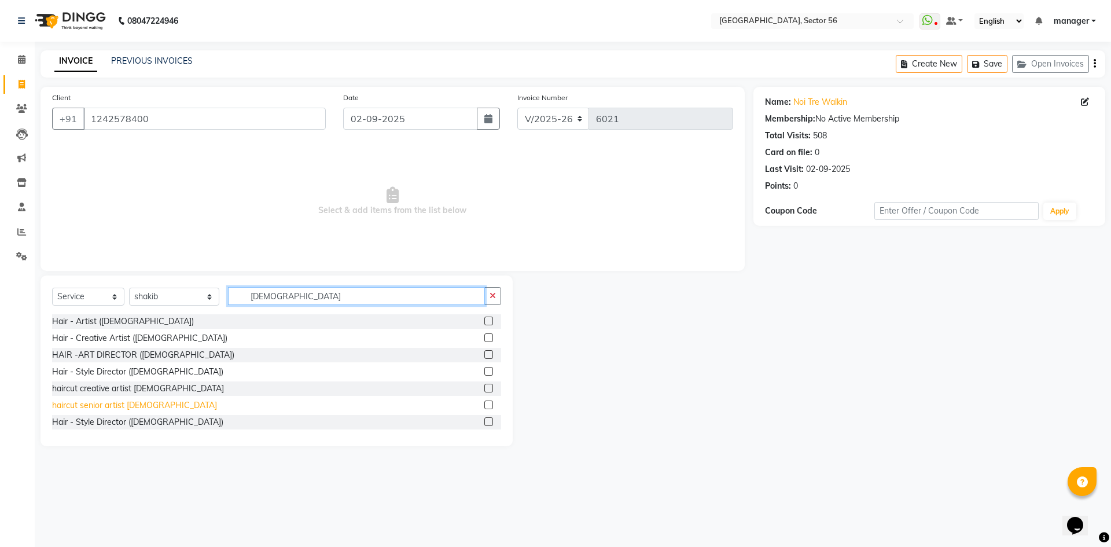
type input "[DEMOGRAPHIC_DATA]"
click at [128, 406] on div "haircut senior artist [DEMOGRAPHIC_DATA]" at bounding box center [134, 405] width 165 height 12
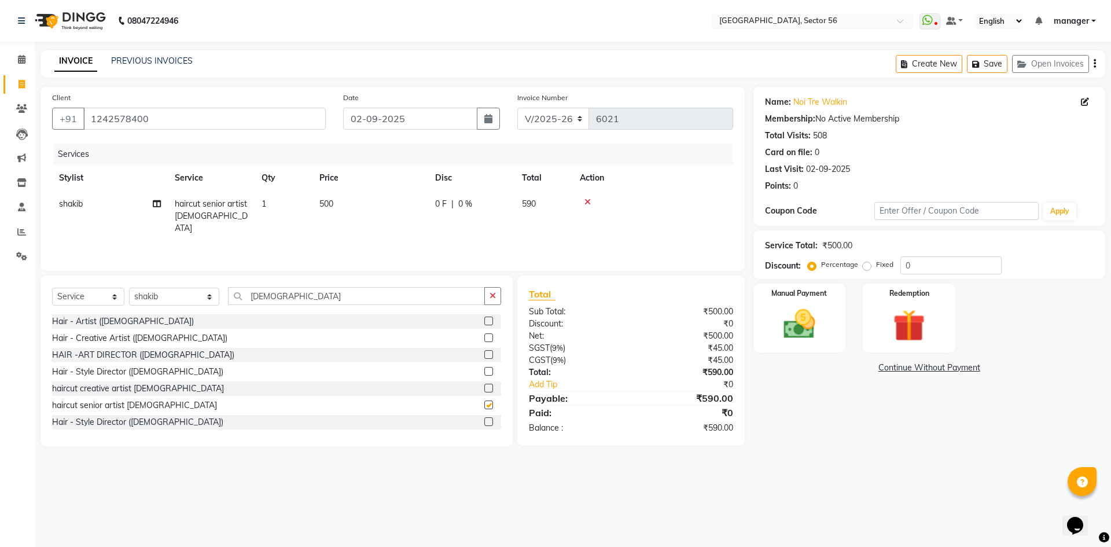
checkbox input "false"
click at [815, 336] on img at bounding box center [800, 324] width 54 height 38
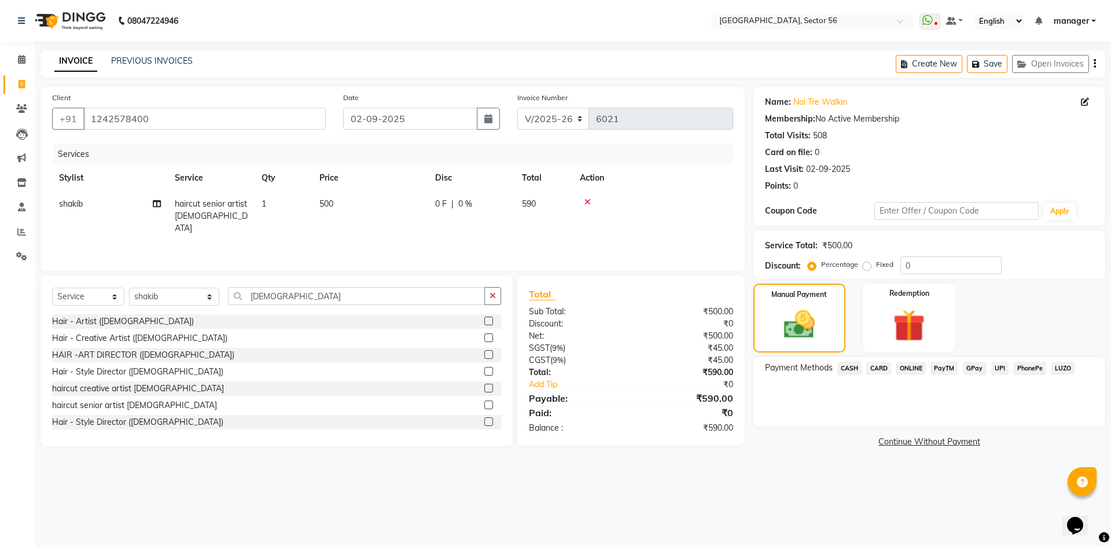
click at [858, 369] on span "CASH" at bounding box center [849, 368] width 25 height 13
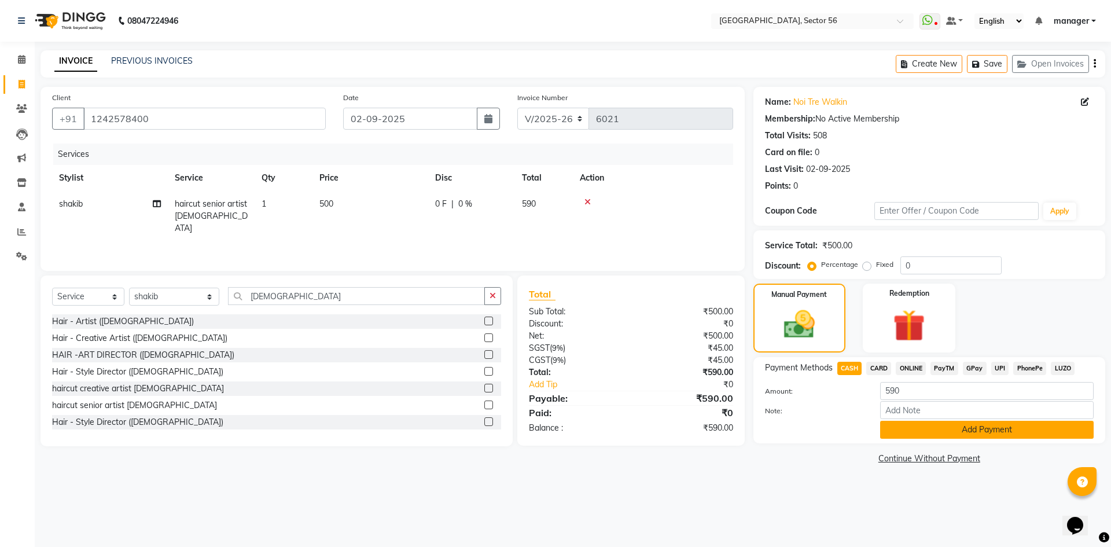
click at [895, 430] on button "Add Payment" at bounding box center [987, 430] width 214 height 18
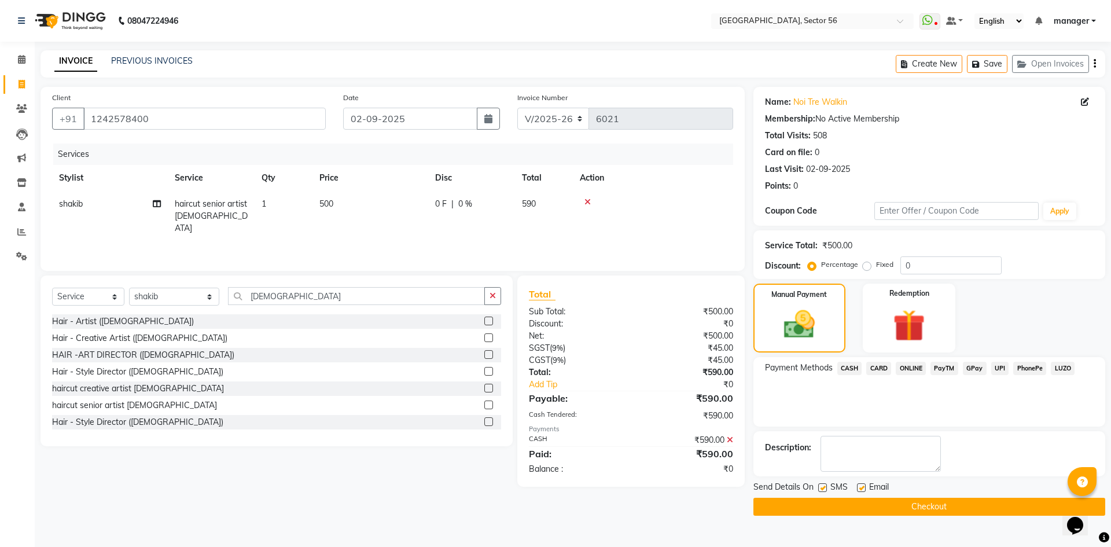
click at [869, 506] on button "Checkout" at bounding box center [930, 507] width 352 height 18
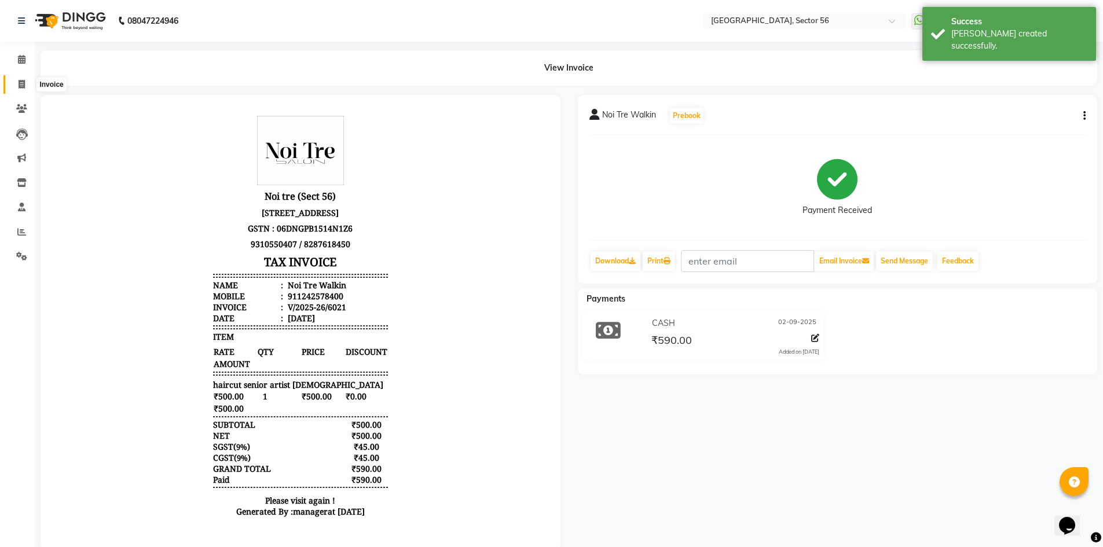
click at [24, 80] on icon at bounding box center [22, 84] width 6 height 9
select select "5557"
select select "service"
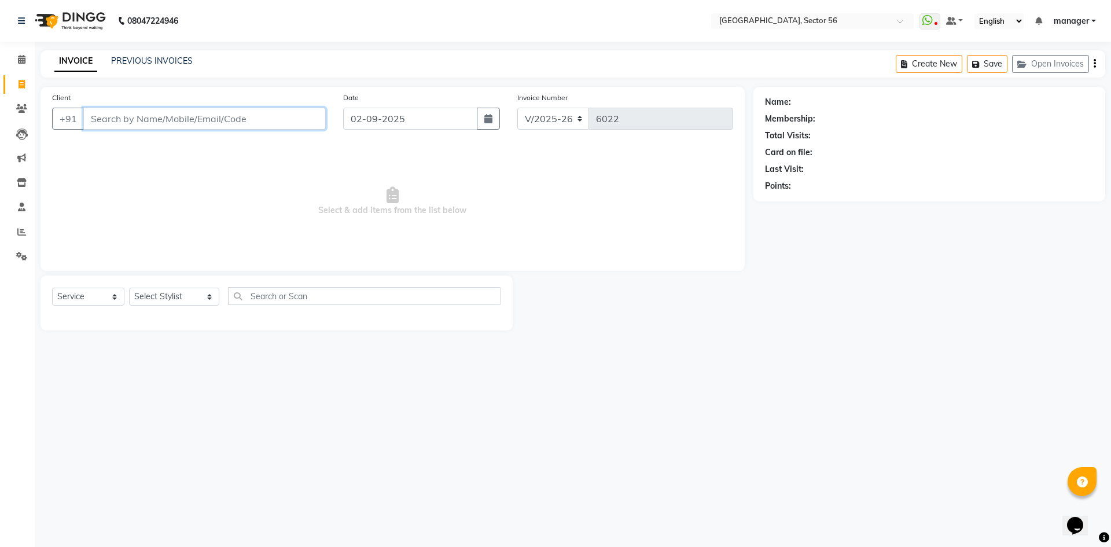
drag, startPoint x: 204, startPoint y: 122, endPoint x: 241, endPoint y: 10, distance: 117.7
click at [204, 116] on input "Client" at bounding box center [204, 119] width 243 height 22
click at [174, 115] on input "Client" at bounding box center [204, 119] width 243 height 22
click at [174, 118] on input "Client" at bounding box center [204, 119] width 243 height 22
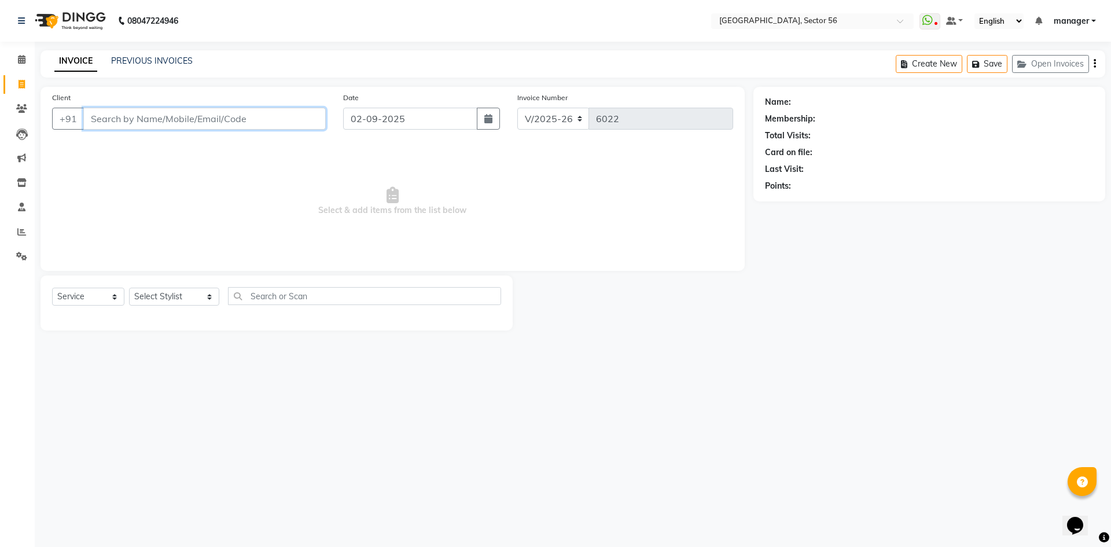
click at [223, 119] on input "Client" at bounding box center [204, 119] width 243 height 22
click at [197, 116] on input "Client" at bounding box center [204, 119] width 243 height 22
click at [194, 116] on input "Client" at bounding box center [204, 119] width 243 height 22
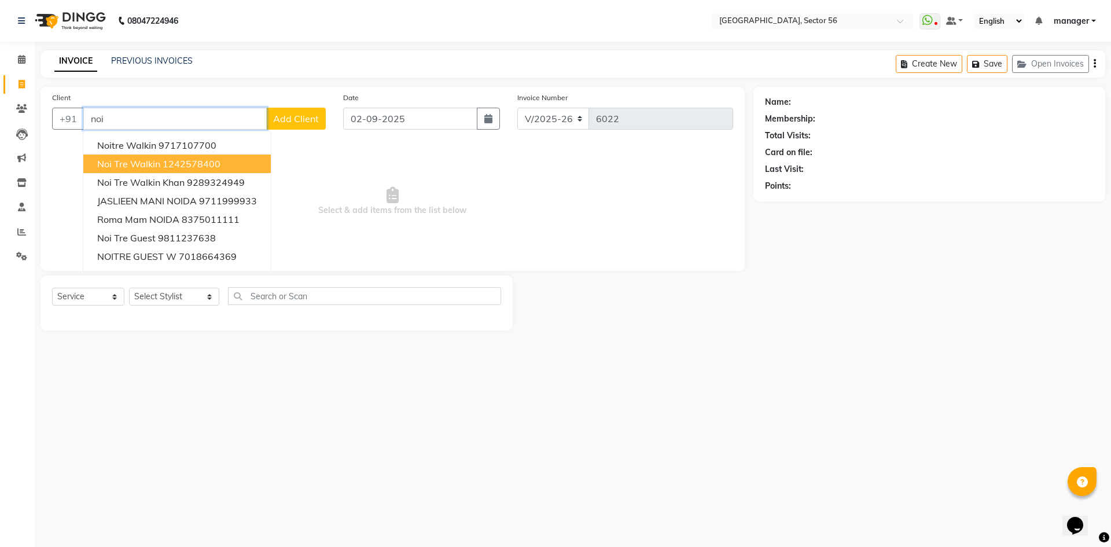
click at [148, 155] on button "Noi Tre Walkin 1242578400" at bounding box center [177, 164] width 188 height 19
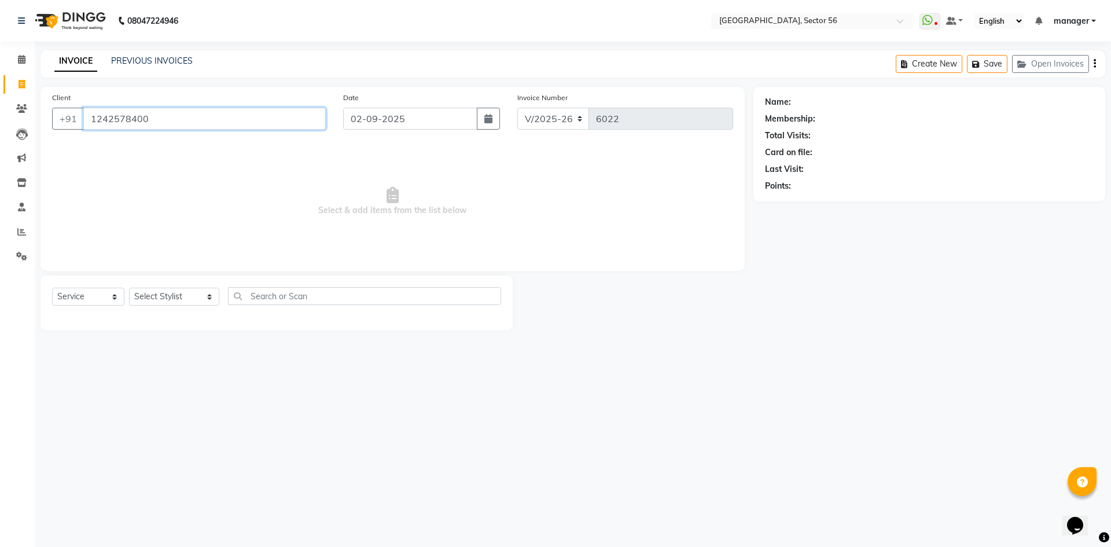
type input "1242578400"
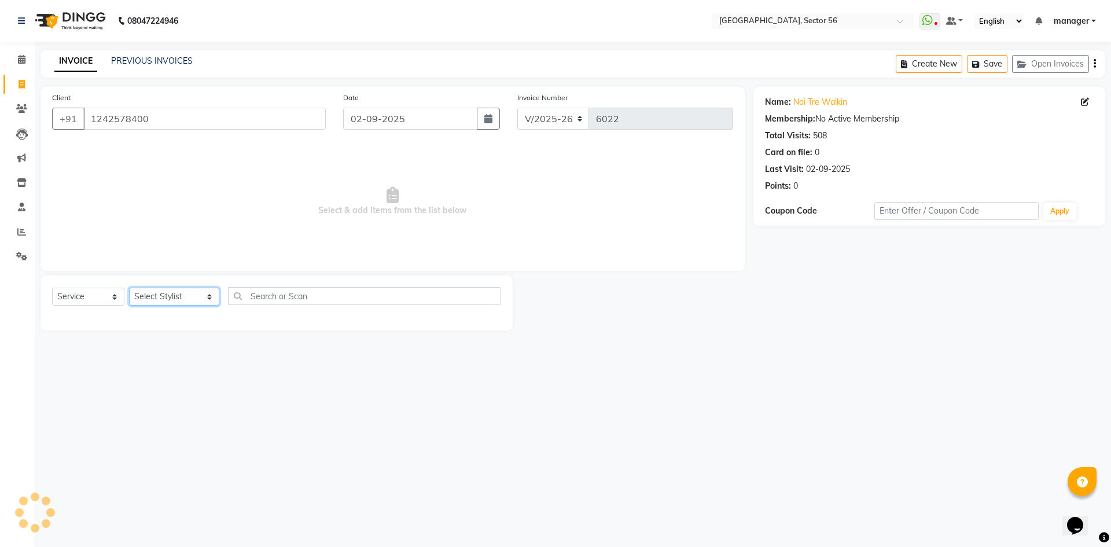
click at [170, 296] on select "Select Stylist [PERSON_NAME] [PERSON_NAME] [PERSON_NAME] MARKET STAFF amit amit…" at bounding box center [174, 297] width 90 height 18
select select "43534"
click at [129, 288] on select "Select Stylist [PERSON_NAME] [PERSON_NAME] [PERSON_NAME] MARKET STAFF amit amit…" at bounding box center [174, 297] width 90 height 18
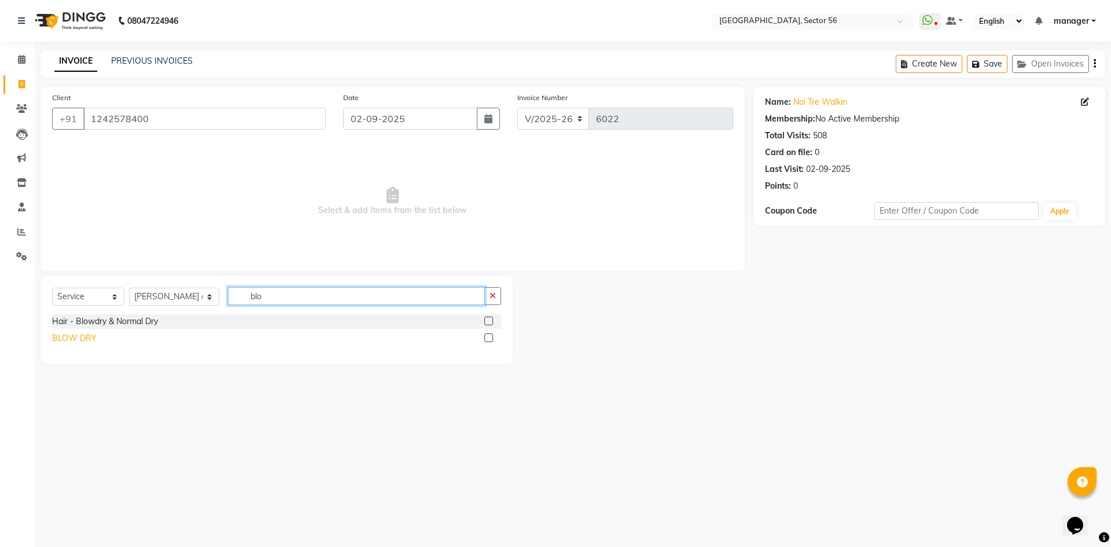
type input "blo"
click at [61, 337] on div "BLOW DRY" at bounding box center [74, 338] width 45 height 12
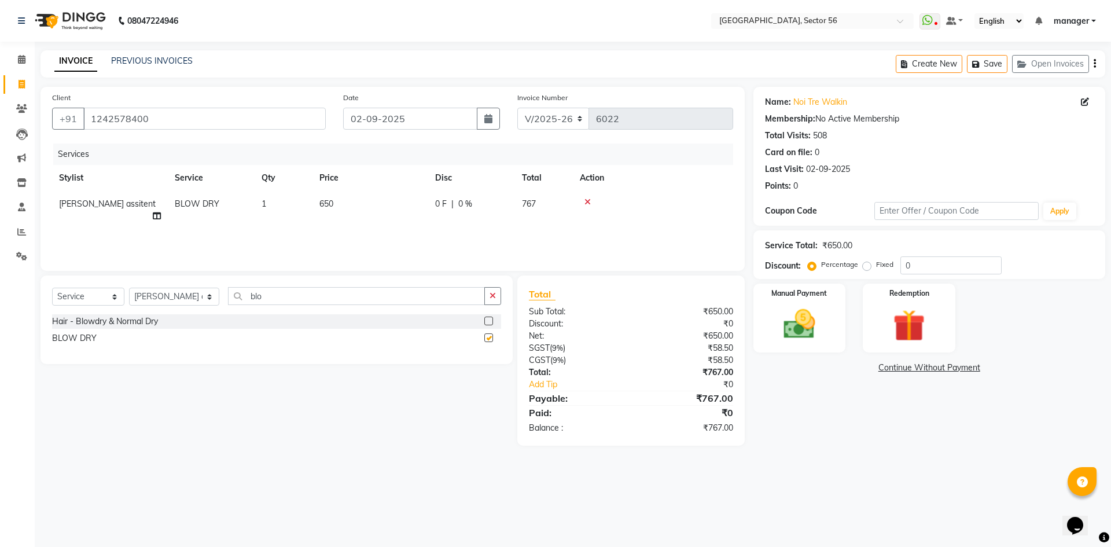
checkbox input "false"
click at [277, 205] on td "1" at bounding box center [284, 210] width 58 height 38
select select "43534"
drag, startPoint x: 335, startPoint y: 210, endPoint x: 313, endPoint y: 211, distance: 22.0
click at [313, 211] on td "1" at bounding box center [338, 213] width 58 height 44
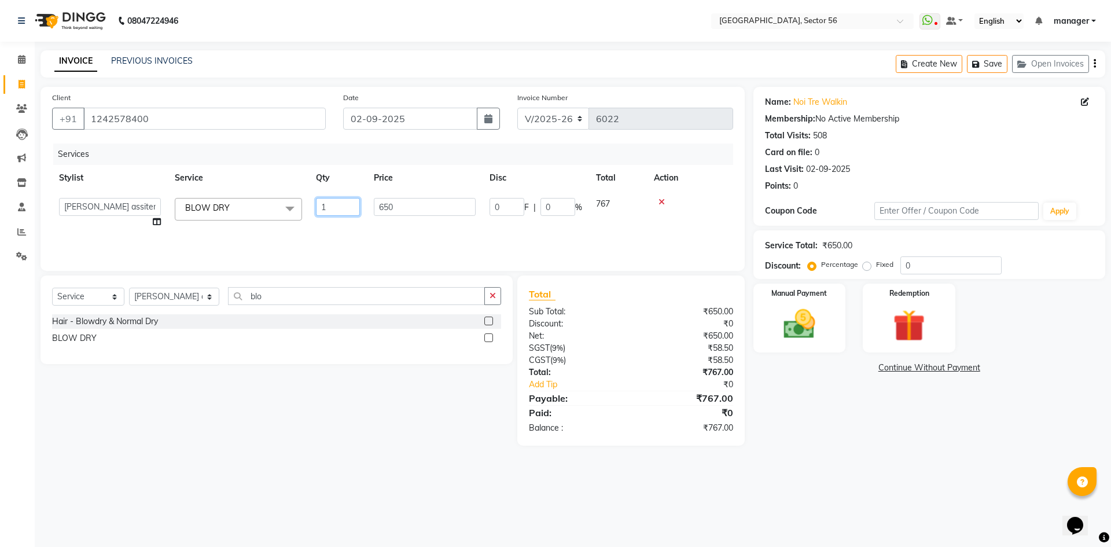
type input "2"
click at [0, 320] on div "Calendar Invoice Clients Leads Marketing Inventory Staff Reports Settings Compl…" at bounding box center [78, 281] width 156 height 497
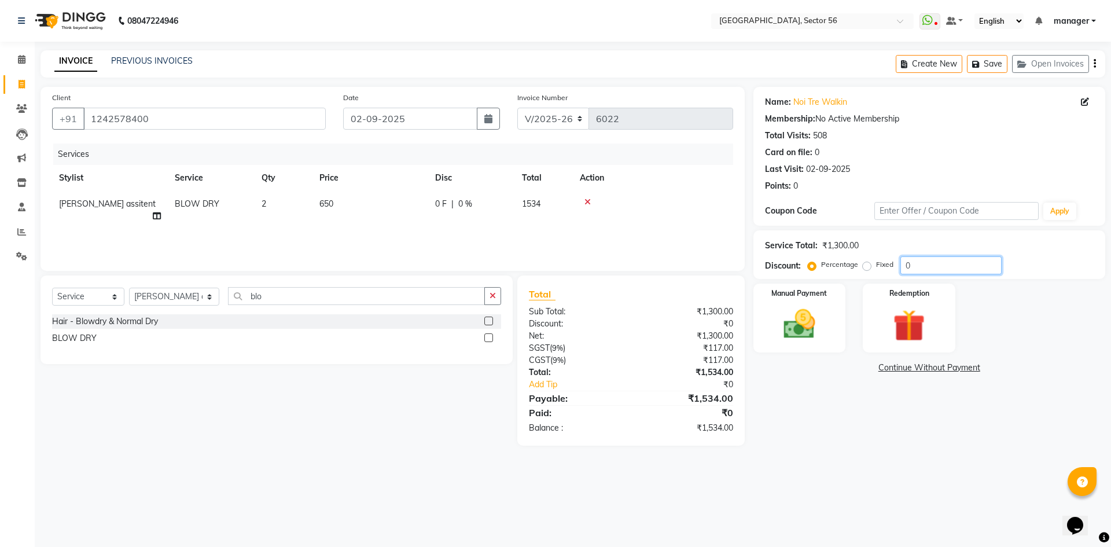
drag, startPoint x: 918, startPoint y: 267, endPoint x: 892, endPoint y: 269, distance: 26.1
click at [892, 269] on div "Percentage Fixed 0" at bounding box center [906, 265] width 192 height 18
type input "21.77"
click at [801, 319] on img at bounding box center [800, 324] width 54 height 38
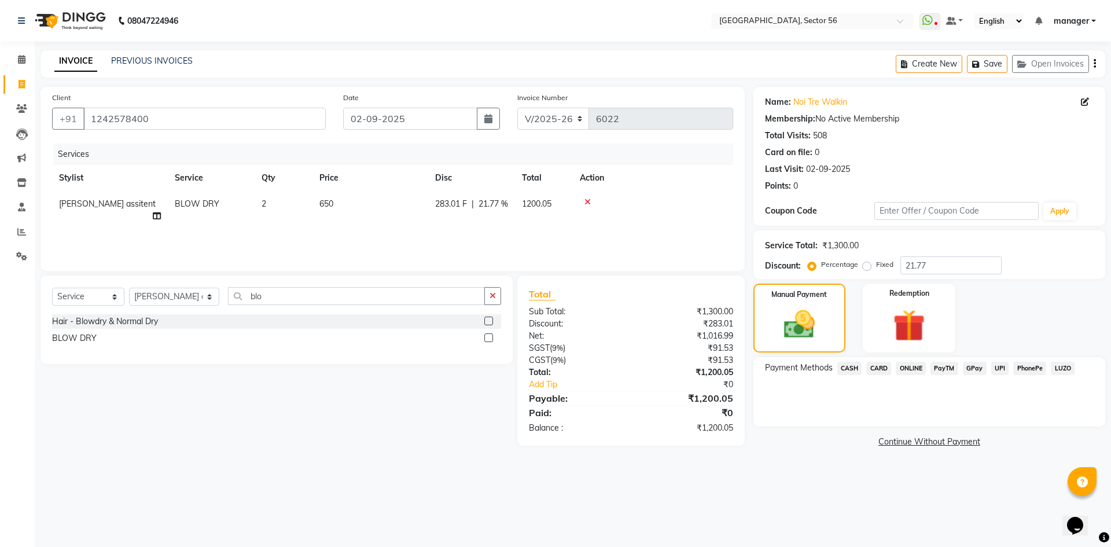
click at [853, 368] on span "CASH" at bounding box center [849, 368] width 25 height 13
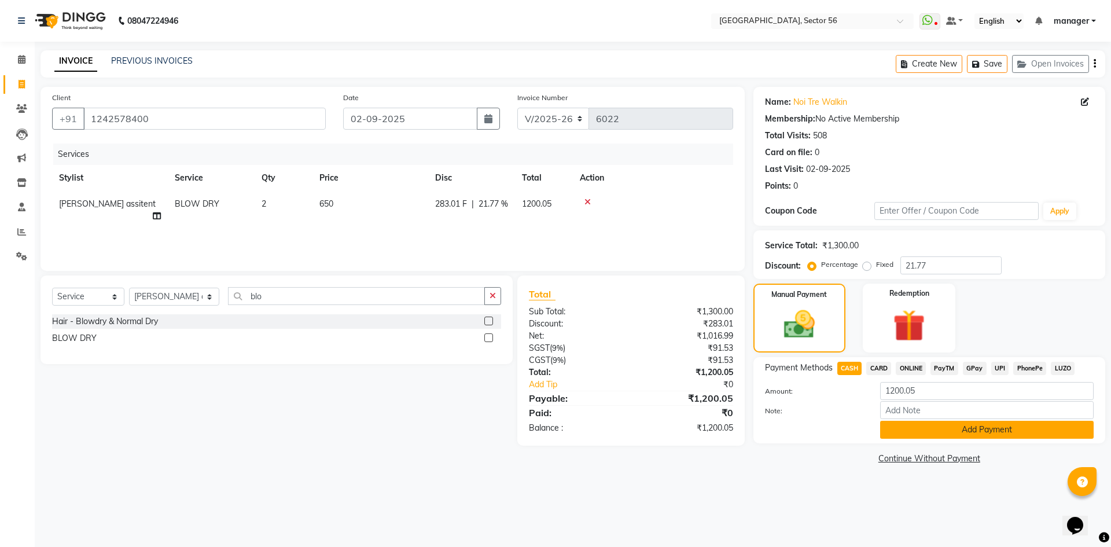
click at [919, 427] on button "Add Payment" at bounding box center [987, 430] width 214 height 18
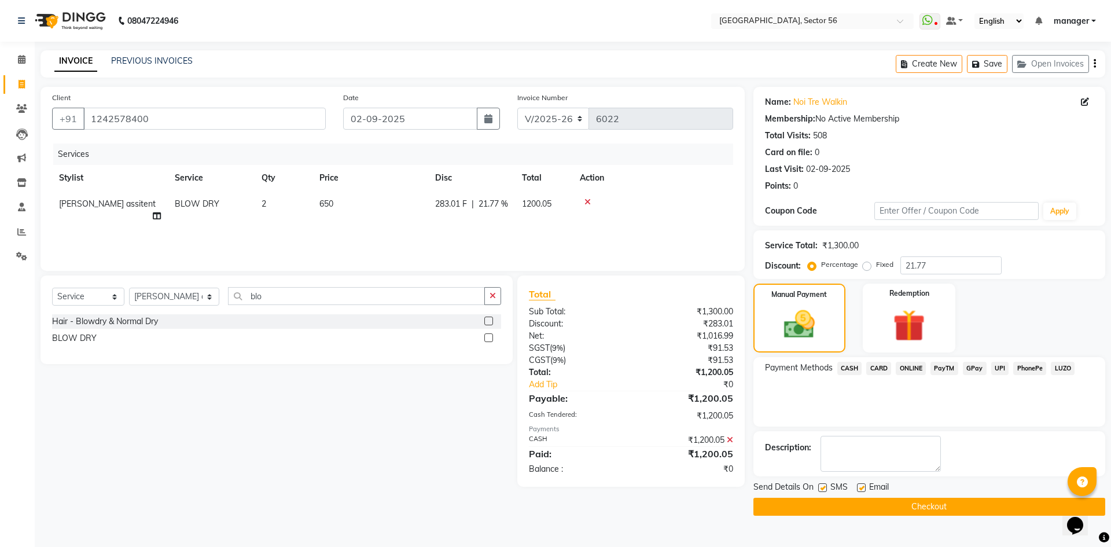
click at [846, 501] on button "Checkout" at bounding box center [930, 507] width 352 height 18
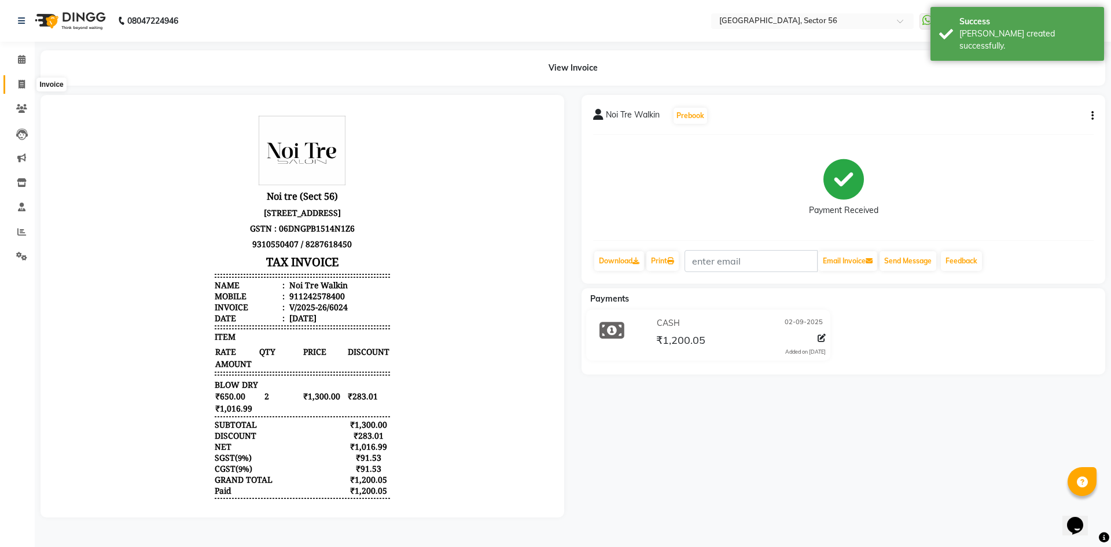
click at [20, 86] on icon at bounding box center [22, 84] width 6 height 9
select select "service"
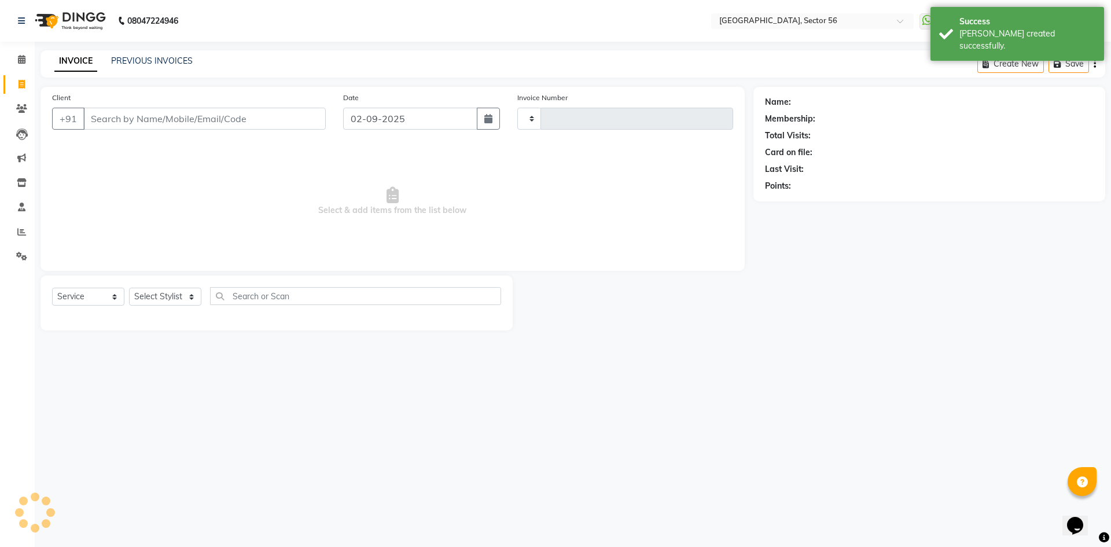
type input "6025"
select select "5557"
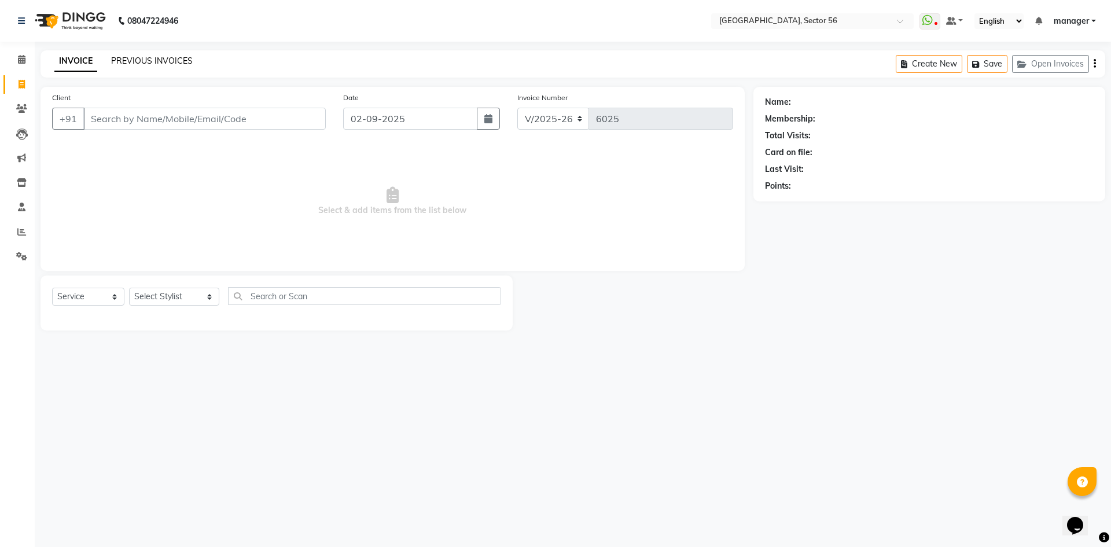
click at [160, 58] on link "PREVIOUS INVOICES" at bounding box center [152, 61] width 82 height 10
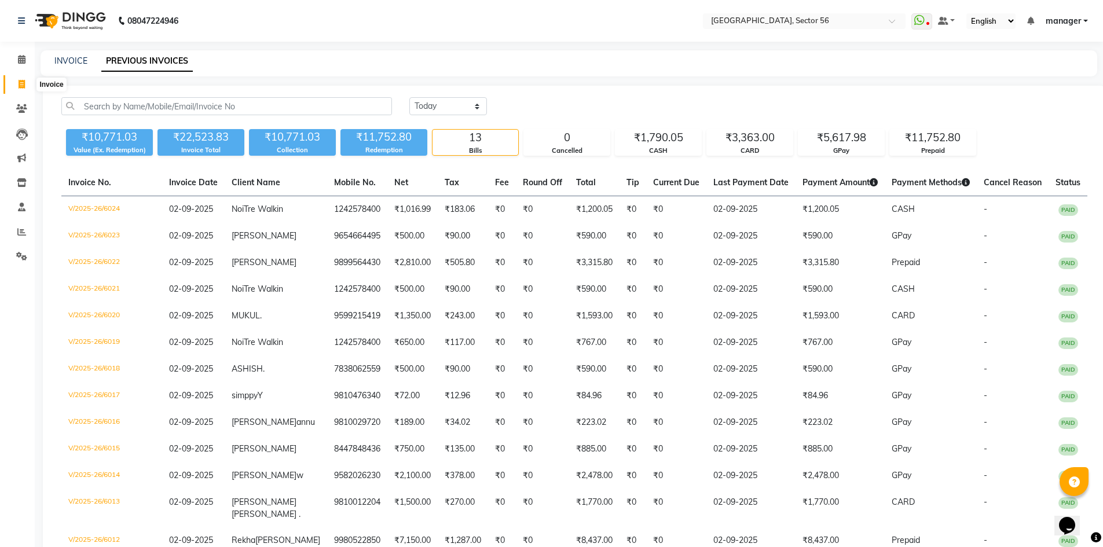
click at [20, 87] on icon at bounding box center [22, 84] width 6 height 9
select select "5557"
select select "service"
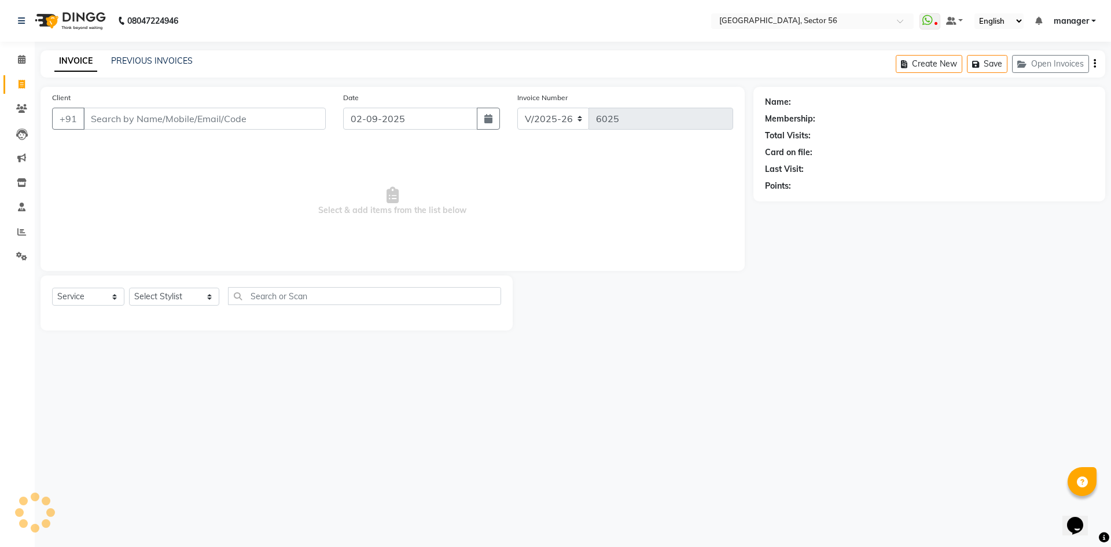
click at [166, 124] on input "Client" at bounding box center [204, 119] width 243 height 22
click at [150, 118] on input "Client" at bounding box center [204, 119] width 243 height 22
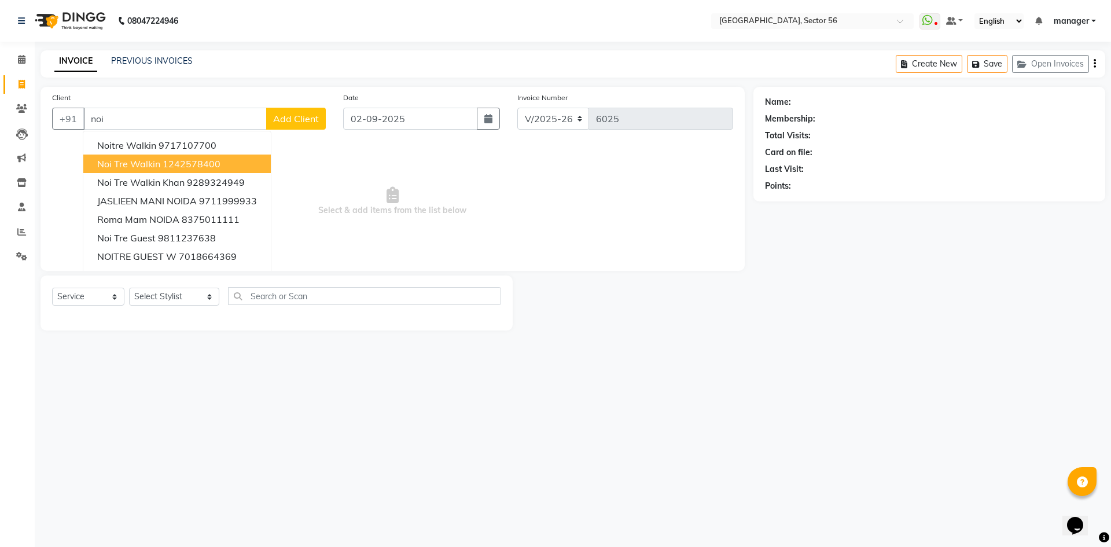
click at [181, 161] on ngb-highlight "1242578400" at bounding box center [192, 164] width 58 height 12
type input "1242578400"
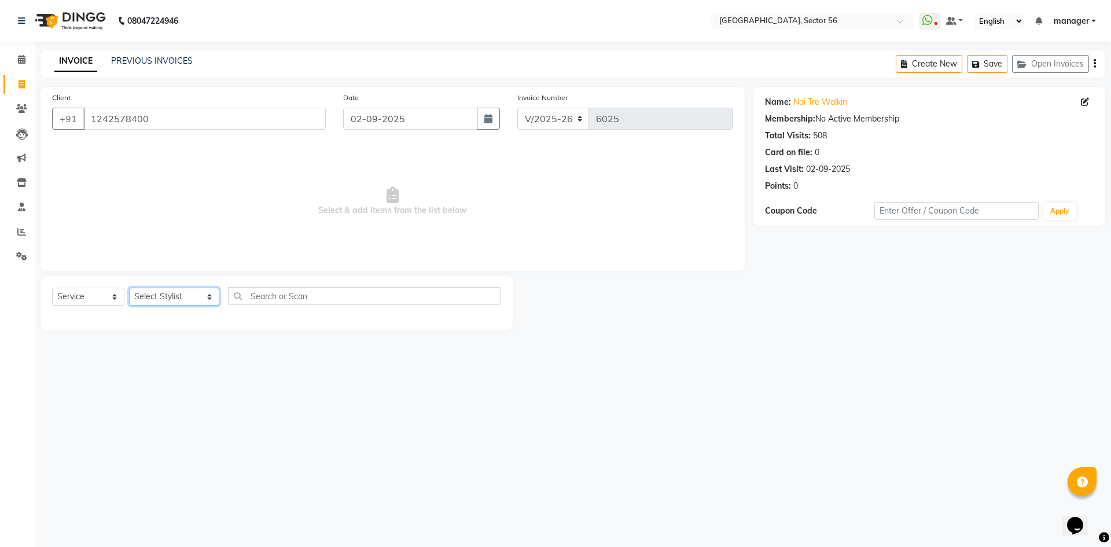
click at [174, 296] on select "Select Stylist [PERSON_NAME] [PERSON_NAME] [PERSON_NAME] MARKET STAFF amit amit…" at bounding box center [174, 297] width 90 height 18
select select "43523"
click at [129, 288] on select "Select Stylist [PERSON_NAME] [PERSON_NAME] [PERSON_NAME] MARKET STAFF amit amit…" at bounding box center [174, 297] width 90 height 18
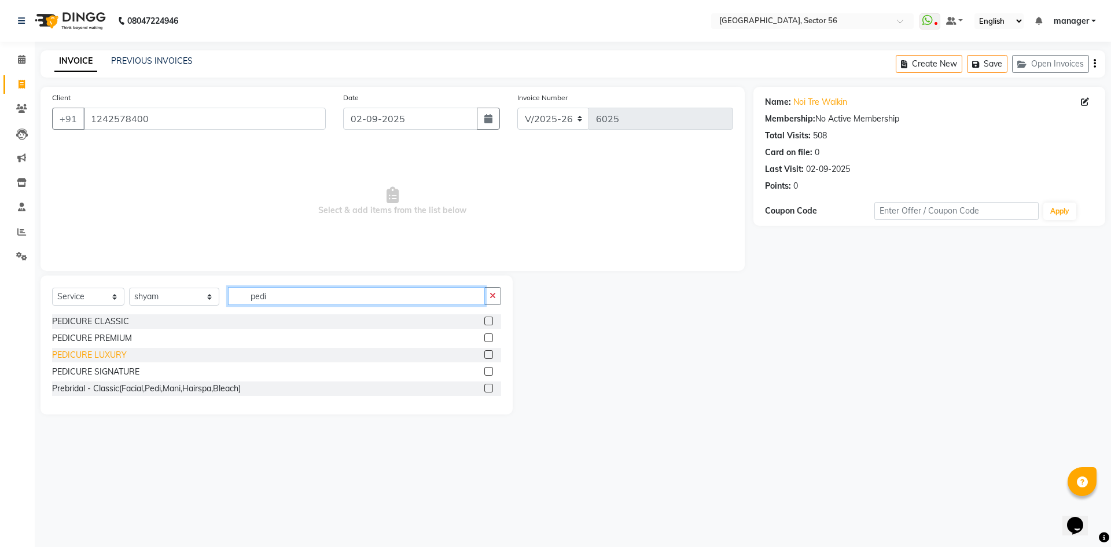
type input "pedi"
click at [89, 355] on div "PEDICURE LUXURY" at bounding box center [89, 355] width 75 height 12
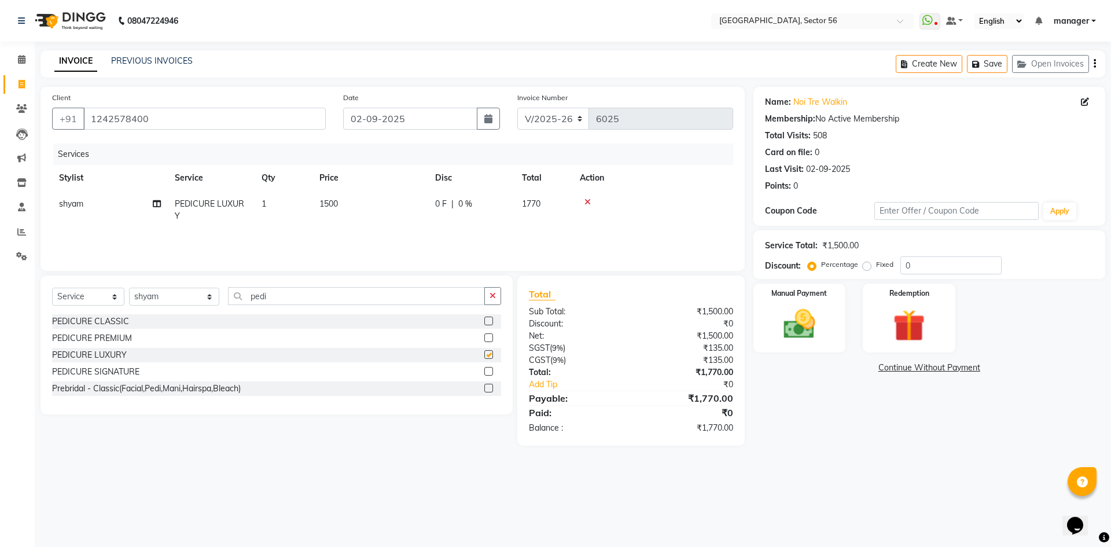
checkbox input "false"
click at [824, 323] on img at bounding box center [800, 324] width 54 height 38
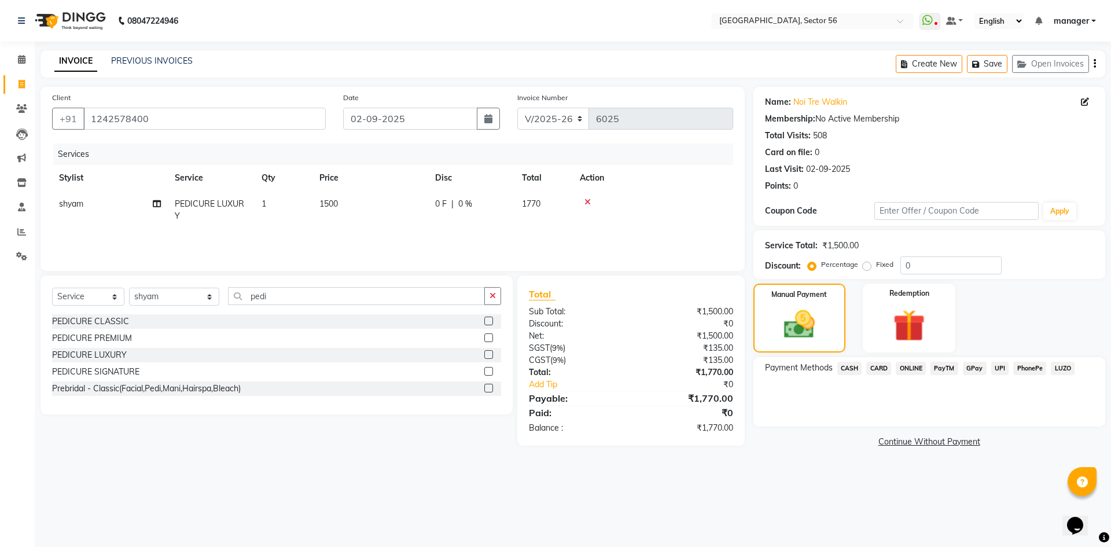
click at [847, 366] on span "CASH" at bounding box center [849, 368] width 25 height 13
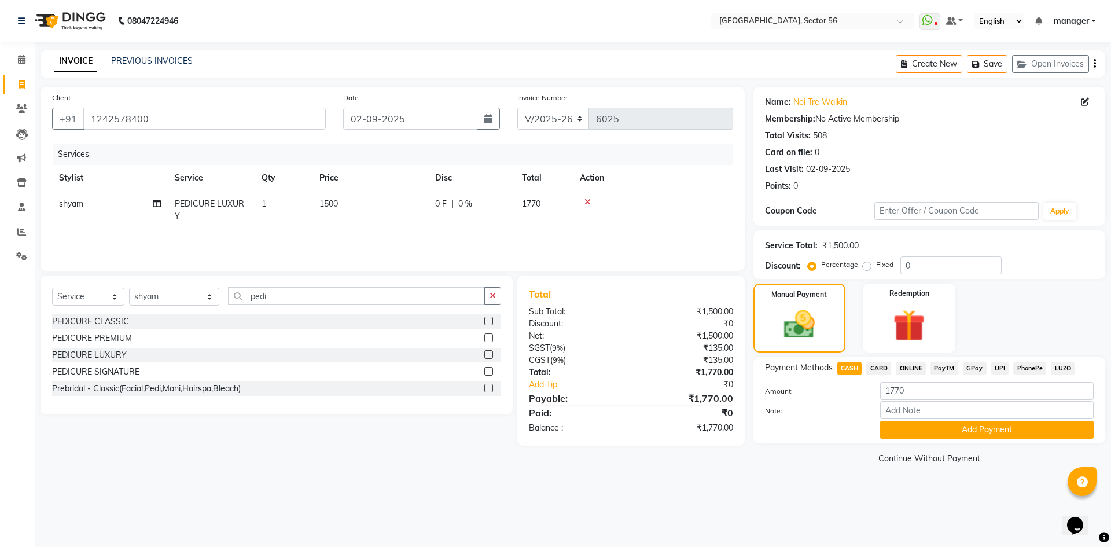
click at [975, 366] on span "GPay" at bounding box center [975, 368] width 24 height 13
click at [961, 428] on button "Add Payment" at bounding box center [987, 430] width 214 height 18
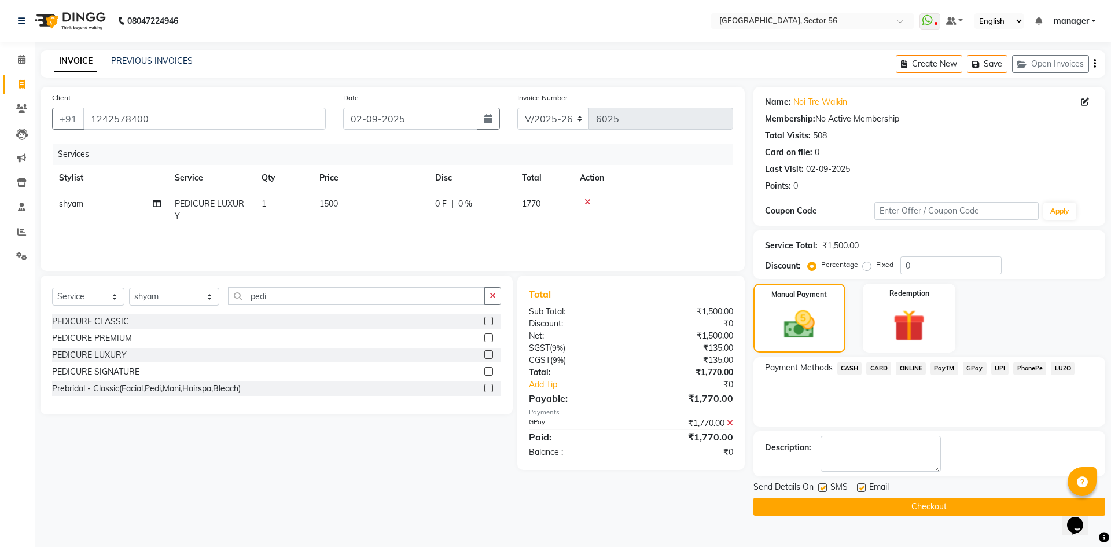
click at [919, 507] on button "Checkout" at bounding box center [930, 507] width 352 height 18
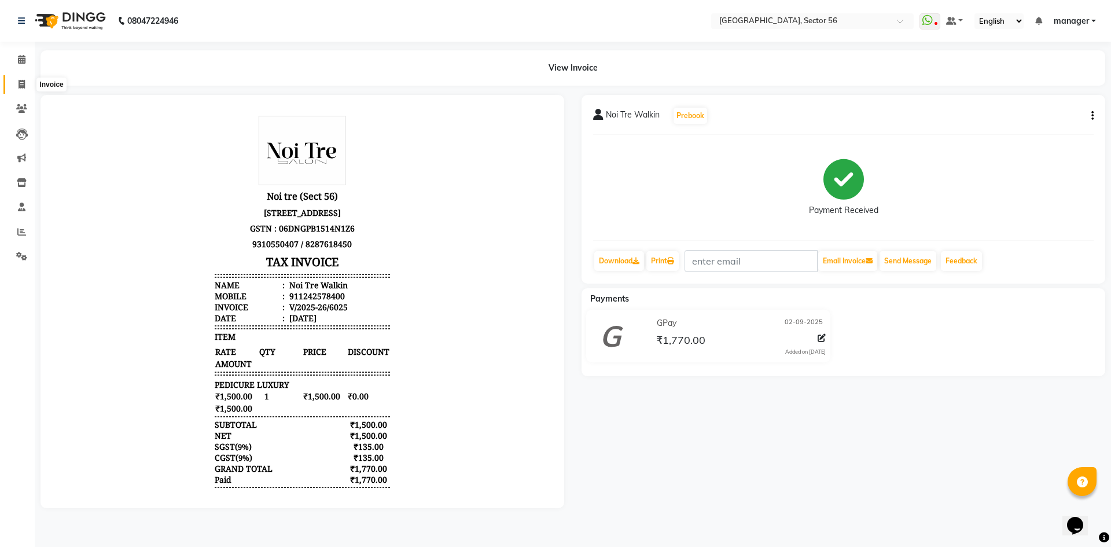
click at [17, 85] on span at bounding box center [22, 84] width 20 height 13
select select "5557"
select select "service"
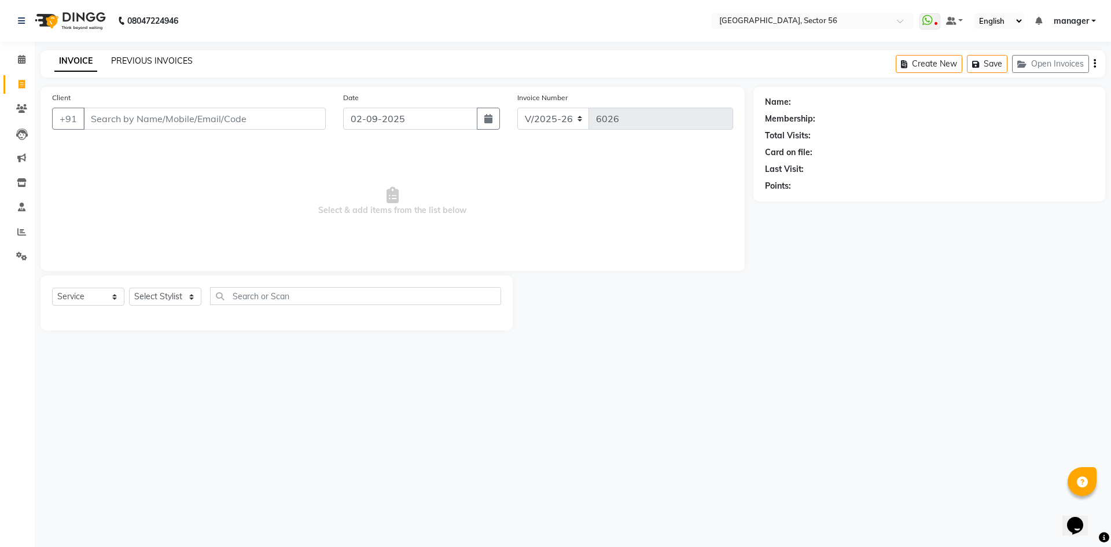
click at [138, 57] on link "PREVIOUS INVOICES" at bounding box center [152, 61] width 82 height 10
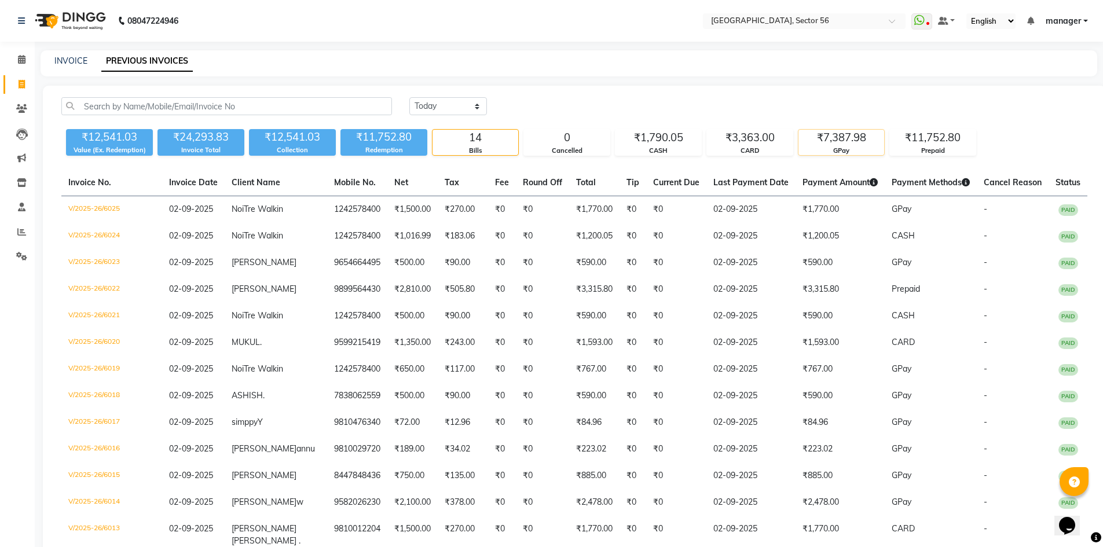
click at [842, 139] on div "₹7,387.98" at bounding box center [841, 138] width 86 height 16
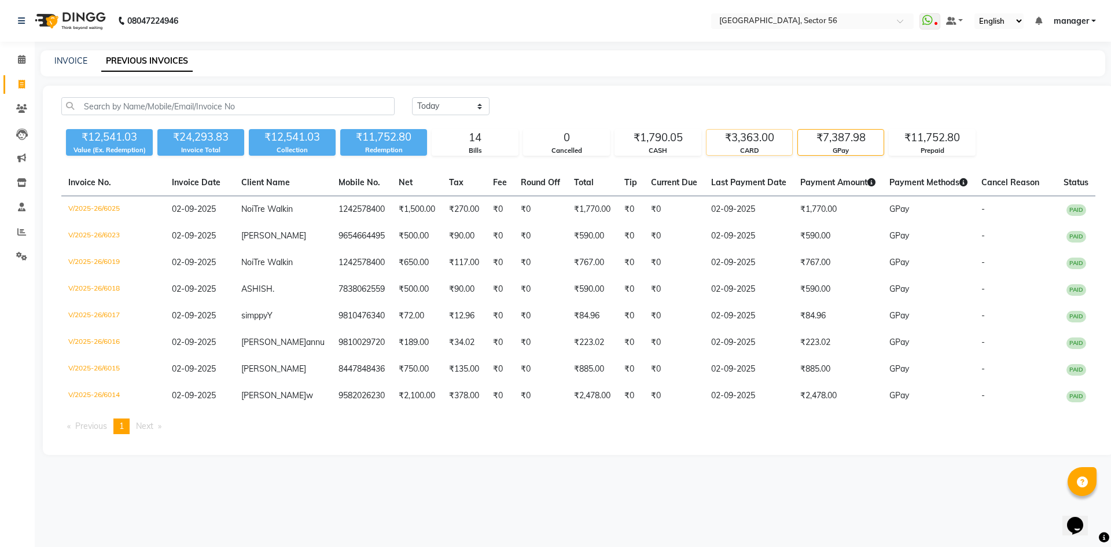
click at [747, 138] on div "₹3,363.00" at bounding box center [750, 138] width 86 height 16
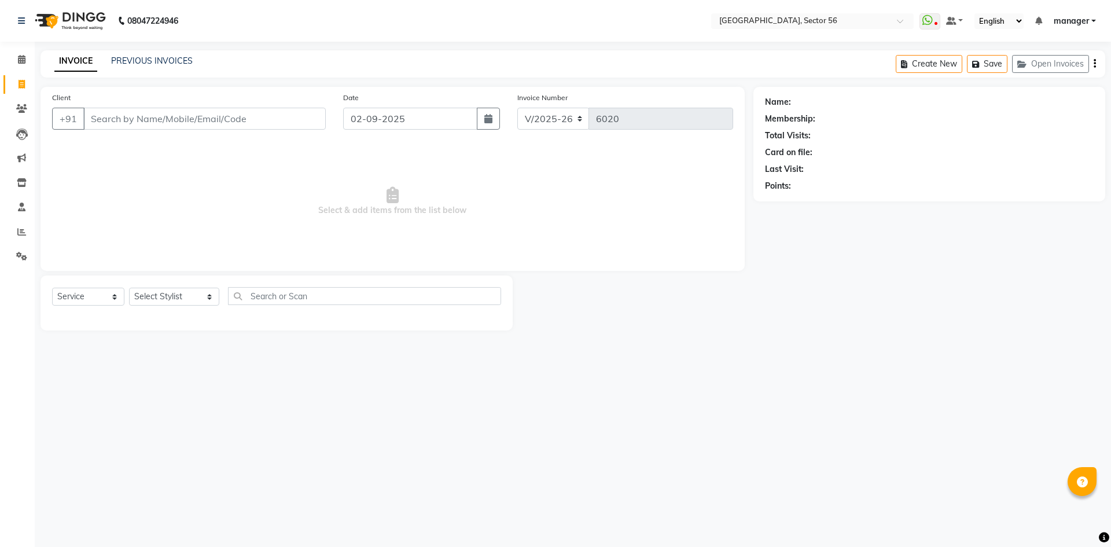
select select "5557"
select select "service"
click at [139, 121] on input "Client" at bounding box center [204, 119] width 243 height 22
click at [221, 116] on input "Client" at bounding box center [204, 119] width 243 height 22
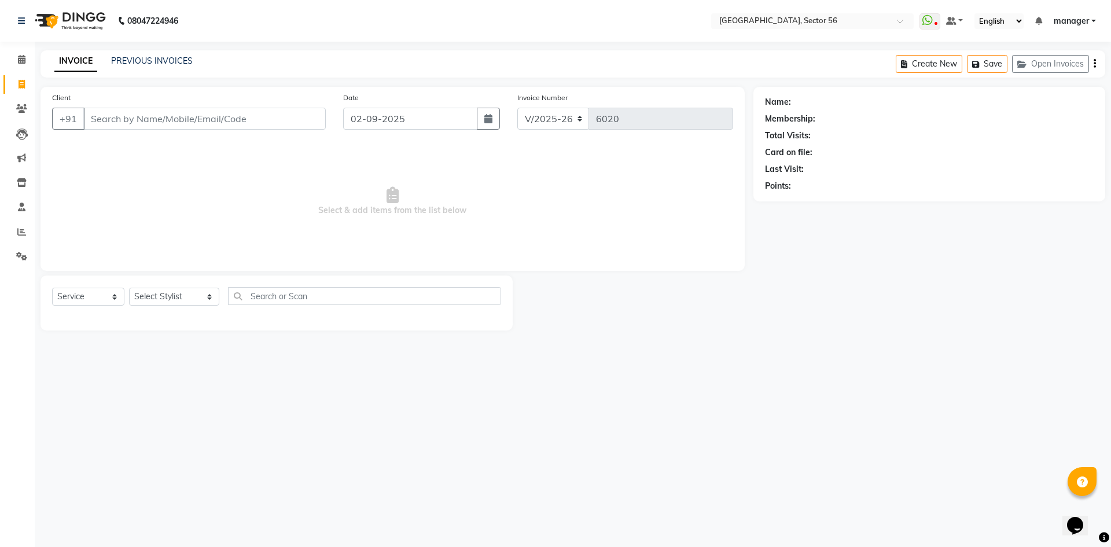
click at [175, 121] on input "Client" at bounding box center [204, 119] width 243 height 22
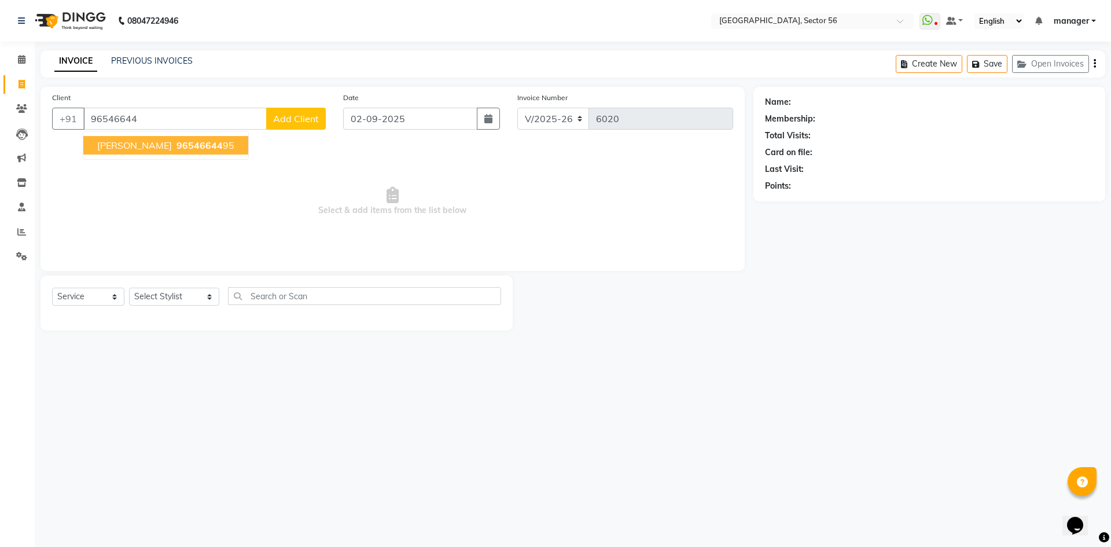
click at [174, 145] on ngb-highlight "96546644 95" at bounding box center [204, 145] width 60 height 12
type input "9654664495"
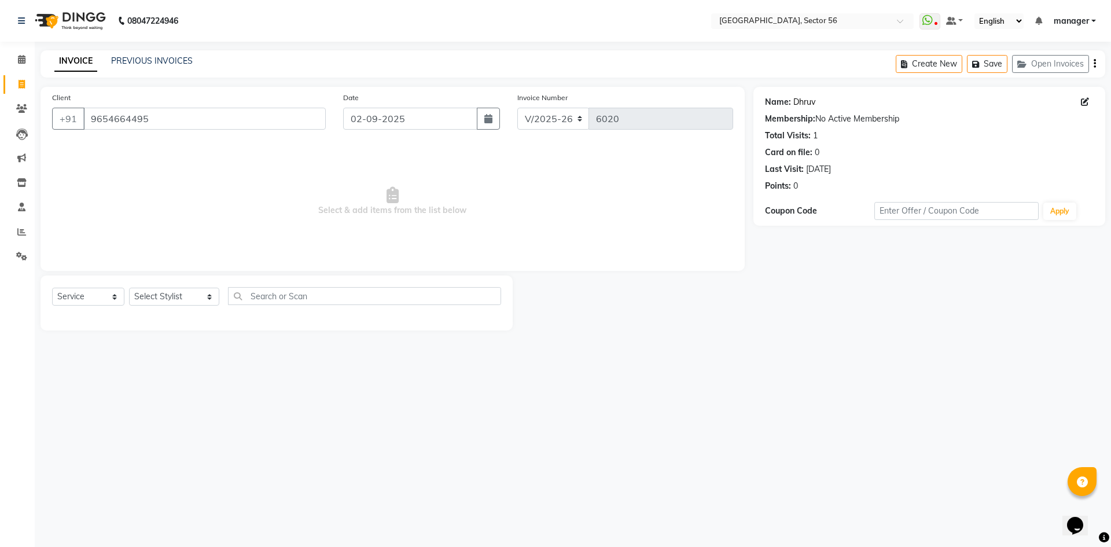
click at [803, 101] on link "Dhruv" at bounding box center [805, 102] width 22 height 12
click at [177, 297] on select "Select Stylist ABHISHEKH THAPA abhishek thapa AKRAM KHAN MARKET STAFF amit amit…" at bounding box center [174, 297] width 90 height 18
select select "76748"
click at [129, 288] on select "Select Stylist ABHISHEKH THAPA abhishek thapa AKRAM KHAN MARKET STAFF amit amit…" at bounding box center [174, 297] width 90 height 18
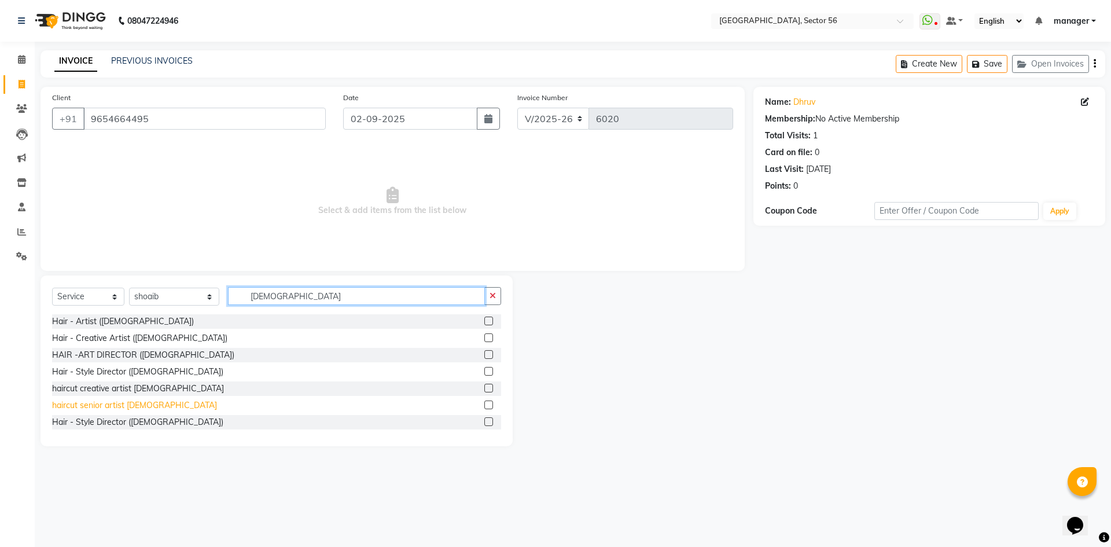
type input "[DEMOGRAPHIC_DATA]"
click at [127, 407] on div "haircut senior artist [DEMOGRAPHIC_DATA]" at bounding box center [134, 405] width 165 height 12
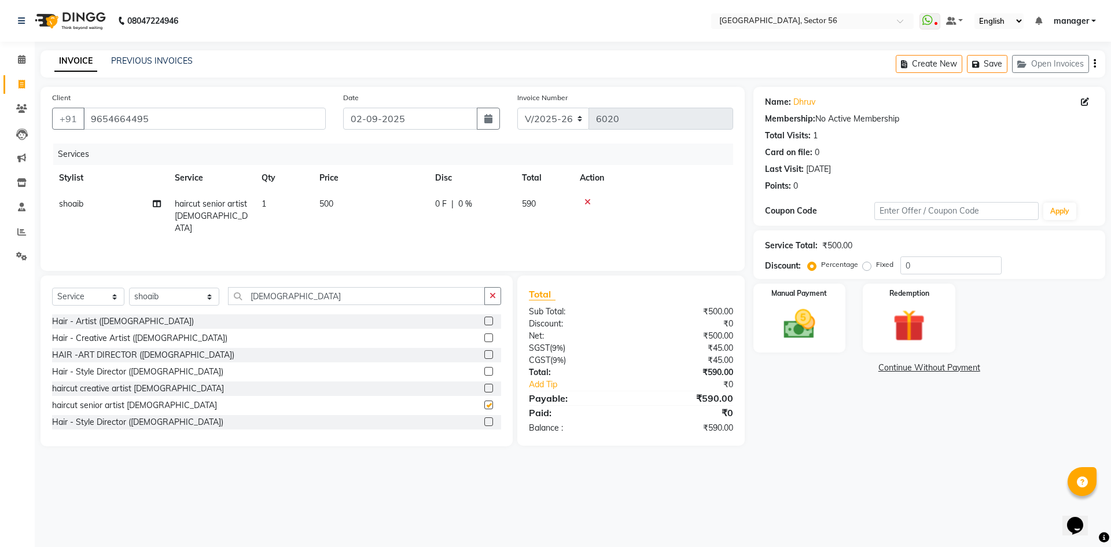
checkbox input "false"
click at [832, 331] on div "Manual Payment" at bounding box center [799, 317] width 96 height 71
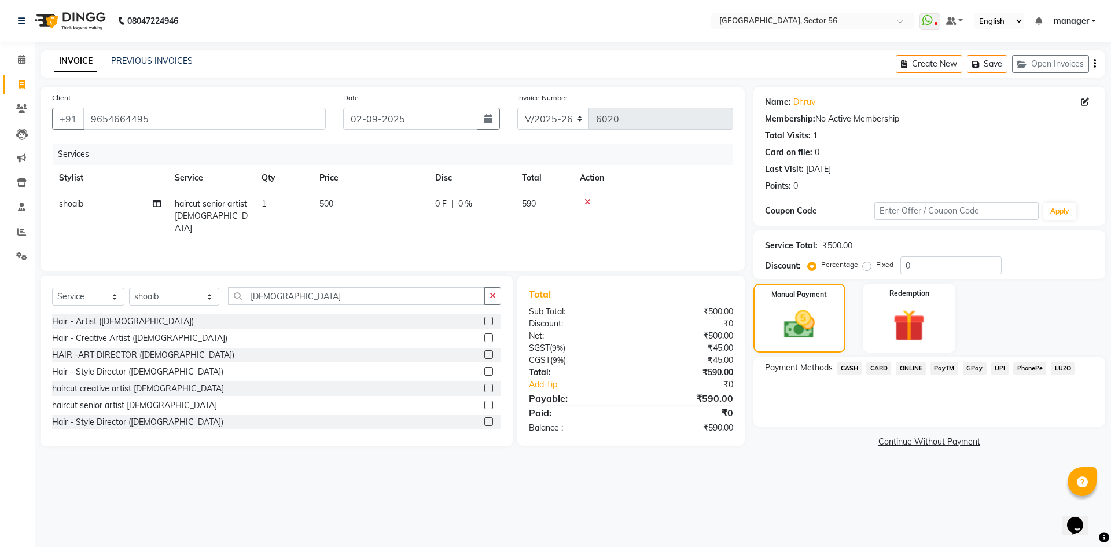
click at [976, 368] on span "GPay" at bounding box center [975, 368] width 24 height 13
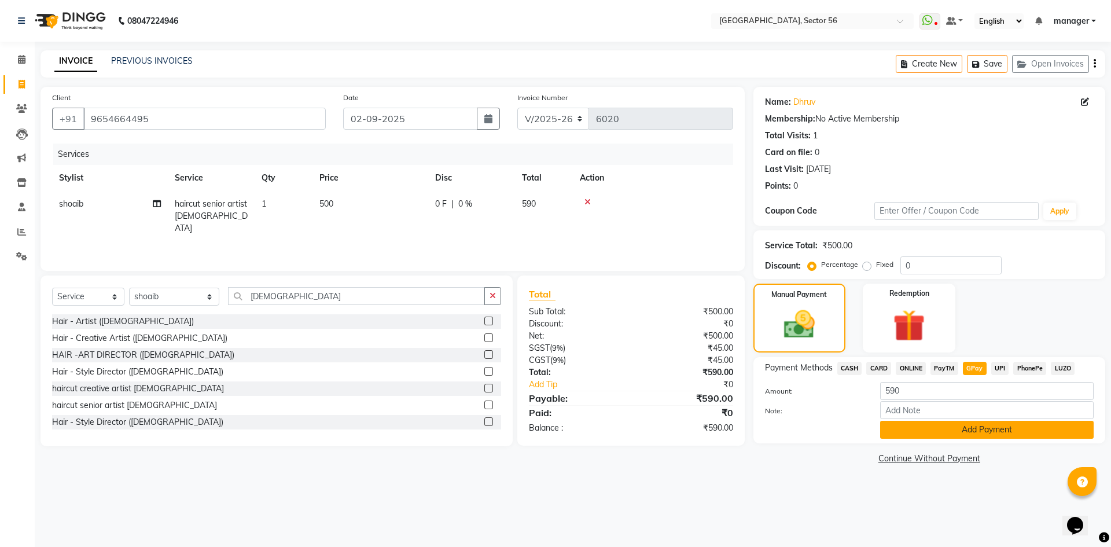
click at [962, 435] on button "Add Payment" at bounding box center [987, 430] width 214 height 18
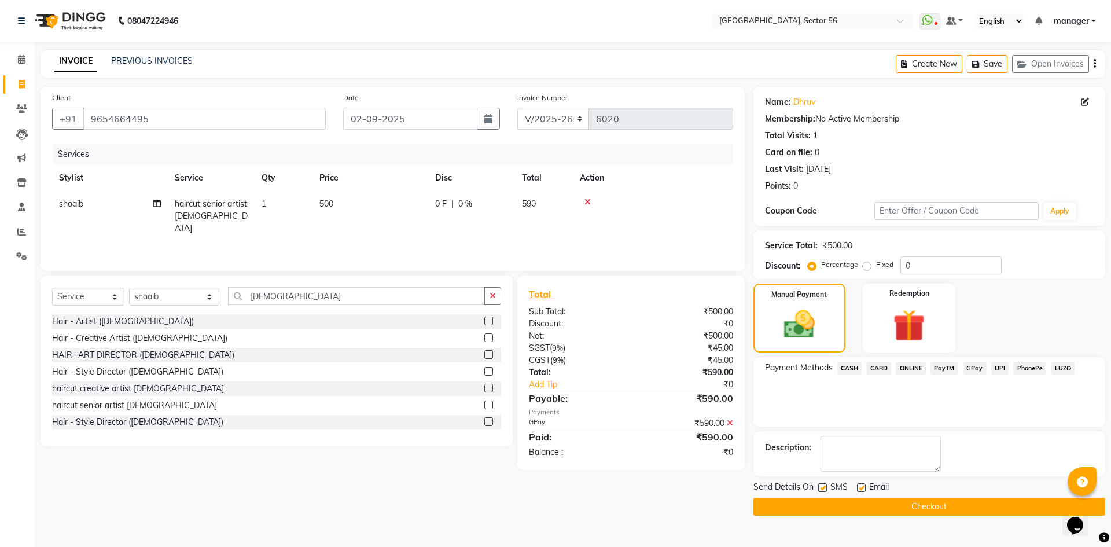
click at [803, 502] on button "Checkout" at bounding box center [930, 507] width 352 height 18
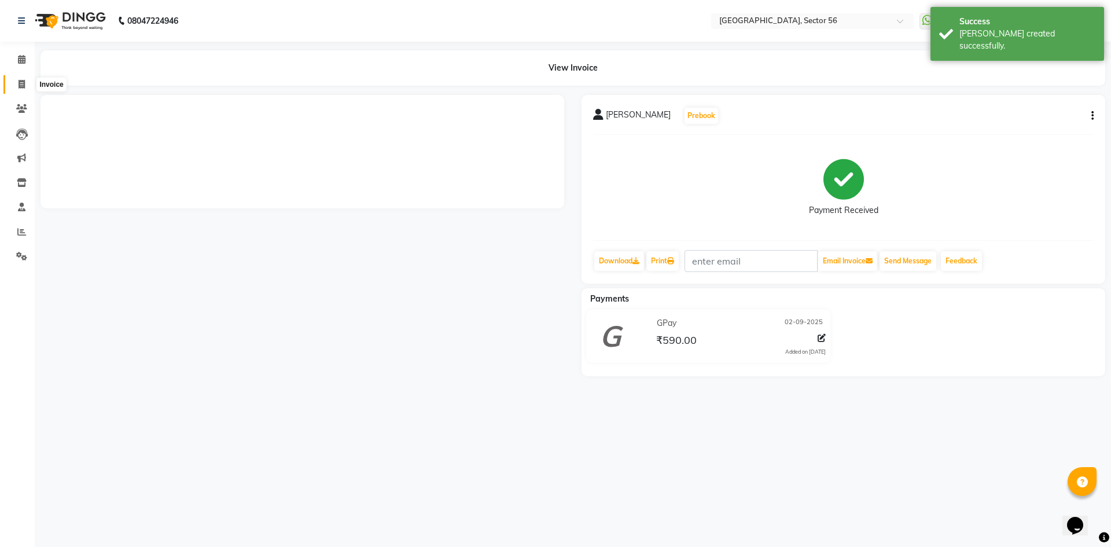
click at [19, 86] on icon at bounding box center [22, 84] width 6 height 9
select select "service"
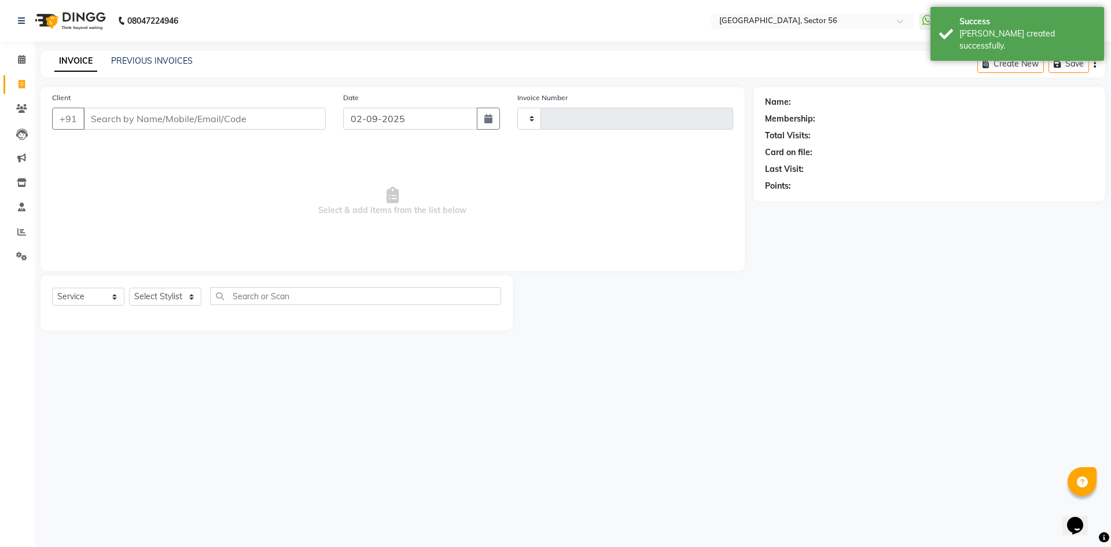
type input "6024"
select select "5557"
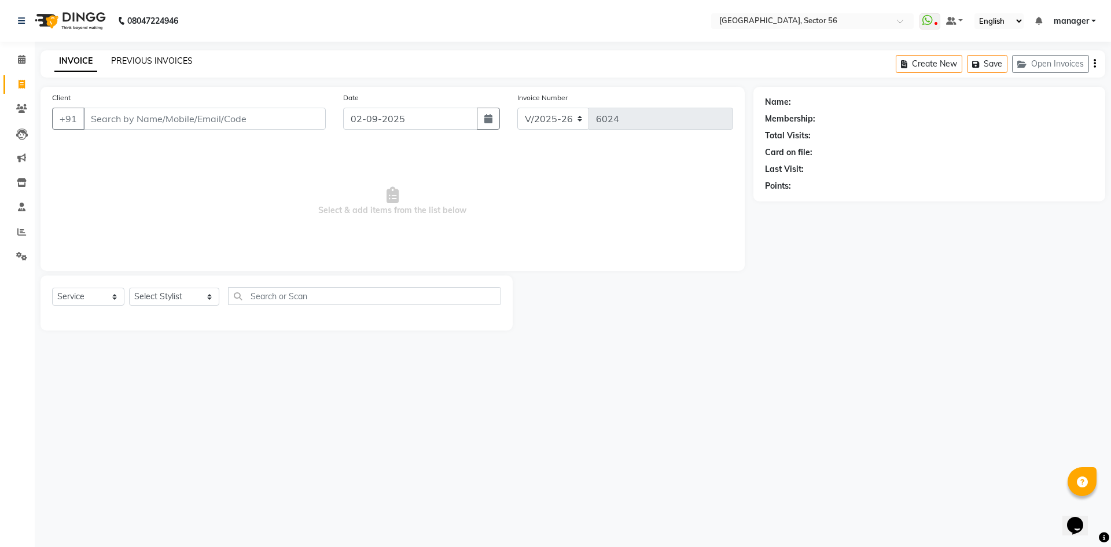
click at [164, 56] on link "PREVIOUS INVOICES" at bounding box center [152, 61] width 82 height 10
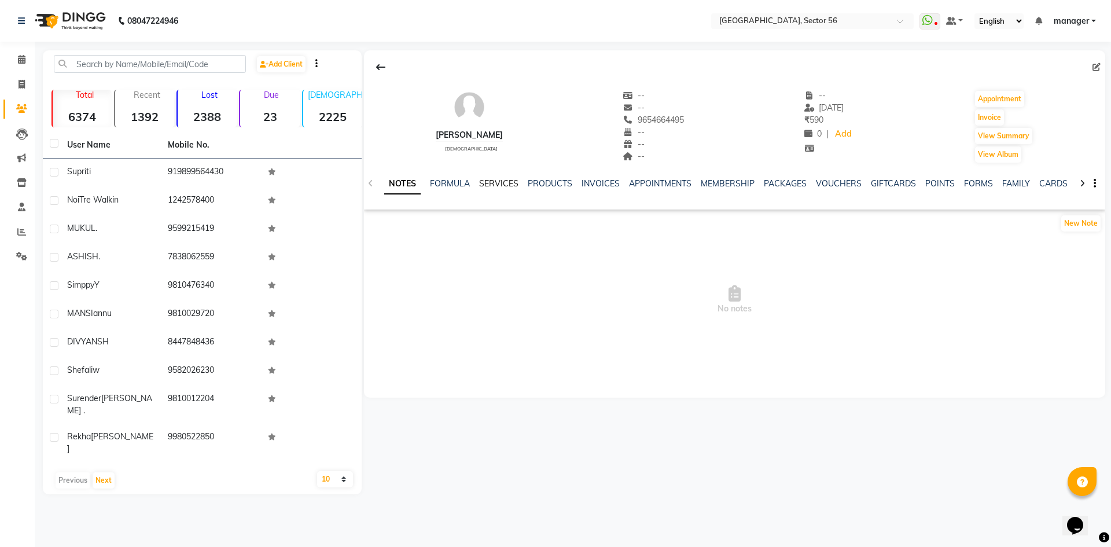
click at [510, 188] on link "SERVICES" at bounding box center [498, 183] width 39 height 10
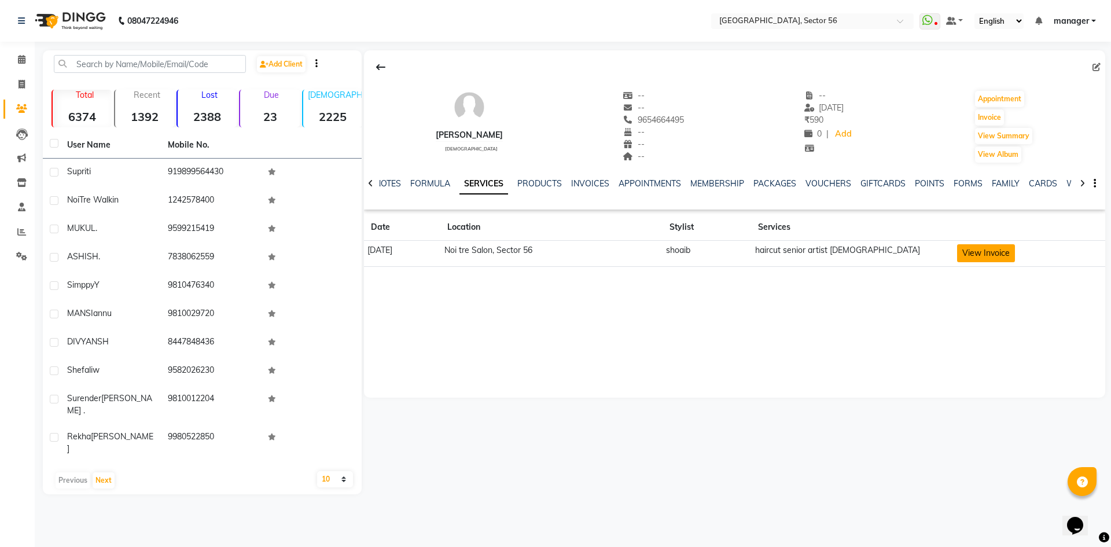
click at [994, 256] on button "View Invoice" at bounding box center [986, 253] width 58 height 18
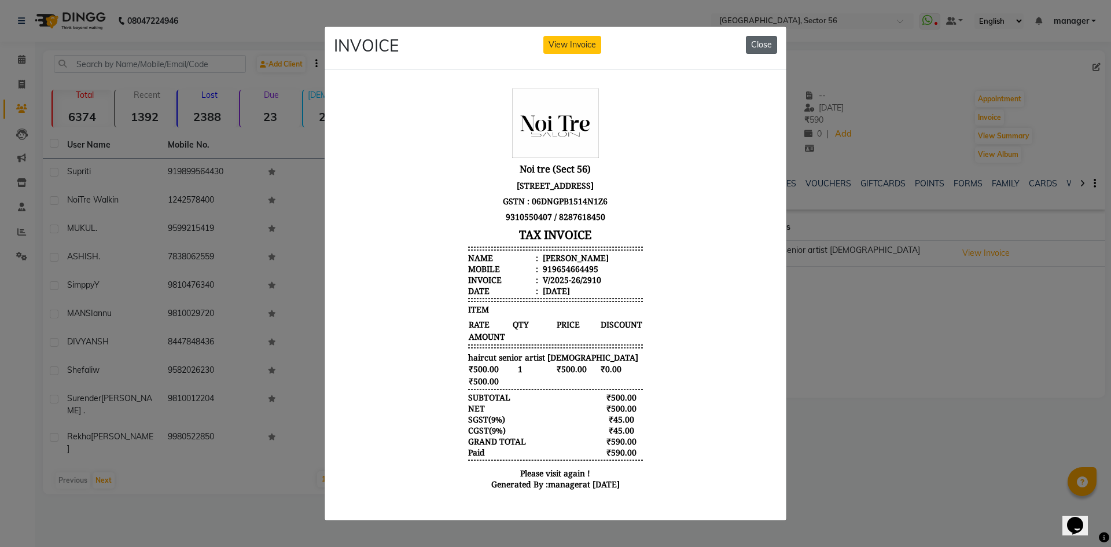
click at [762, 41] on button "Close" at bounding box center [761, 45] width 31 height 18
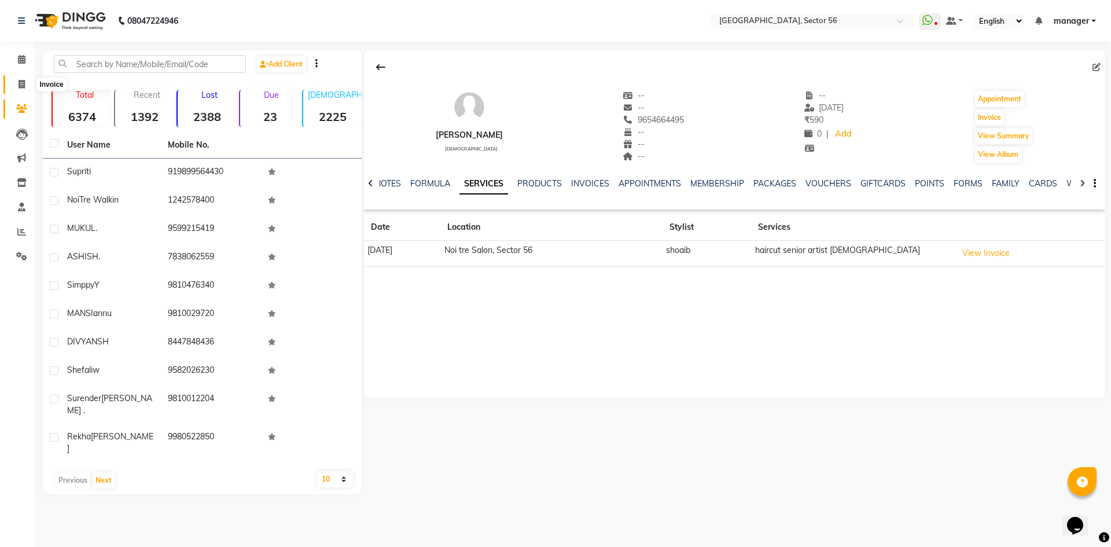
click at [22, 86] on icon at bounding box center [22, 84] width 6 height 9
select select "service"
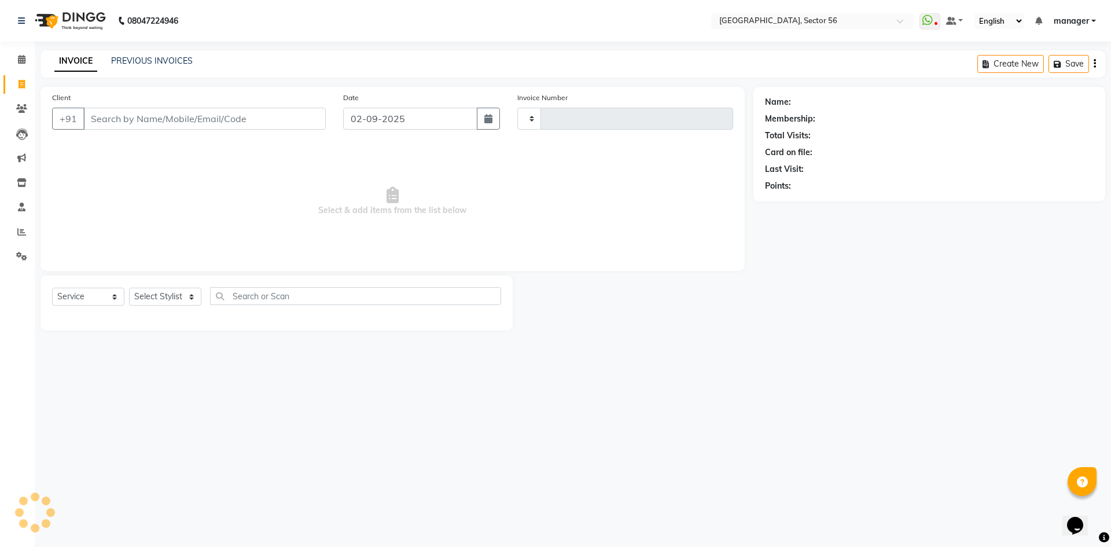
type input "6025"
select select "5557"
click at [122, 117] on input "Client" at bounding box center [204, 119] width 243 height 22
click at [131, 63] on link "PREVIOUS INVOICES" at bounding box center [152, 61] width 82 height 10
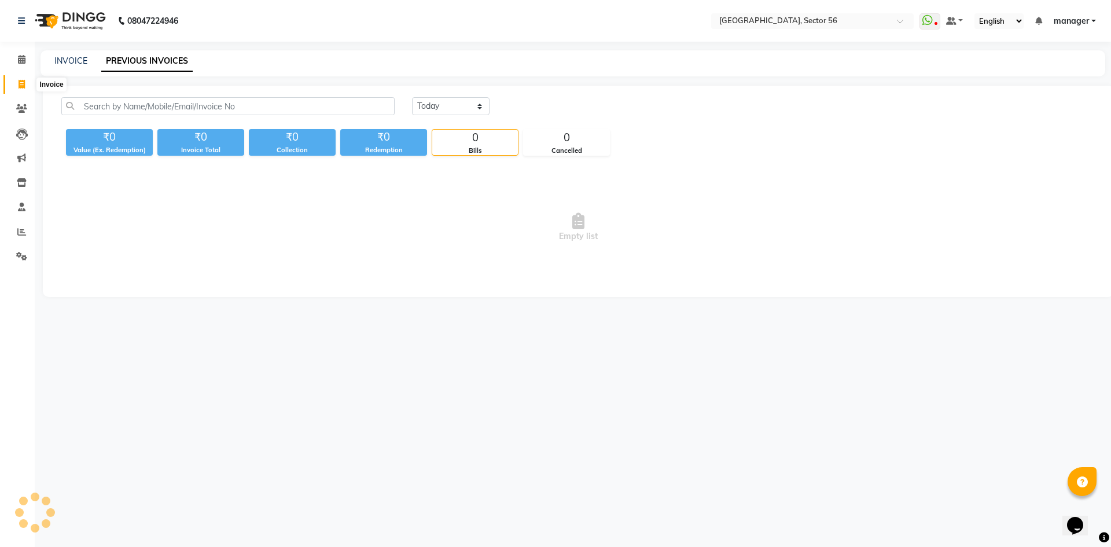
click at [16, 86] on span at bounding box center [22, 84] width 20 height 13
select select "service"
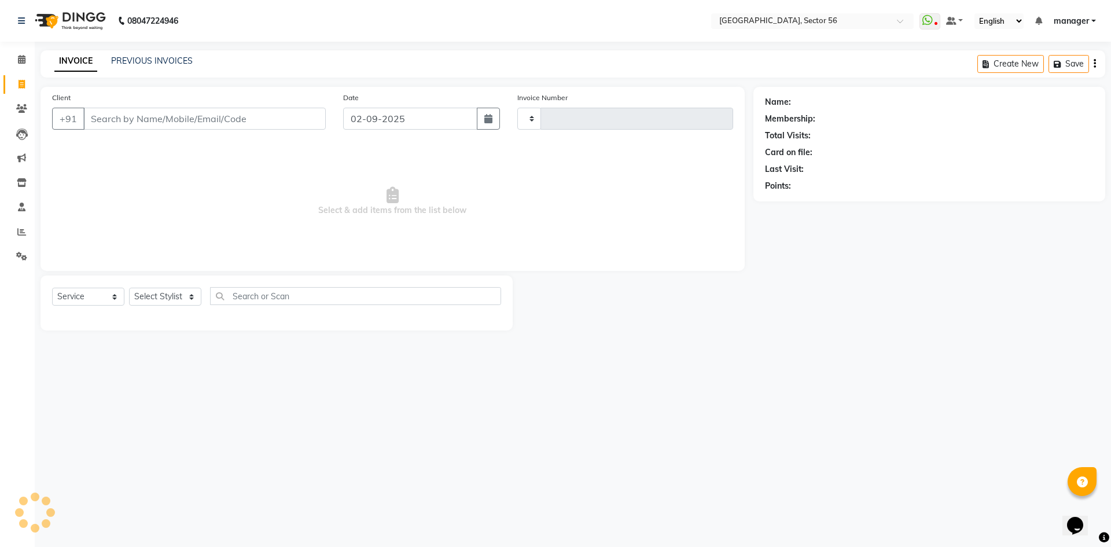
type input "6025"
select select "5557"
click at [122, 60] on link "PREVIOUS INVOICES" at bounding box center [152, 61] width 82 height 10
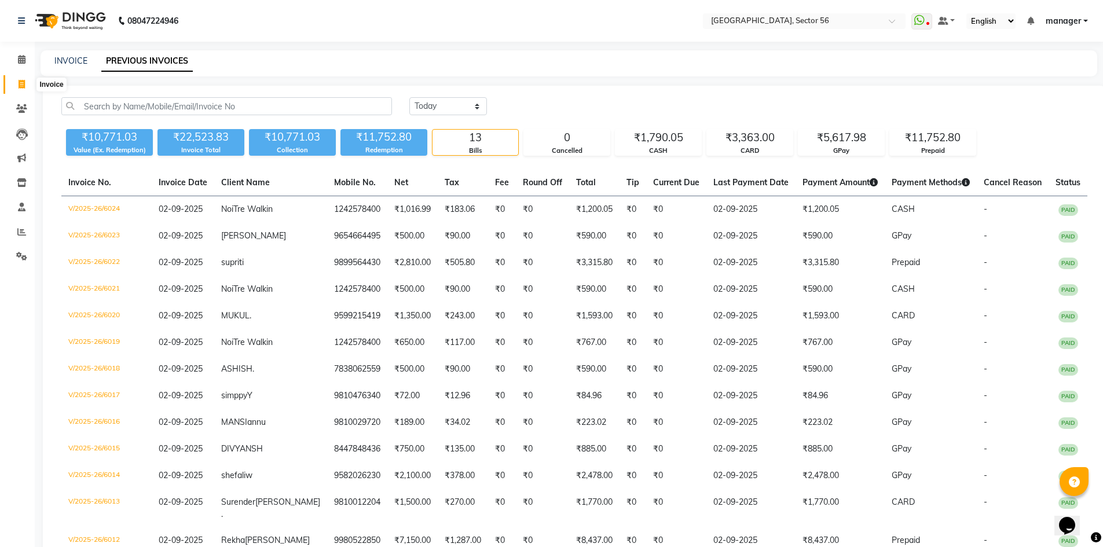
click at [23, 86] on icon at bounding box center [22, 84] width 6 height 9
select select "service"
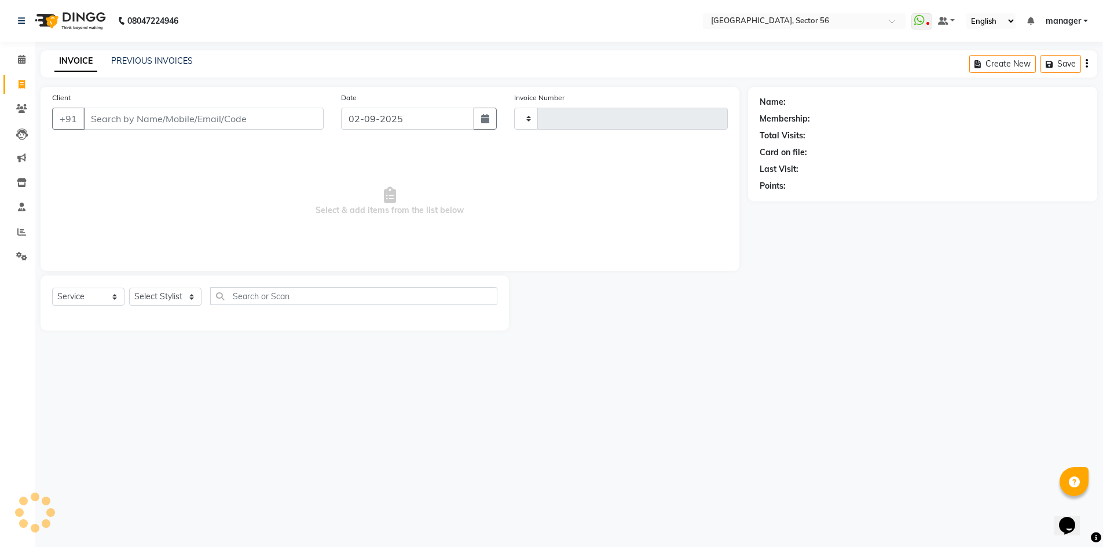
type input "6025"
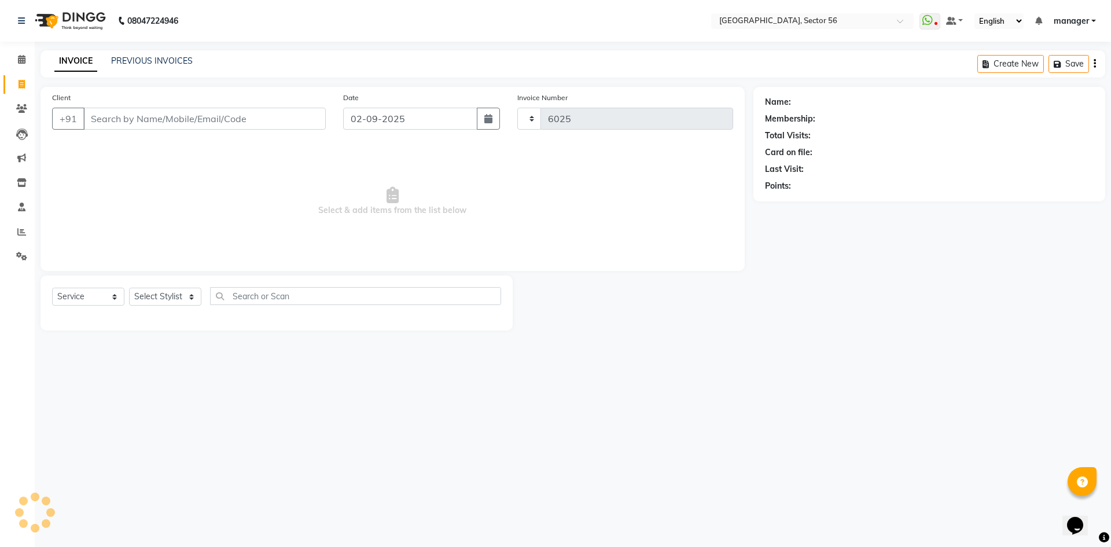
select select "5557"
click at [117, 59] on link "PREVIOUS INVOICES" at bounding box center [152, 61] width 82 height 10
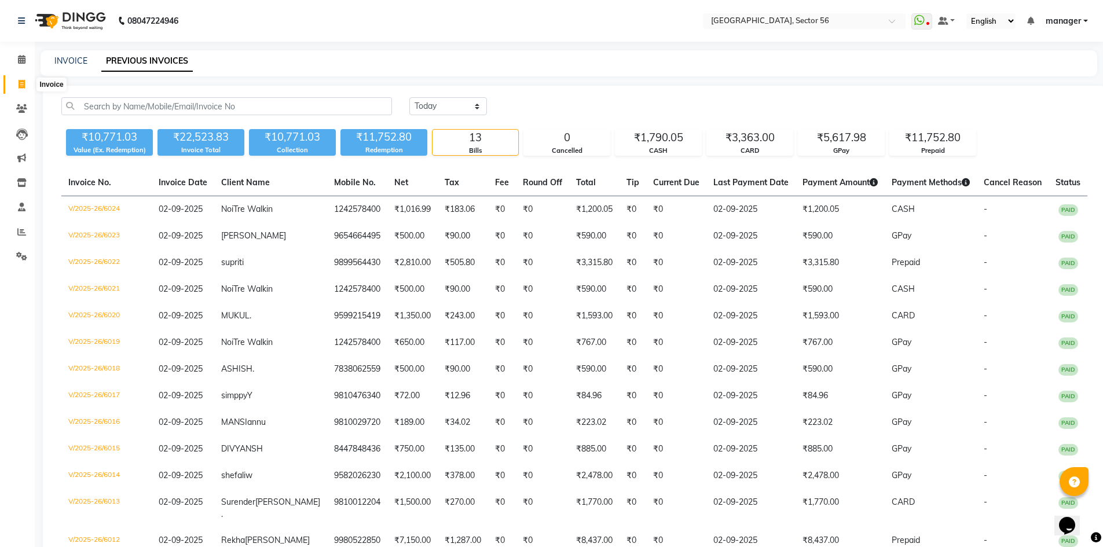
click at [19, 86] on icon at bounding box center [22, 84] width 6 height 9
select select "service"
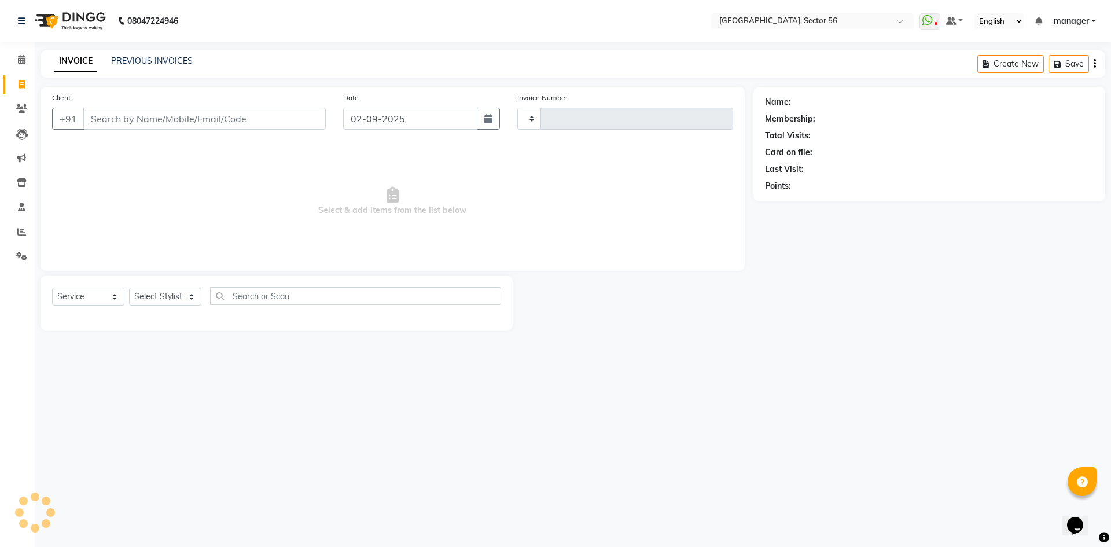
type input "6025"
select select "5557"
